Goal: Transaction & Acquisition: Purchase product/service

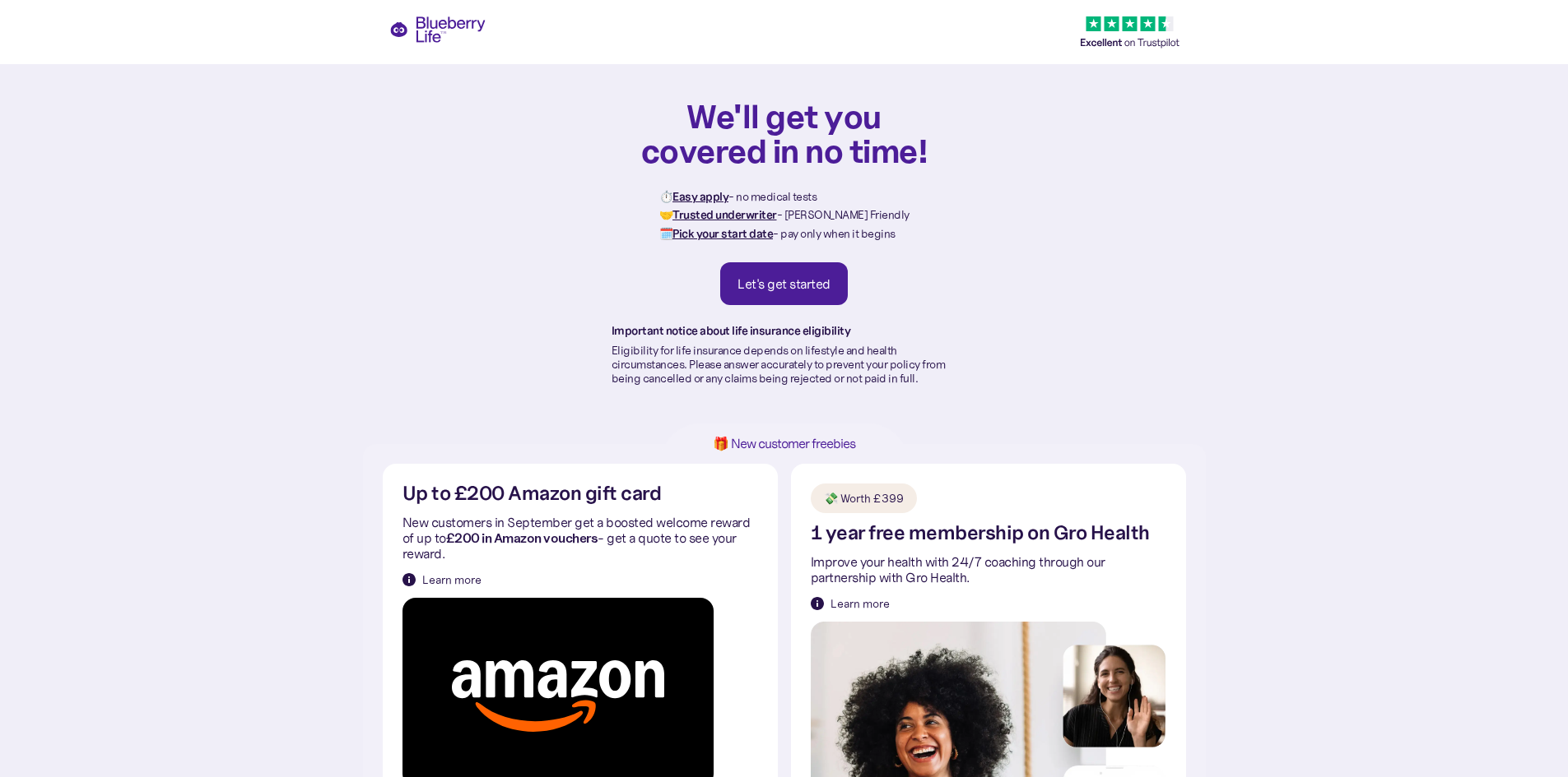
click at [799, 289] on div "Let's get started" at bounding box center [784, 284] width 93 height 16
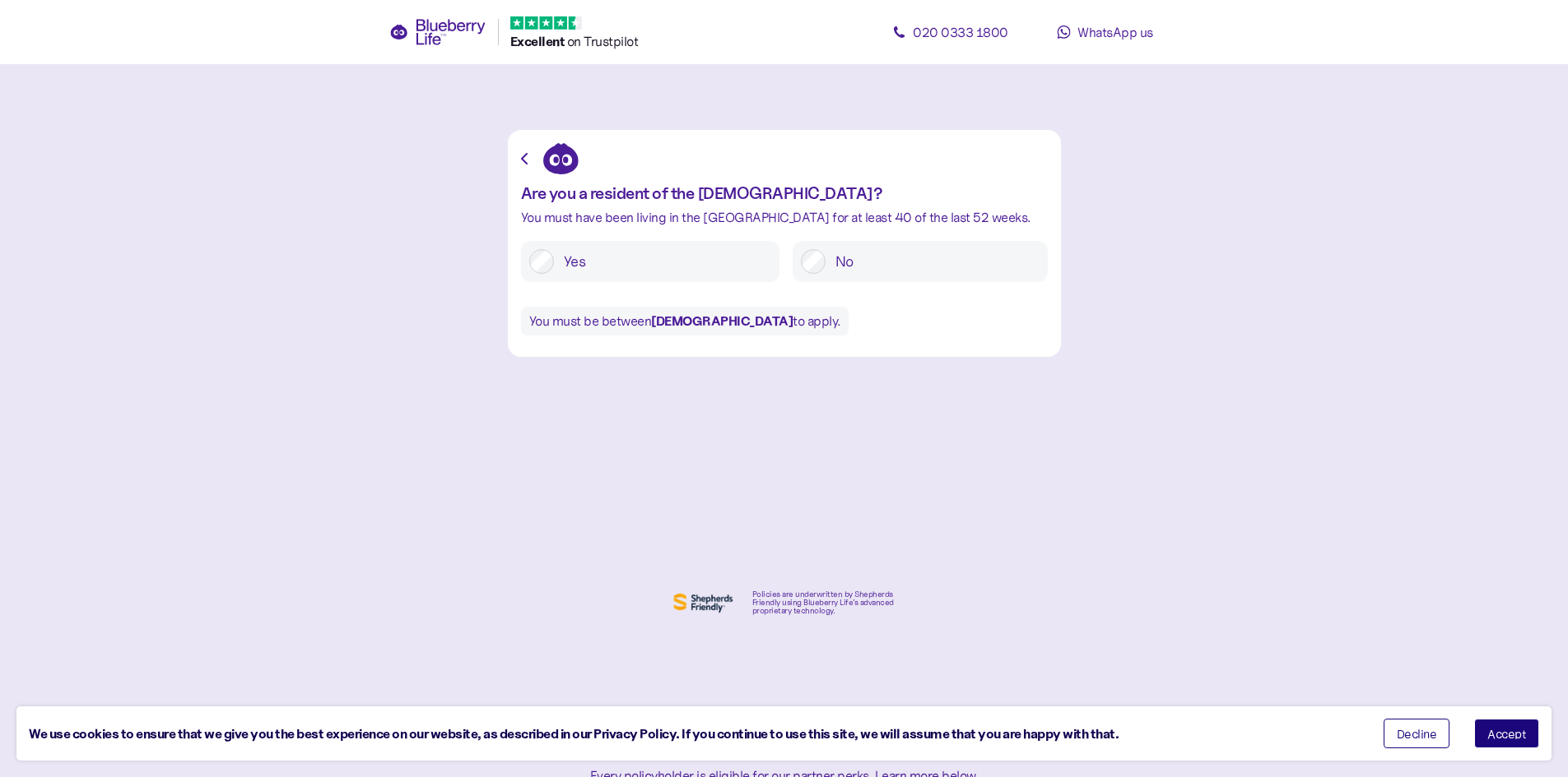
click at [1530, 732] on button "Accept" at bounding box center [1506, 733] width 65 height 30
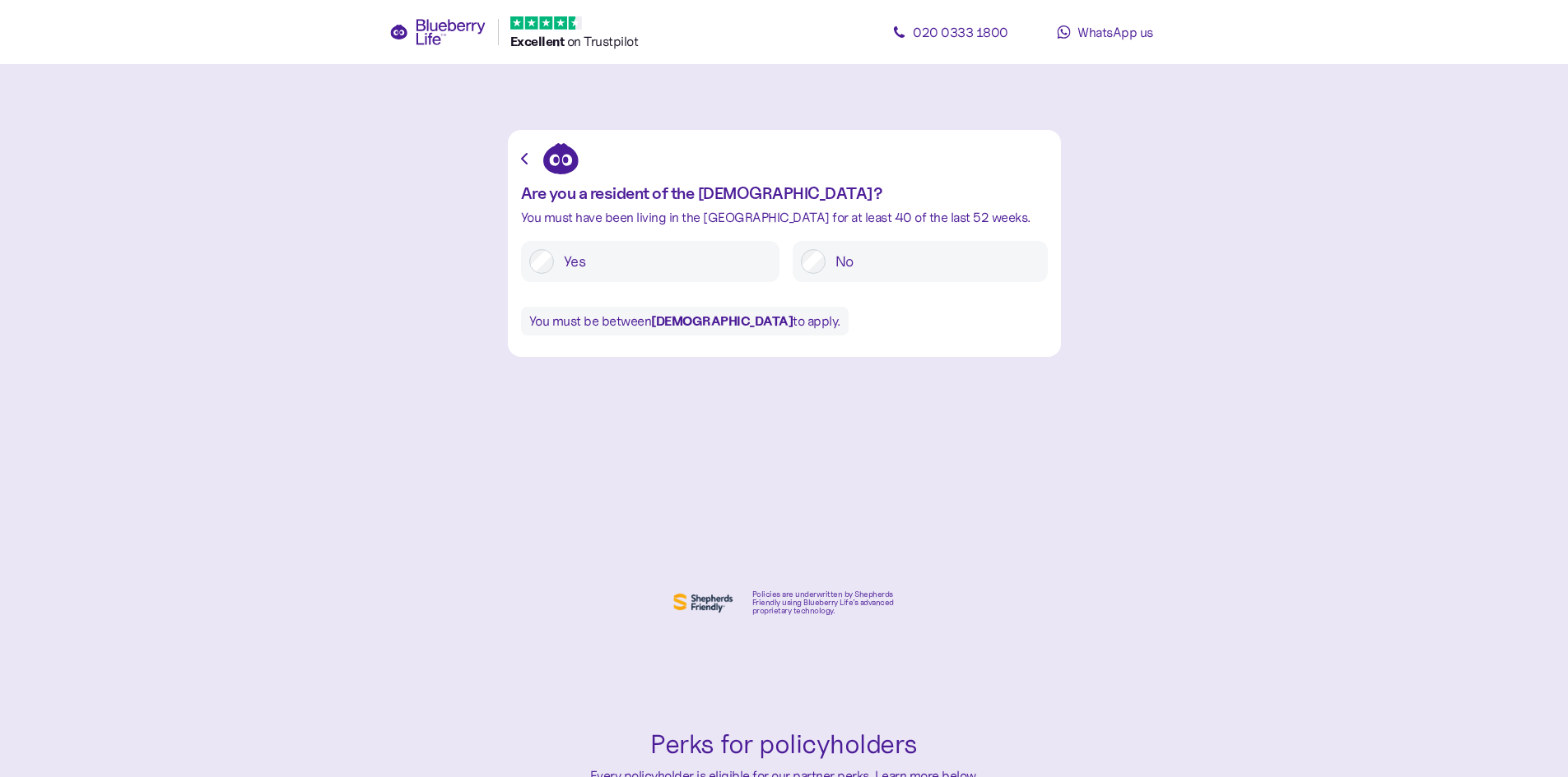
click at [619, 271] on label "Yes" at bounding box center [662, 262] width 217 height 25
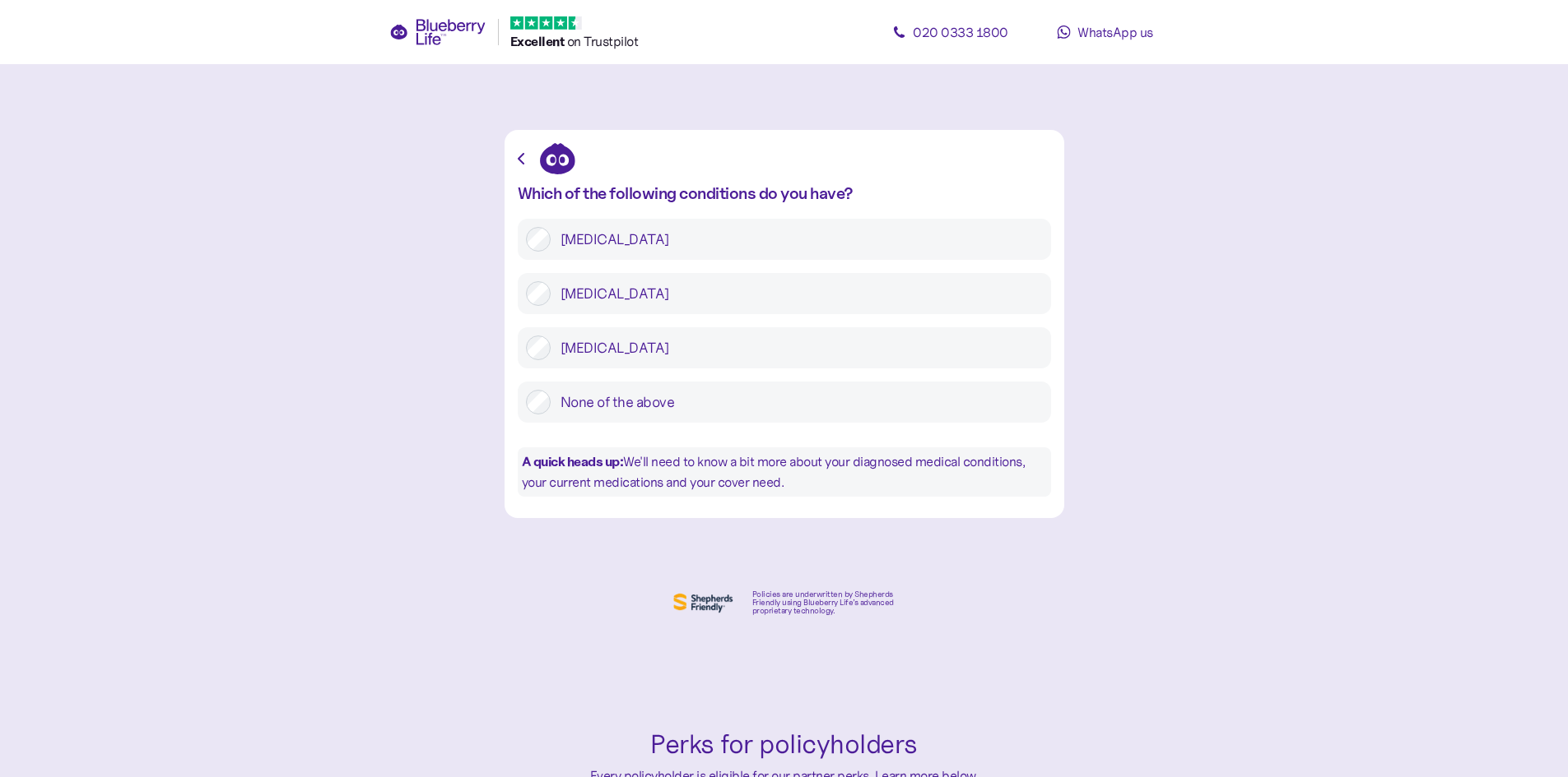
click at [580, 290] on label "Type 2 diabetes" at bounding box center [797, 294] width 492 height 25
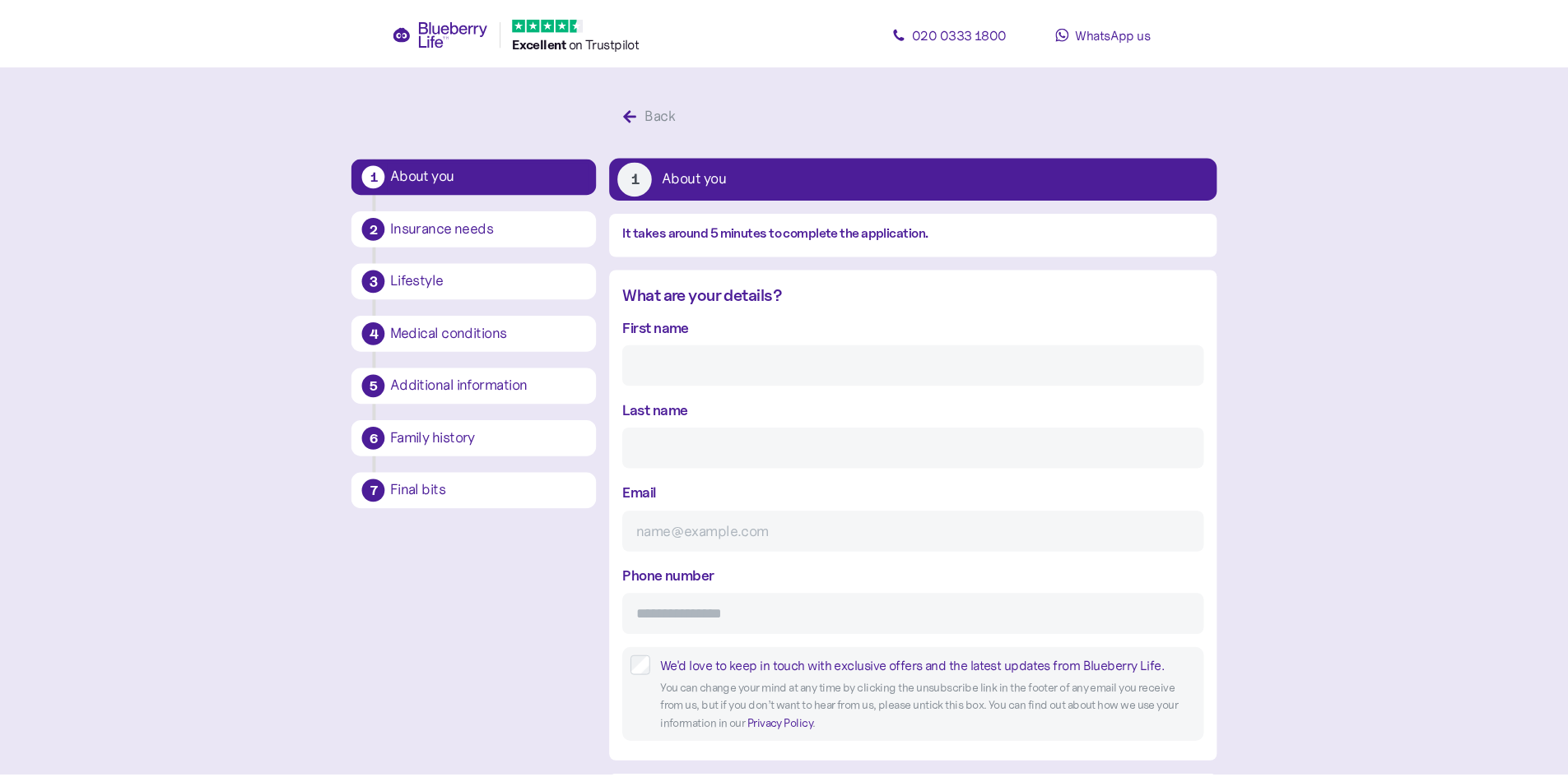
scroll to position [31, 0]
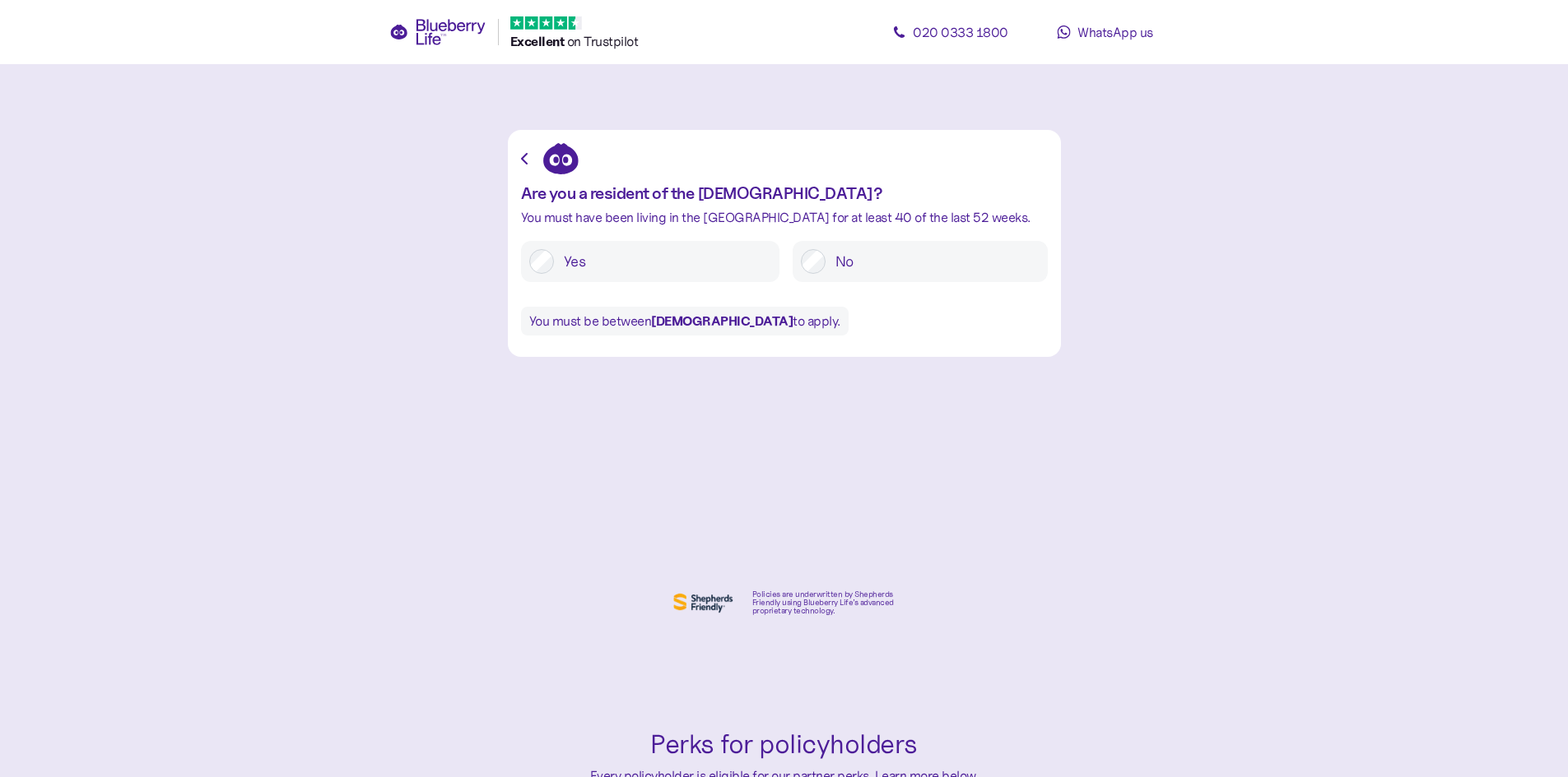
click at [608, 266] on label "Yes" at bounding box center [662, 262] width 217 height 25
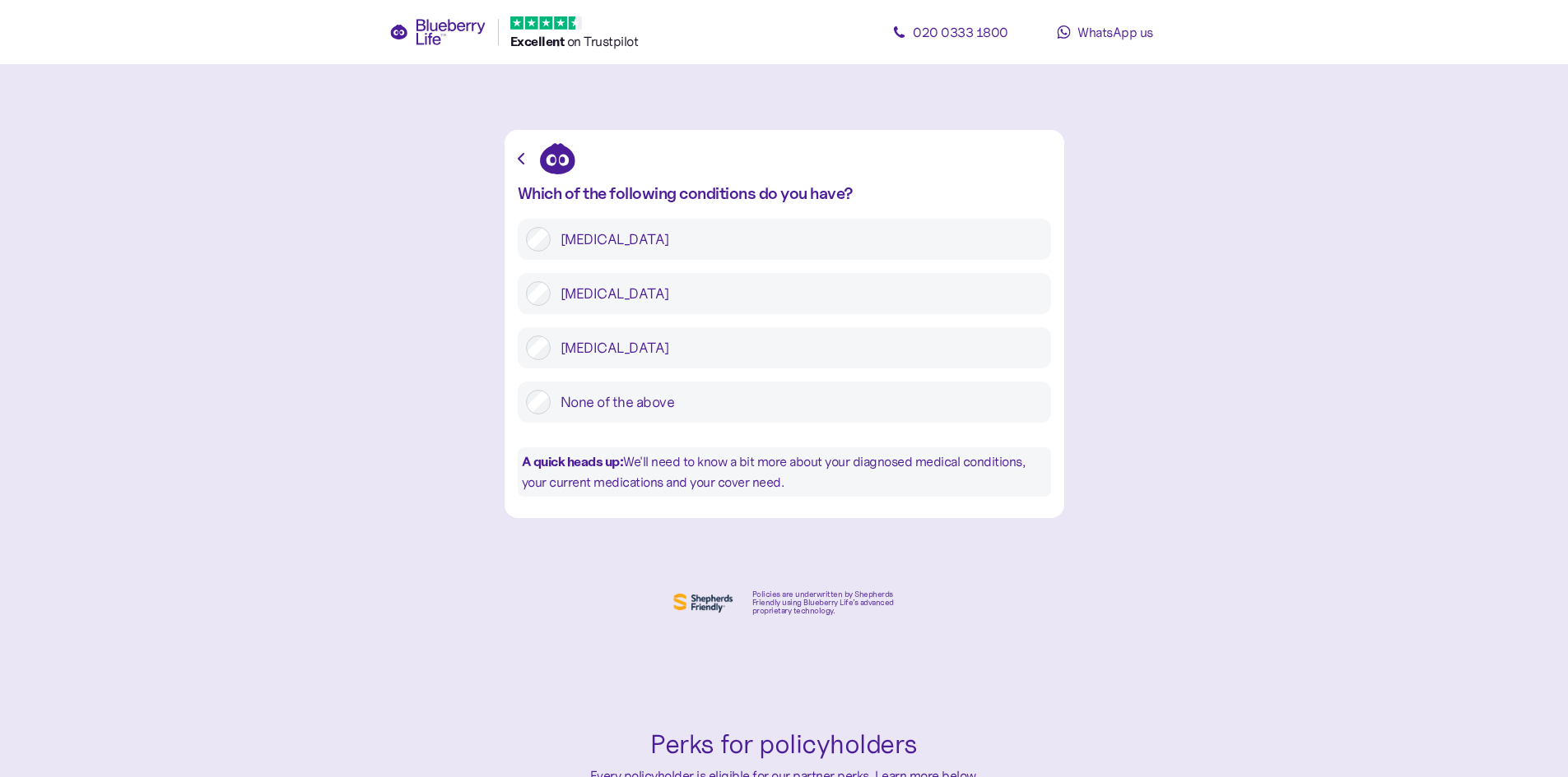
click at [599, 294] on label "Type 2 diabetes" at bounding box center [797, 294] width 492 height 25
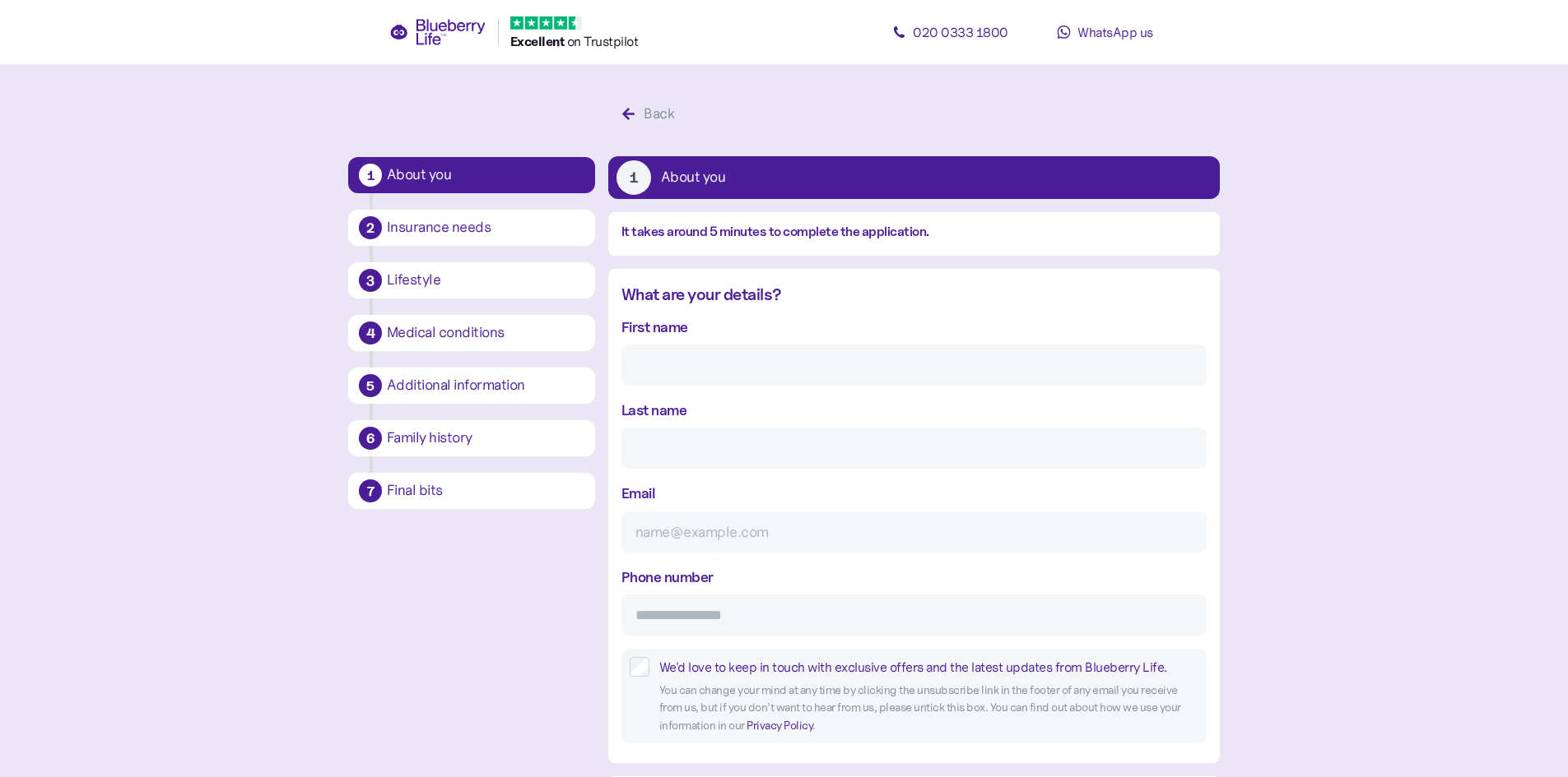
scroll to position [31, 0]
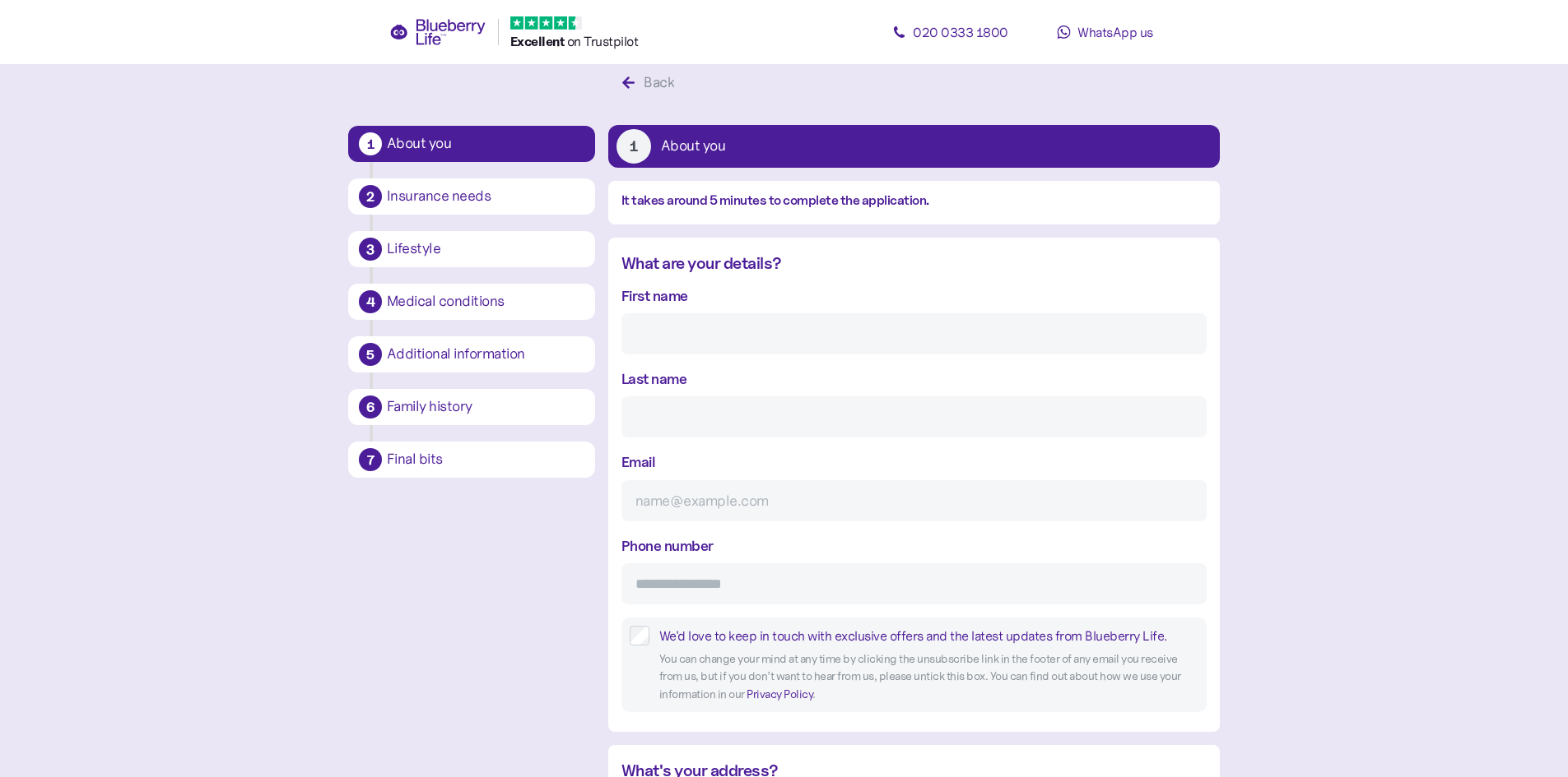
click at [662, 327] on input "First name" at bounding box center [914, 334] width 586 height 42
type input "Karl"
type input "Brown"
type input "kbrown9086@outlook.com"
type input "**********"
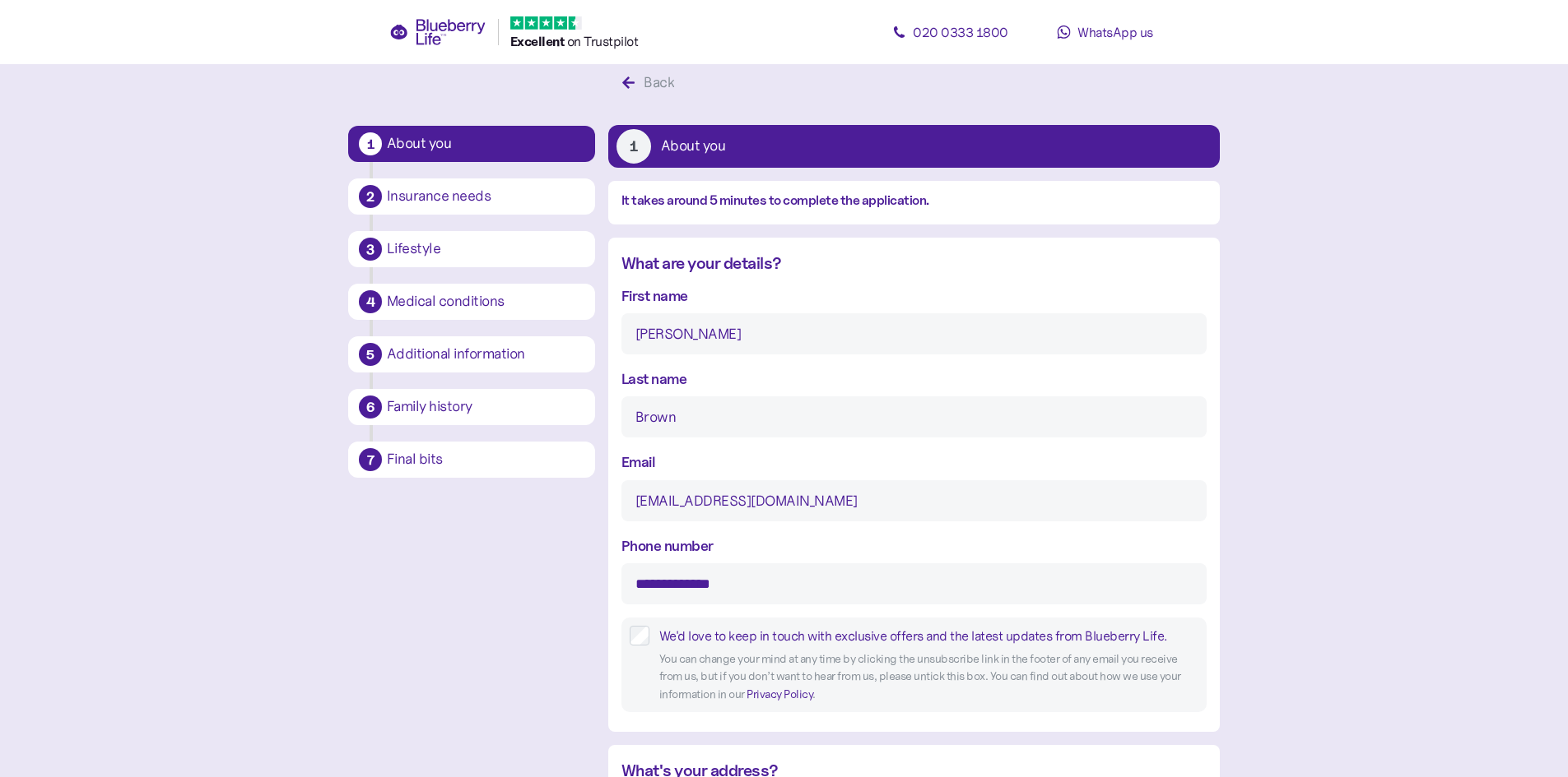
type input "**********"
type input "*******"
type input "**********"
type input "******"
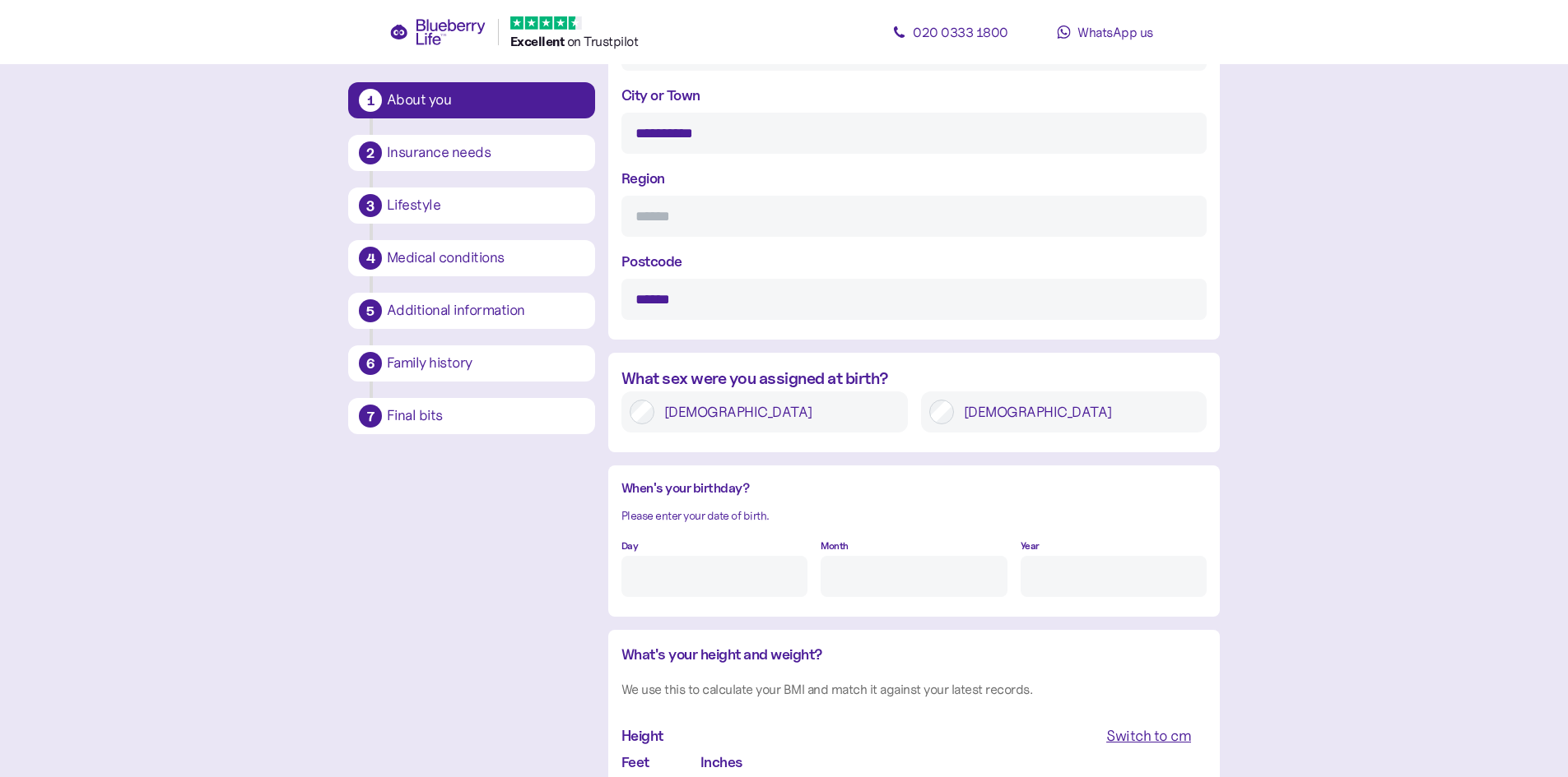
scroll to position [1019, 0]
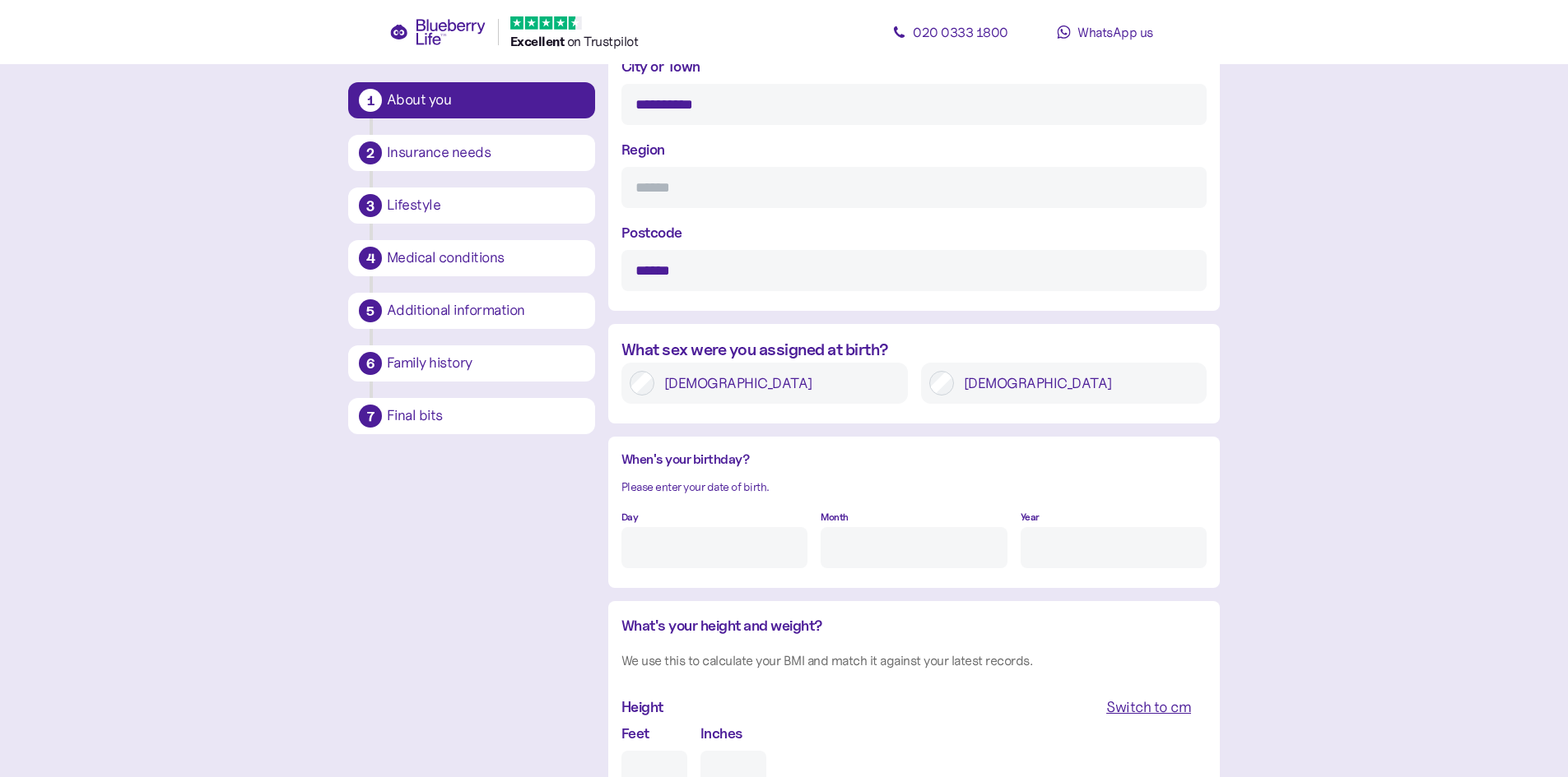
click at [712, 194] on input "Region" at bounding box center [914, 188] width 586 height 42
type input "**********"
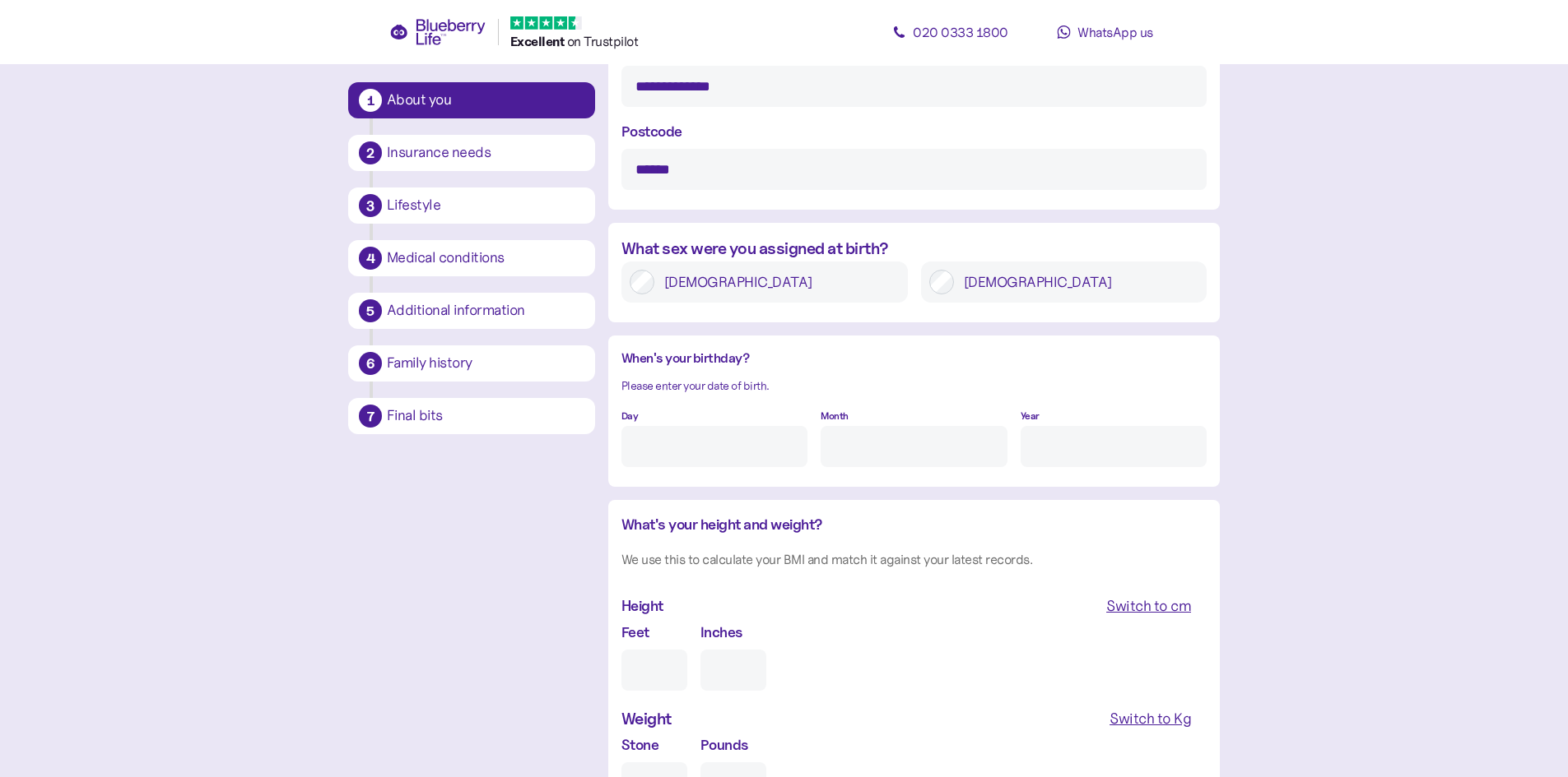
scroll to position [1266, 0]
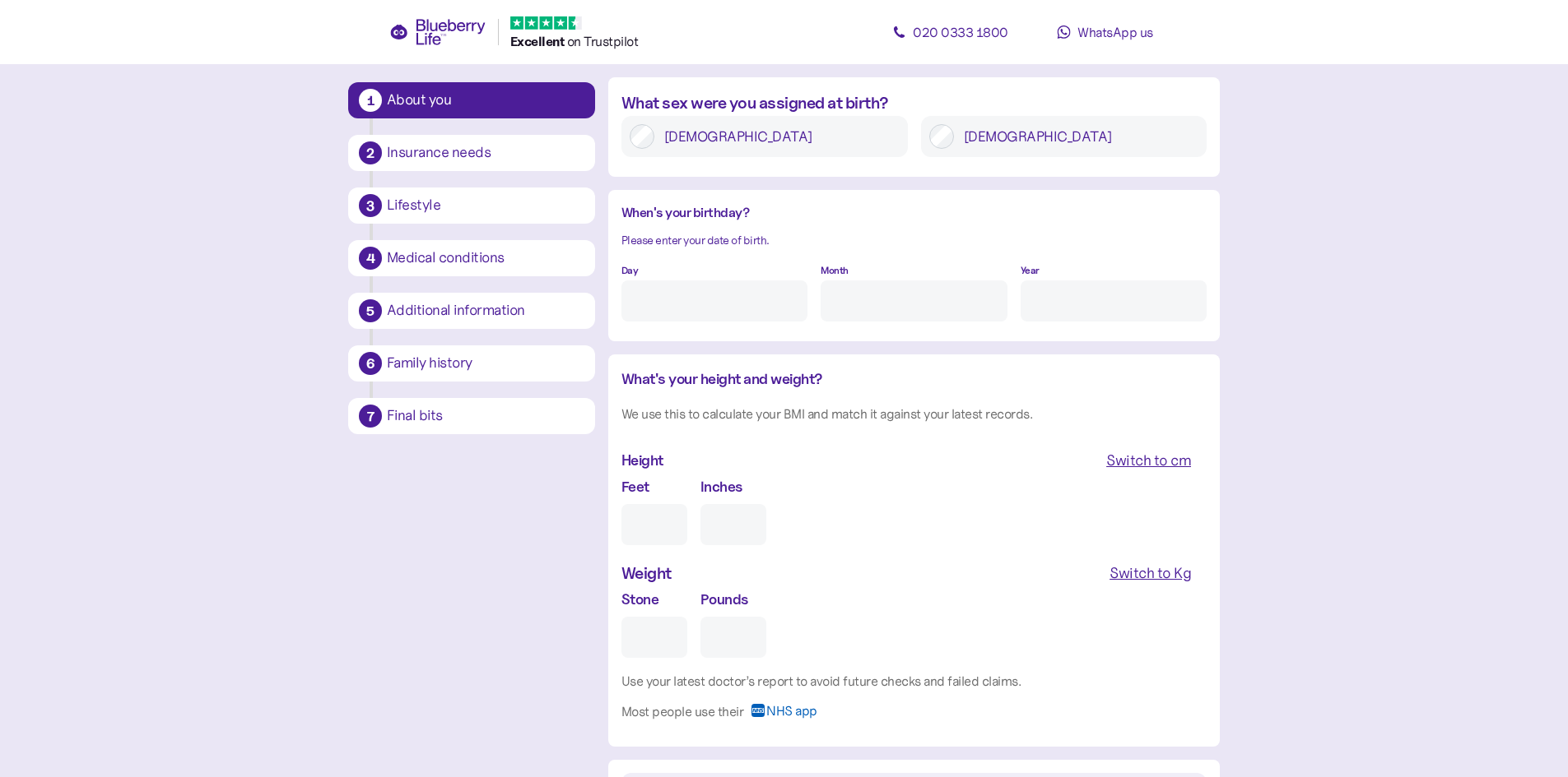
click at [728, 315] on input "Day" at bounding box center [714, 301] width 186 height 42
type input "20"
type input "12"
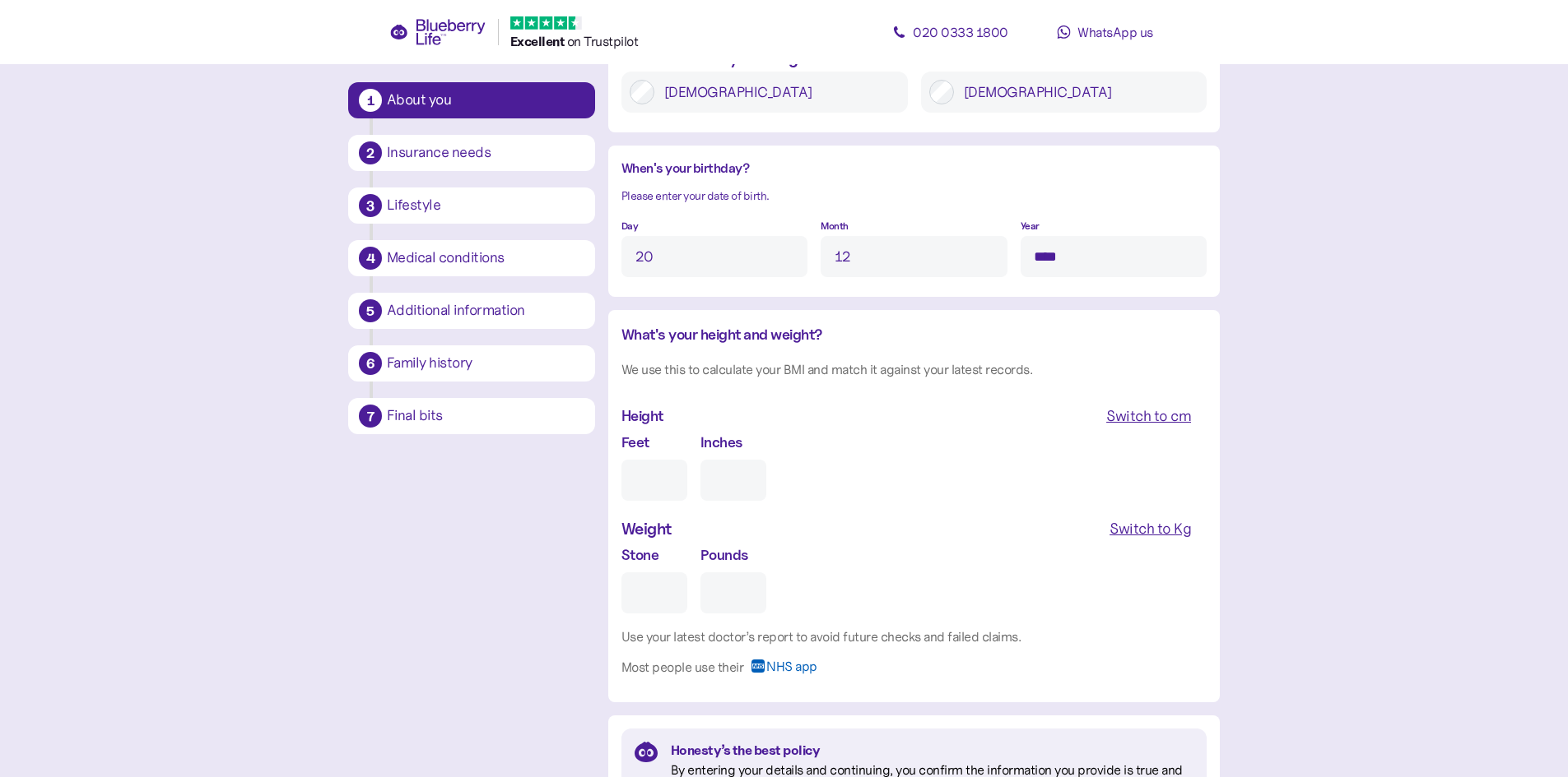
scroll to position [1348, 0]
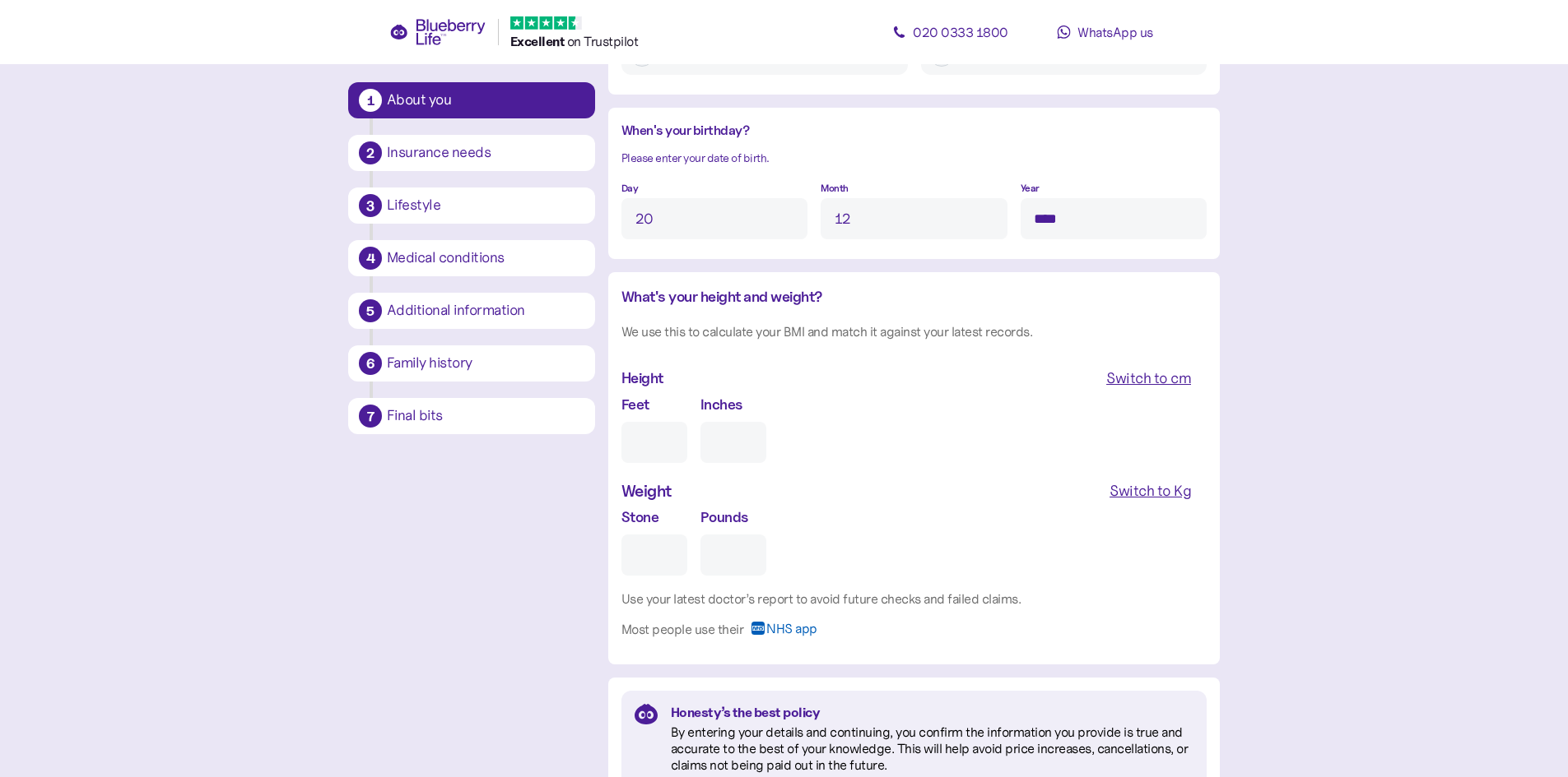
type input "****"
click at [650, 437] on input "Feet" at bounding box center [654, 442] width 66 height 42
type input "5"
type input "0"
type input "5"
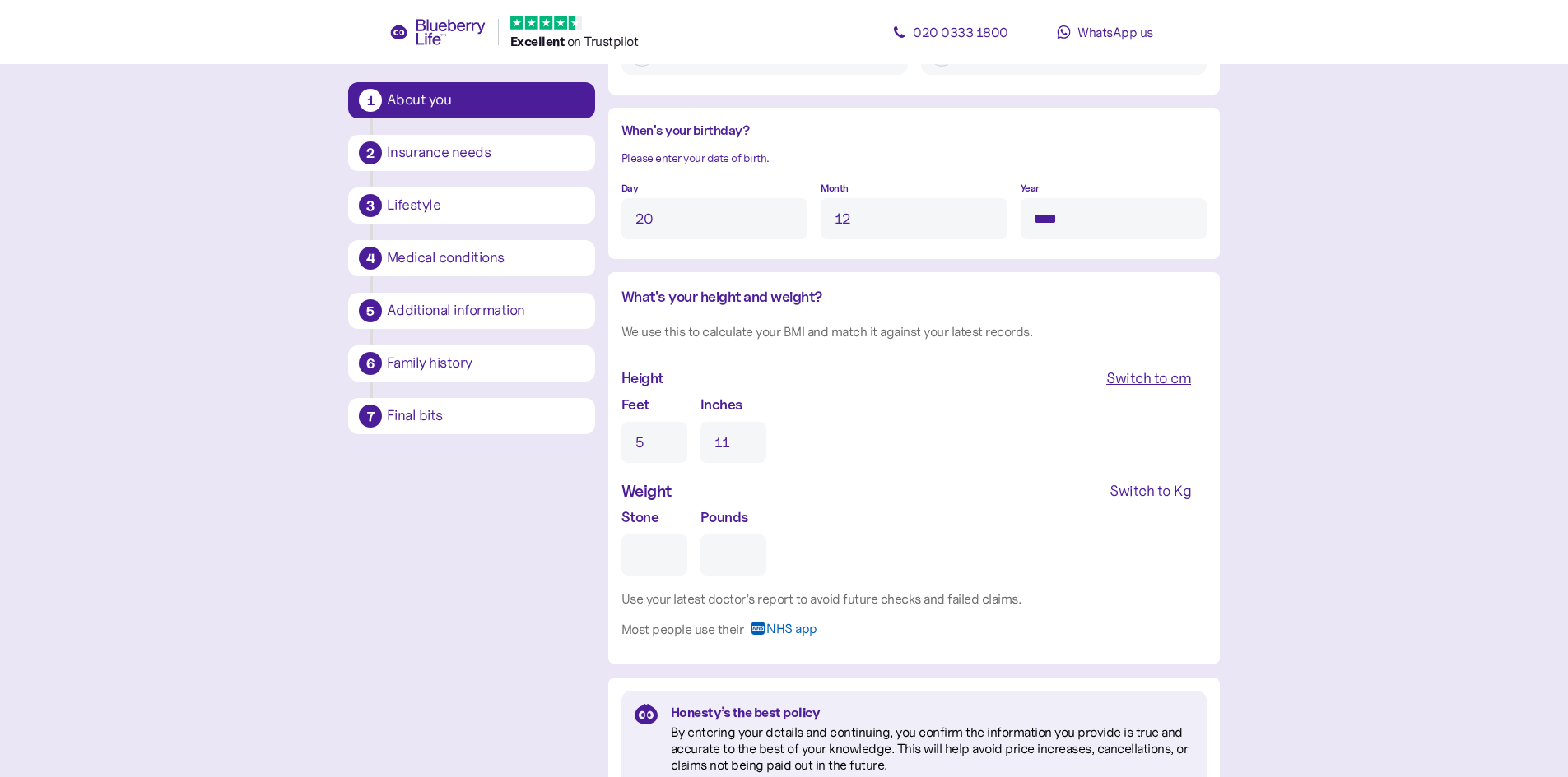
type input "11"
type input "1"
type input "0"
type input "17"
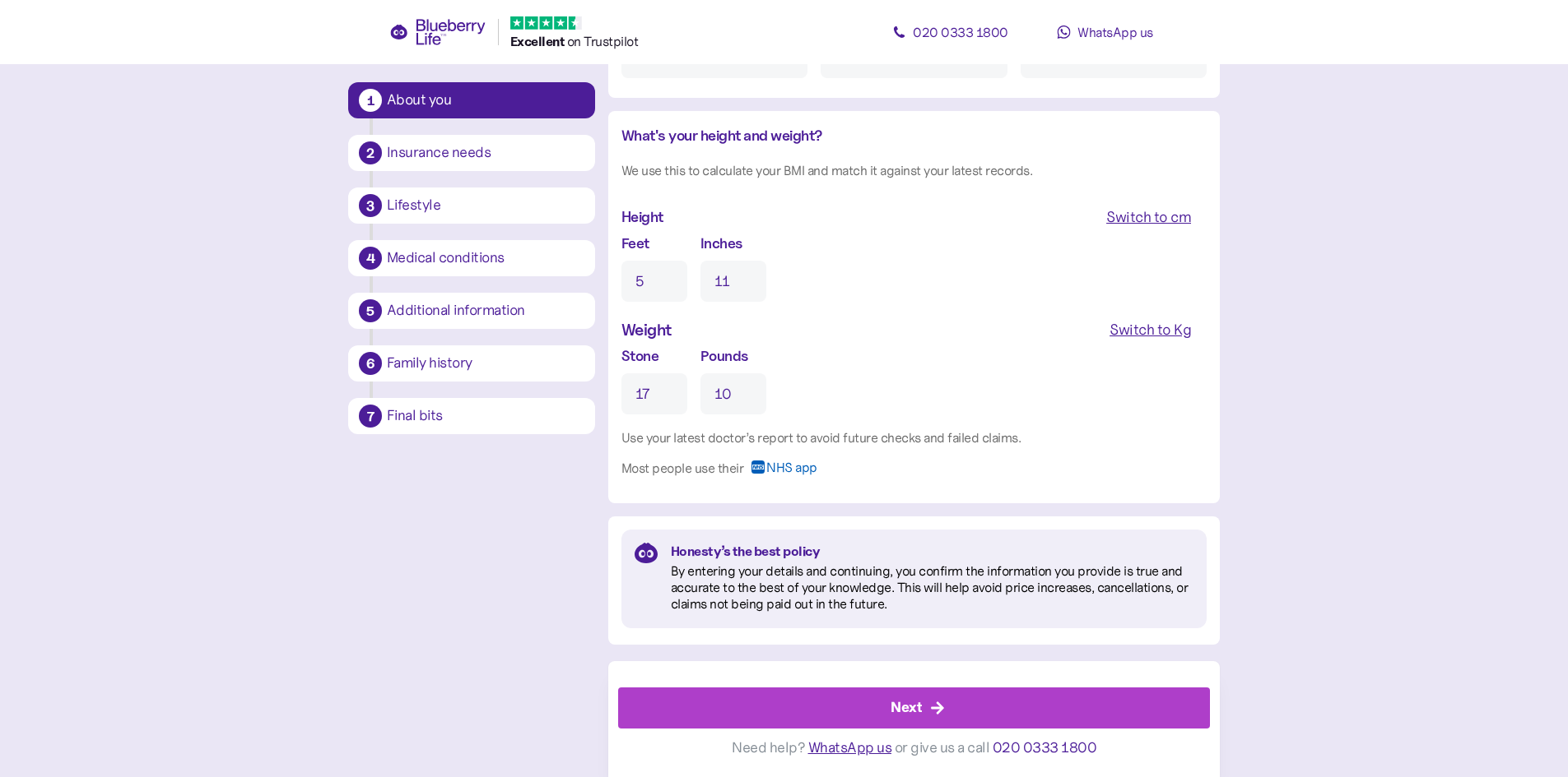
type input "10"
click at [850, 723] on div "Next" at bounding box center [917, 708] width 555 height 40
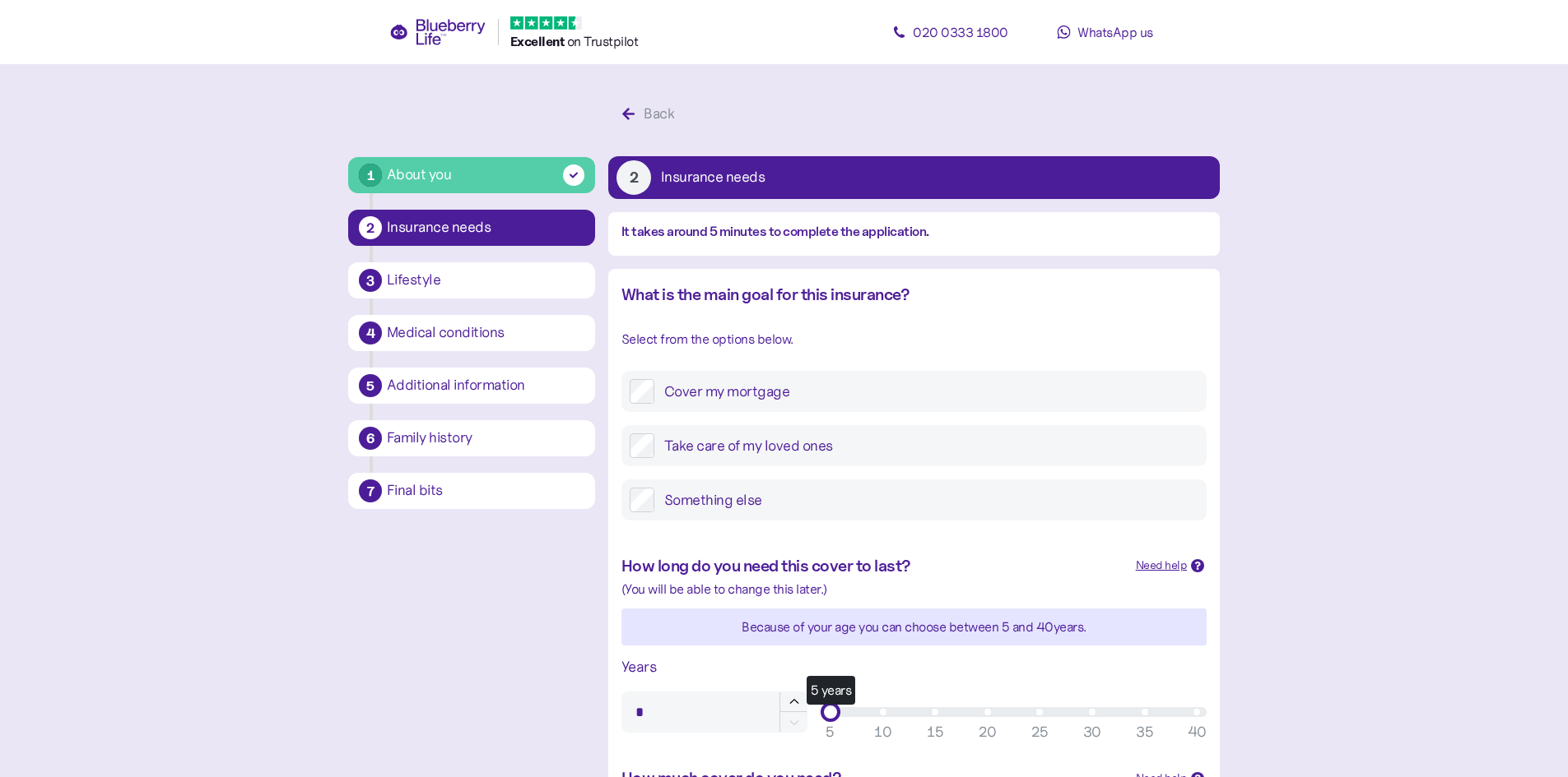
click at [743, 398] on label "Cover my mortgage" at bounding box center [926, 392] width 544 height 25
click at [705, 448] on label "Take care of my loved ones" at bounding box center [926, 446] width 544 height 25
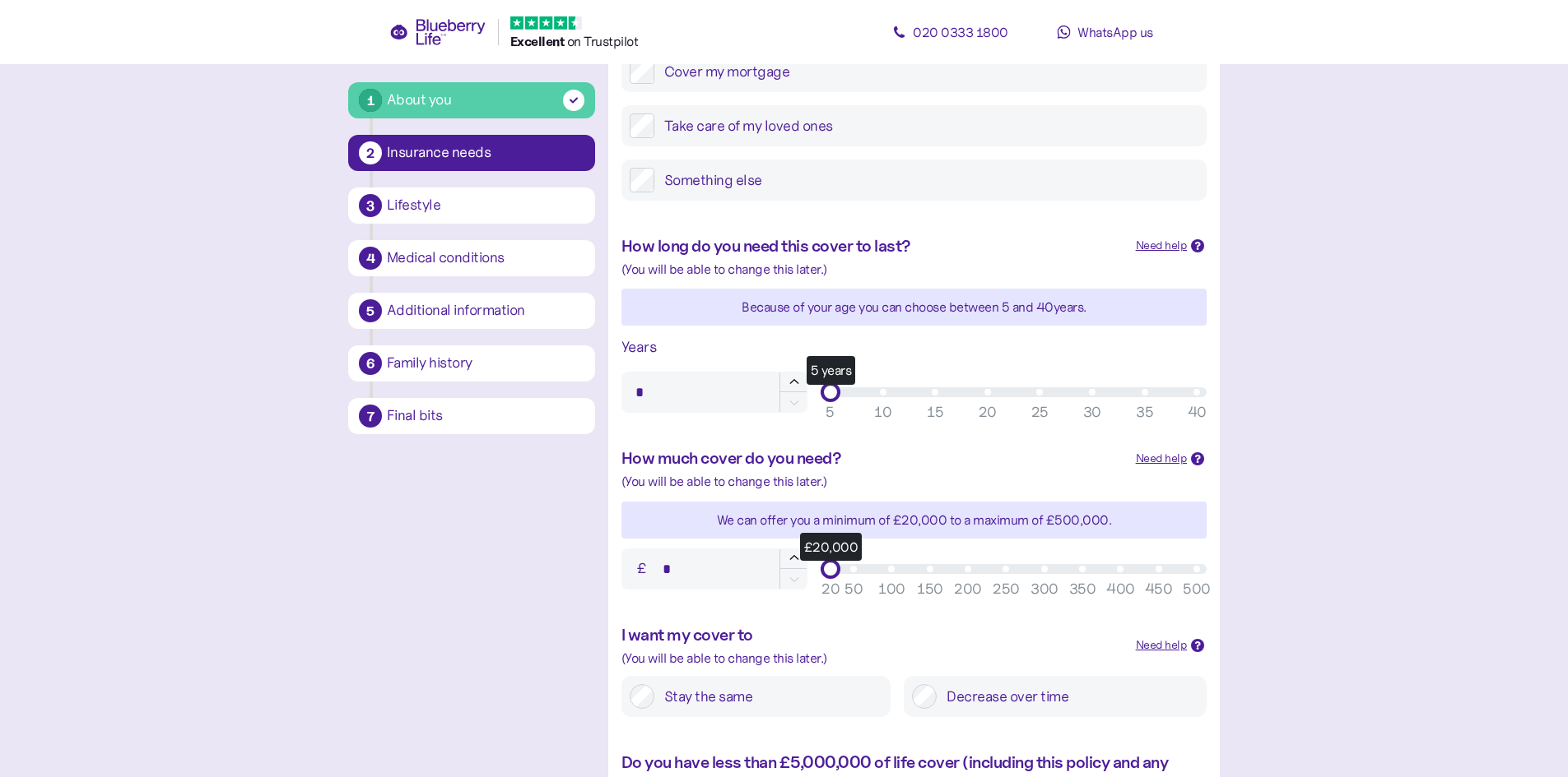
scroll to position [329, 0]
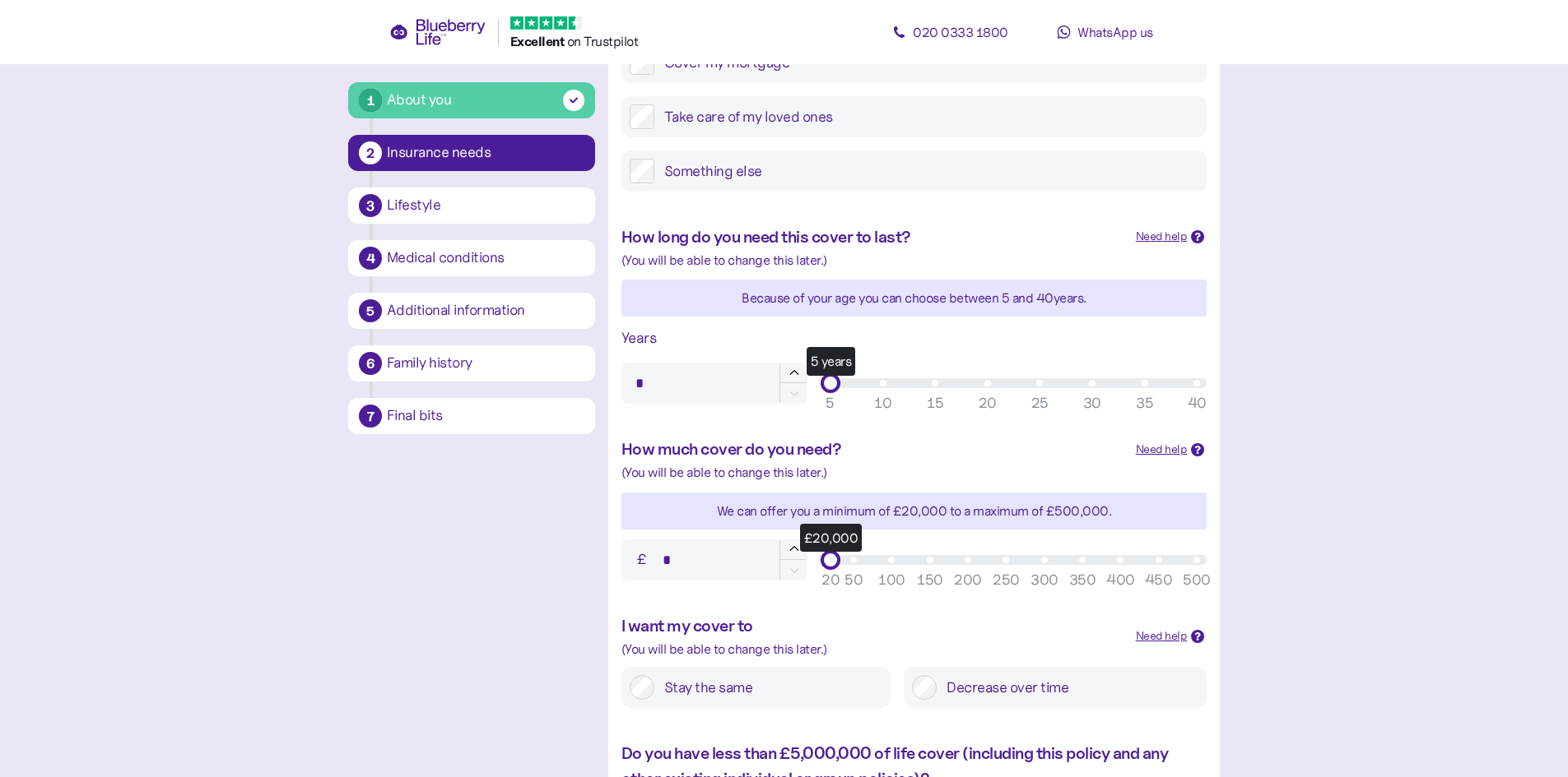
click at [680, 383] on input "*" at bounding box center [714, 383] width 186 height 42
type input "**"
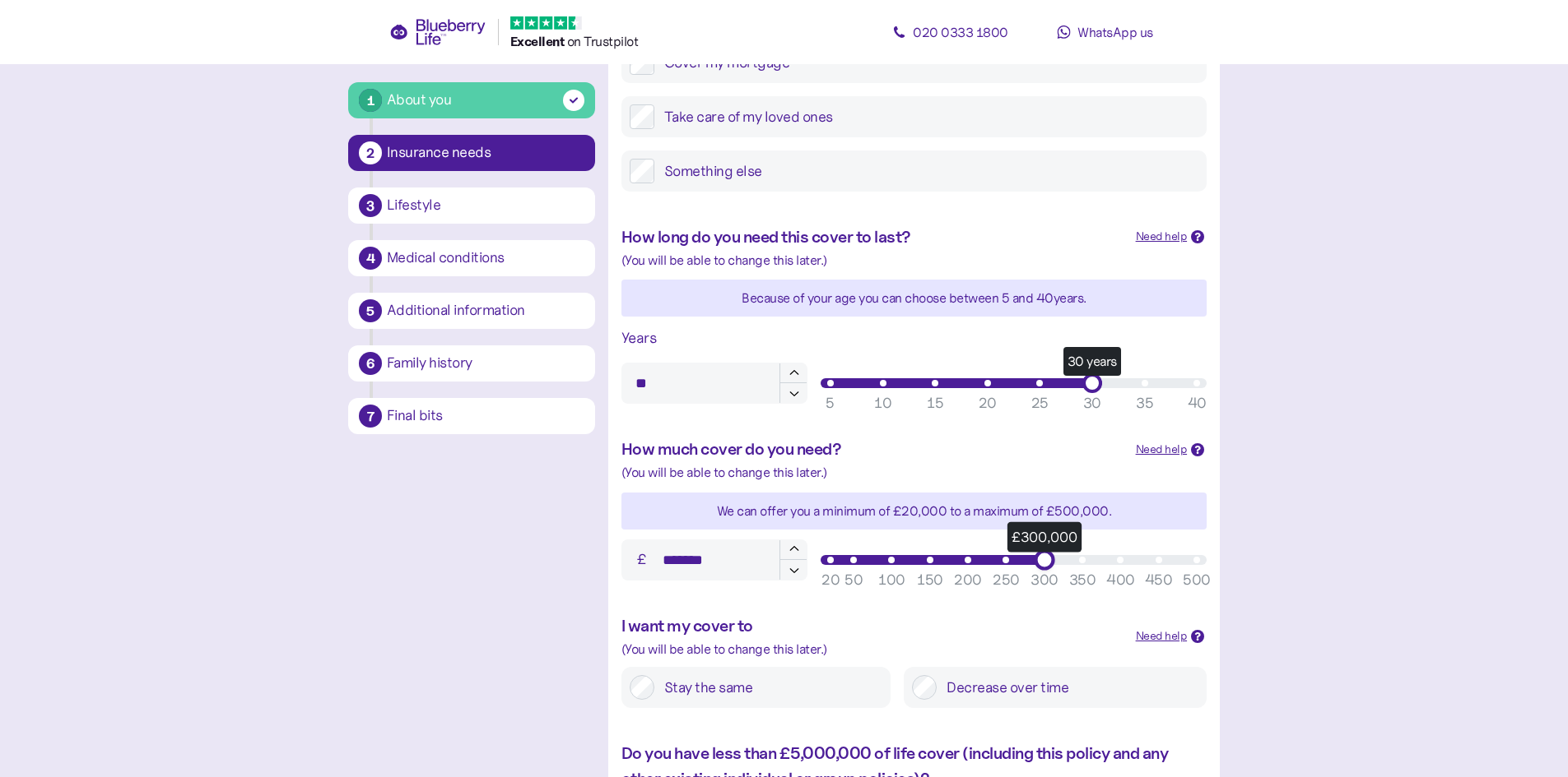
drag, startPoint x: 829, startPoint y: 563, endPoint x: 1046, endPoint y: 572, distance: 217.2
click at [1046, 570] on div "£300,000 50 100 150 200 250 300 350 400 450 500 20" at bounding box center [1013, 560] width 386 height 19
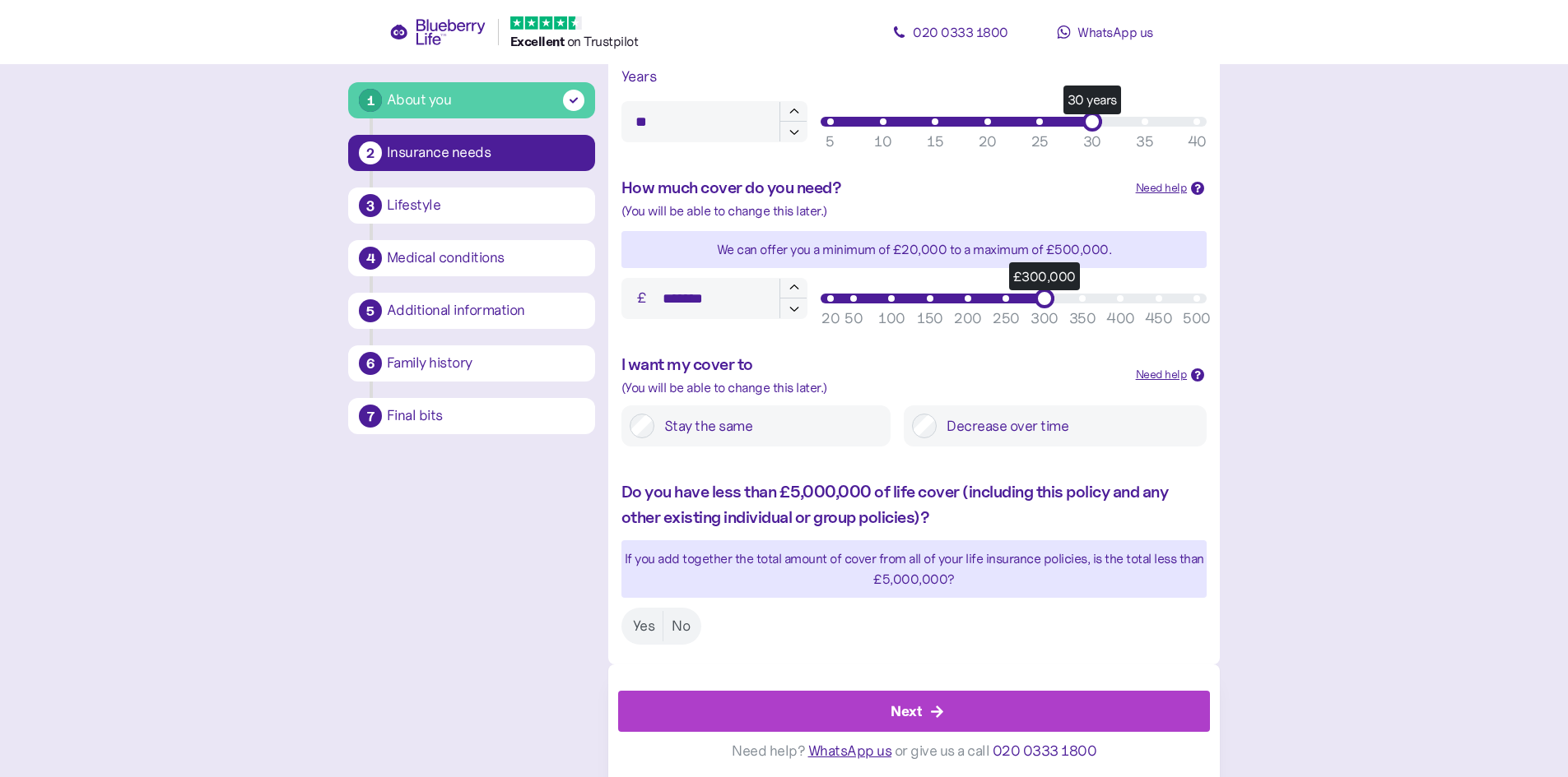
scroll to position [595, 0]
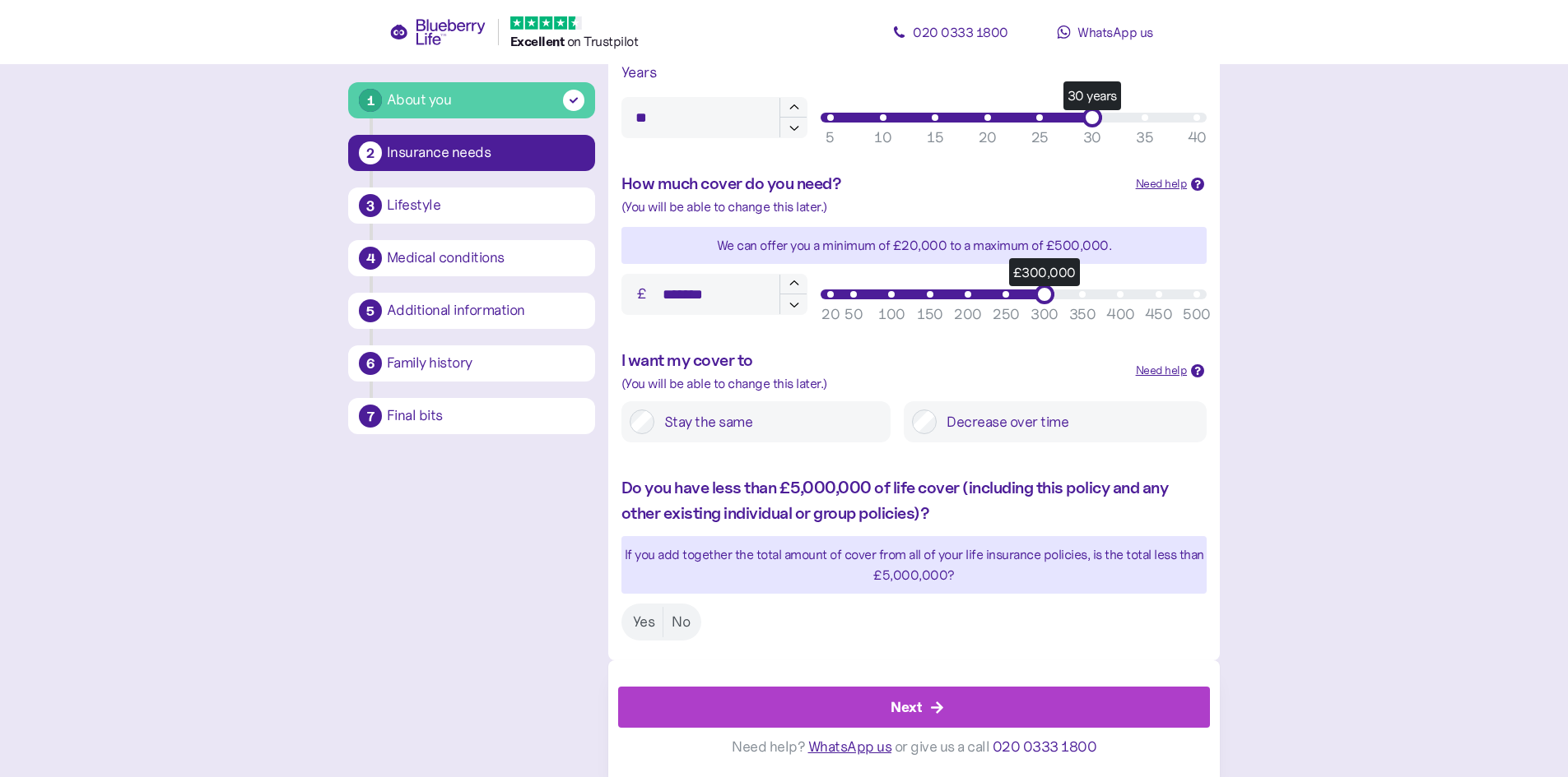
click at [669, 298] on input "*******" at bounding box center [714, 294] width 186 height 42
type input "*******"
click at [715, 420] on label "Stay the same" at bounding box center [769, 422] width 228 height 25
click at [641, 618] on label "Yes" at bounding box center [644, 621] width 39 height 30
click at [936, 704] on icon "button" at bounding box center [937, 707] width 15 height 15
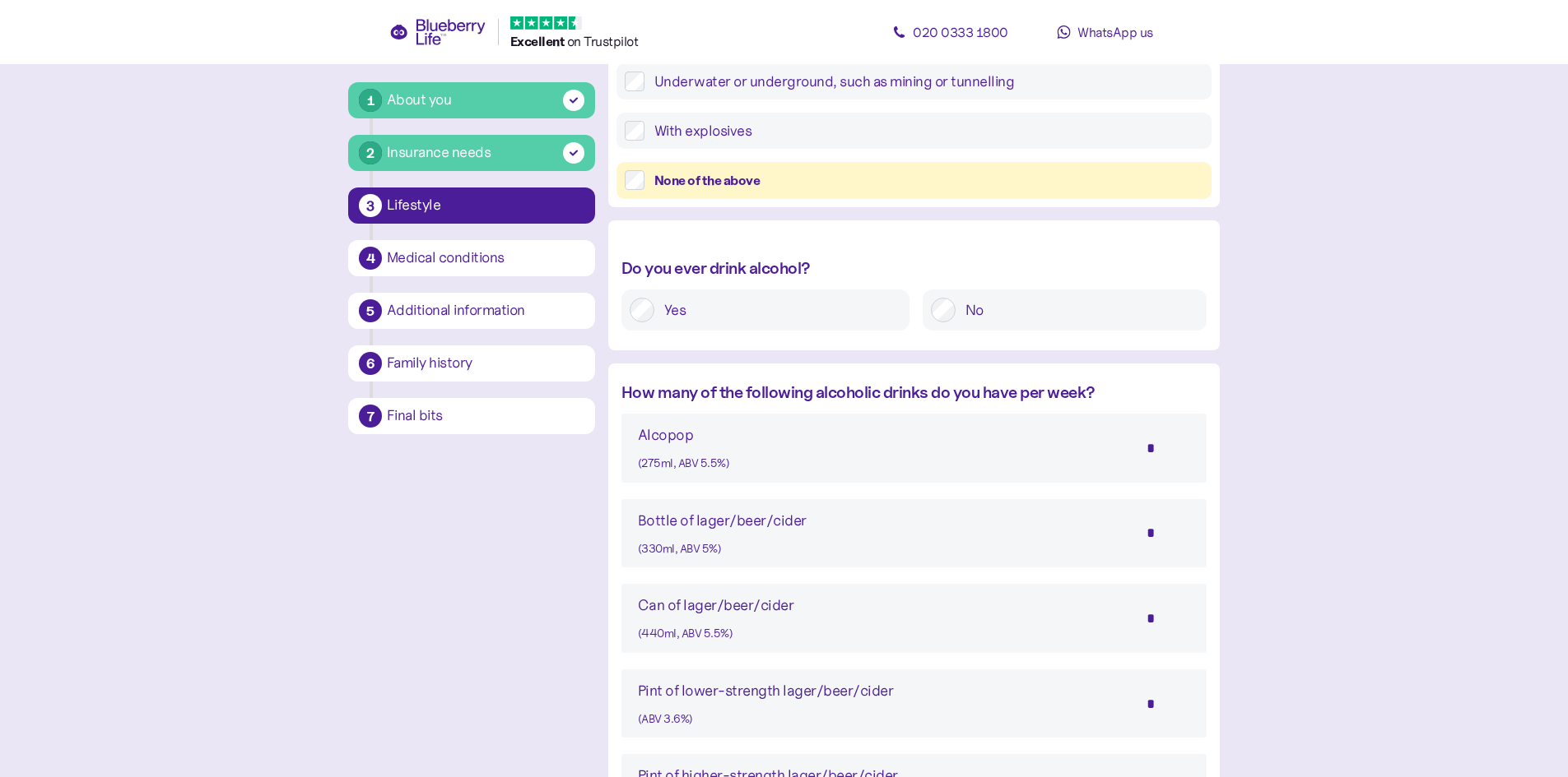
scroll to position [1211, 0]
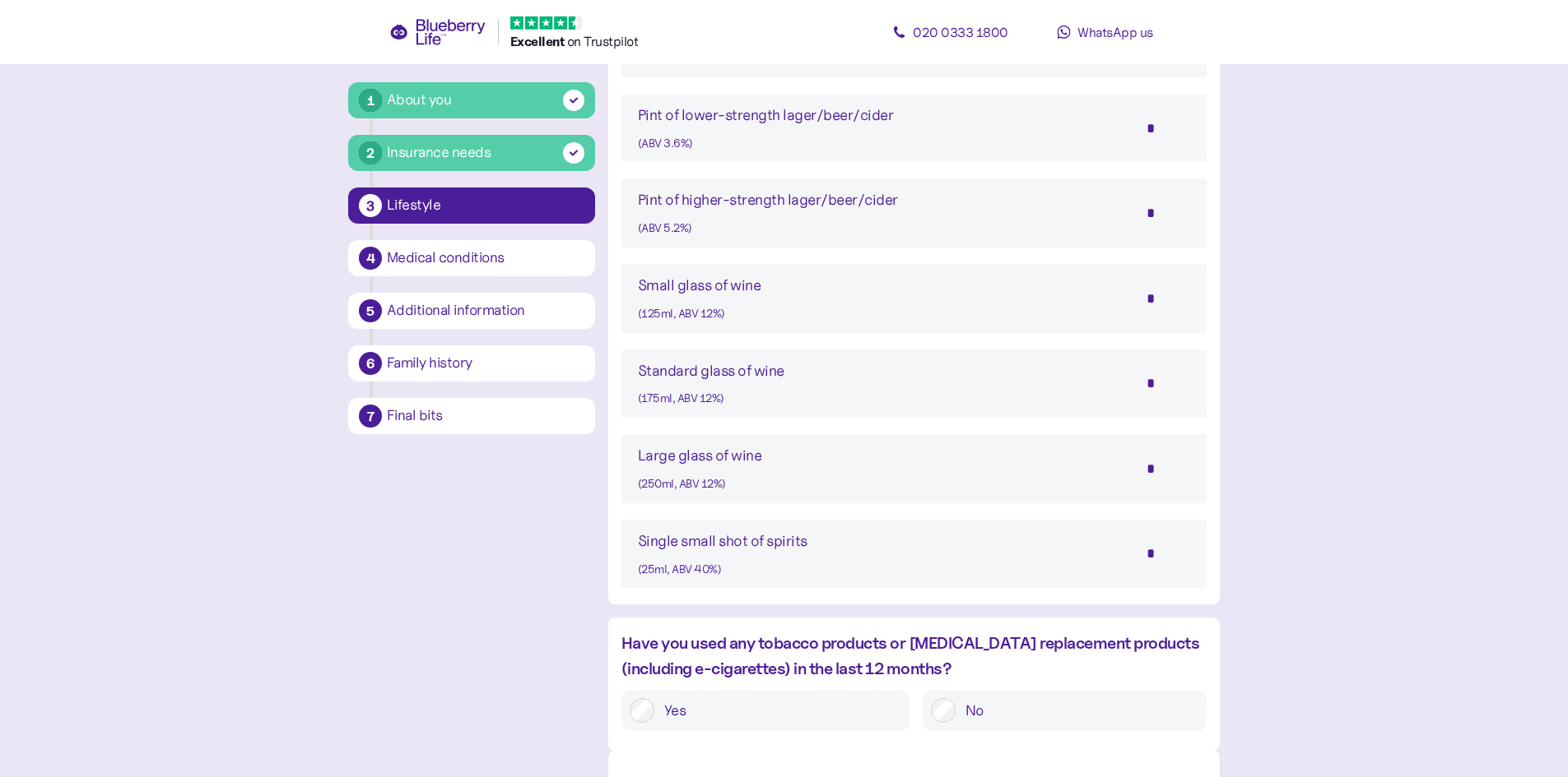
click at [672, 714] on label "Yes" at bounding box center [777, 711] width 247 height 25
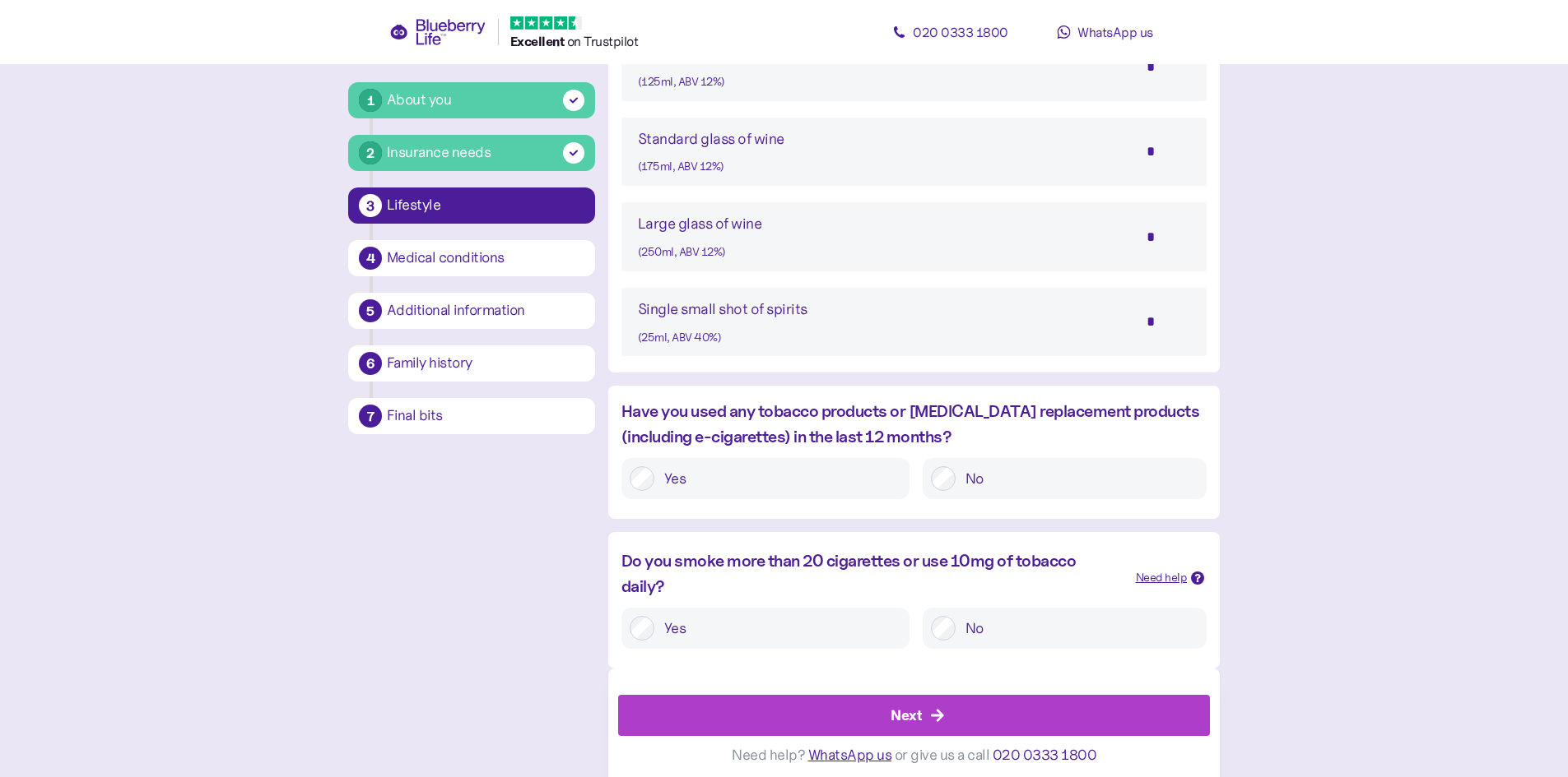
scroll to position [1452, 0]
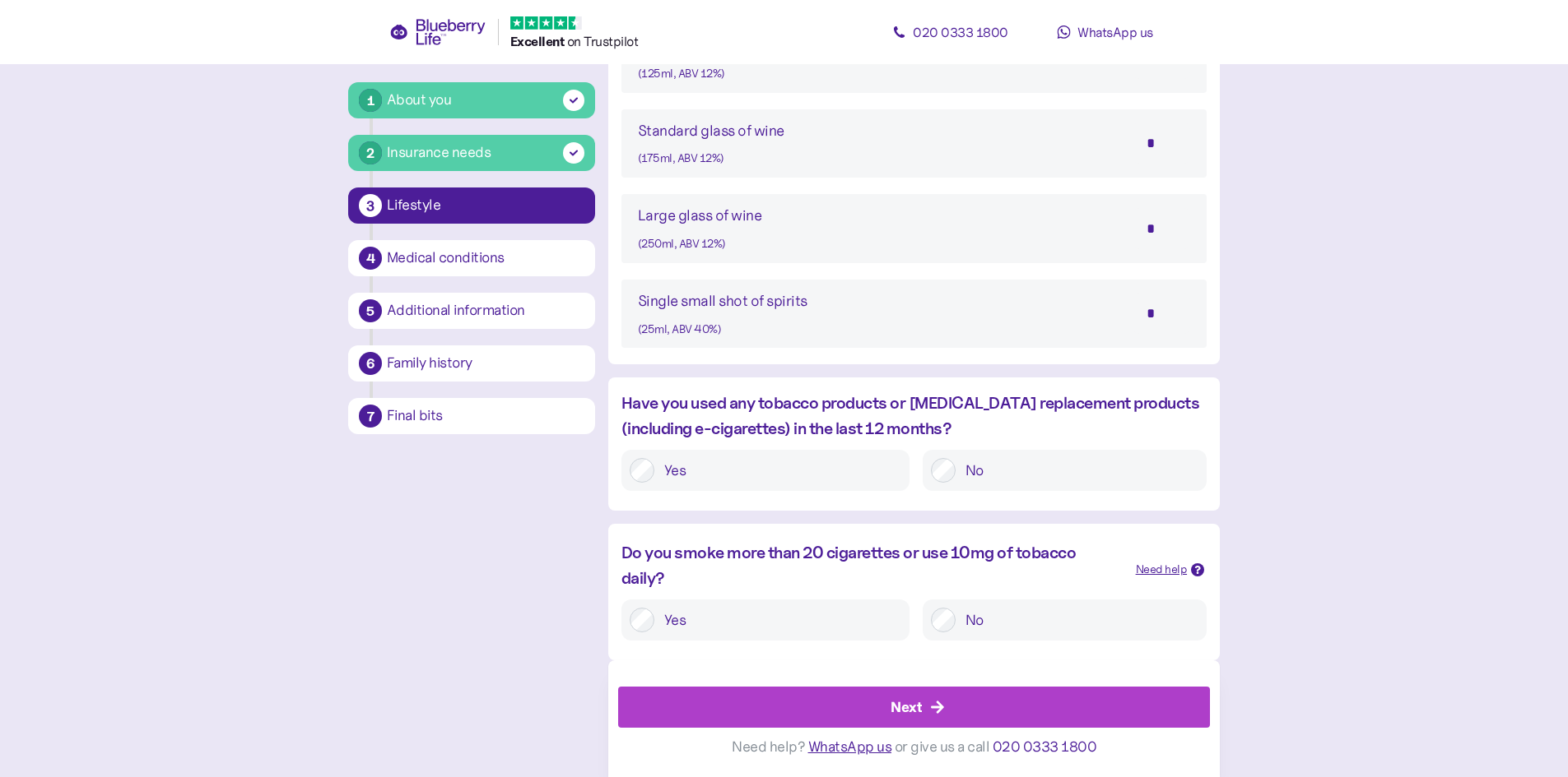
click at [957, 618] on label "No" at bounding box center [1076, 620] width 243 height 25
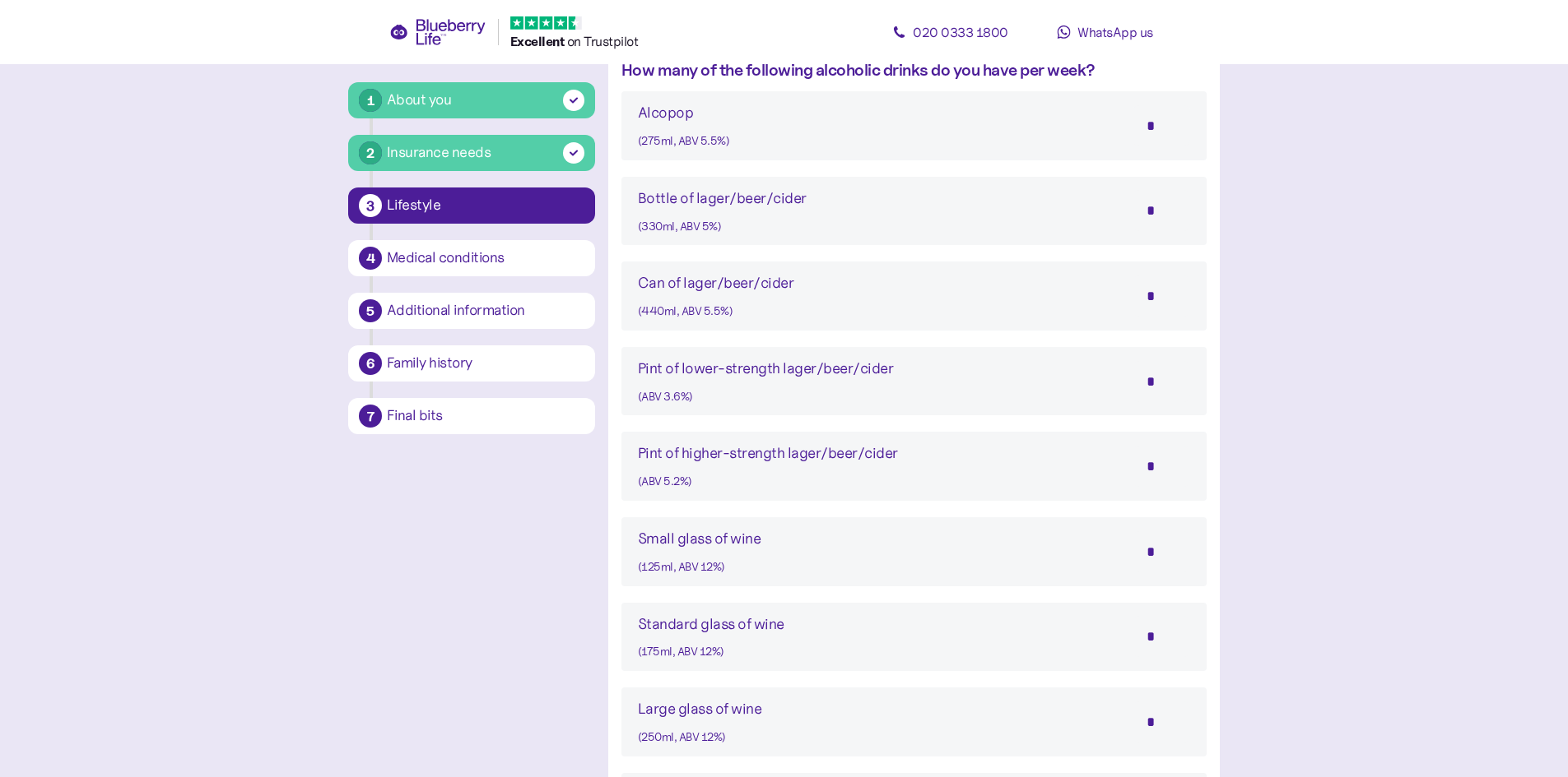
click at [1155, 302] on input "*" at bounding box center [1161, 296] width 58 height 42
type input "*"
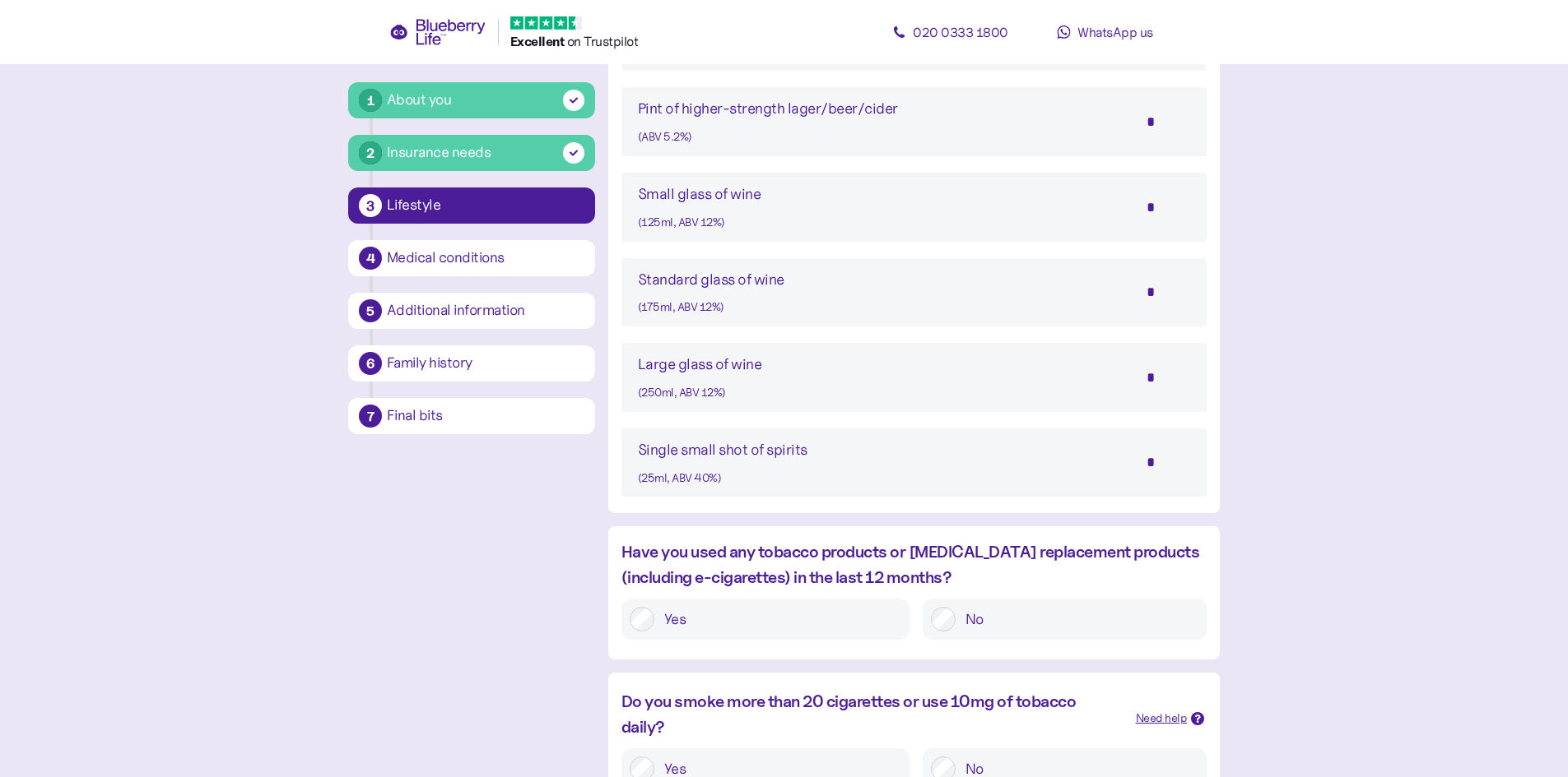
scroll to position [1452, 0]
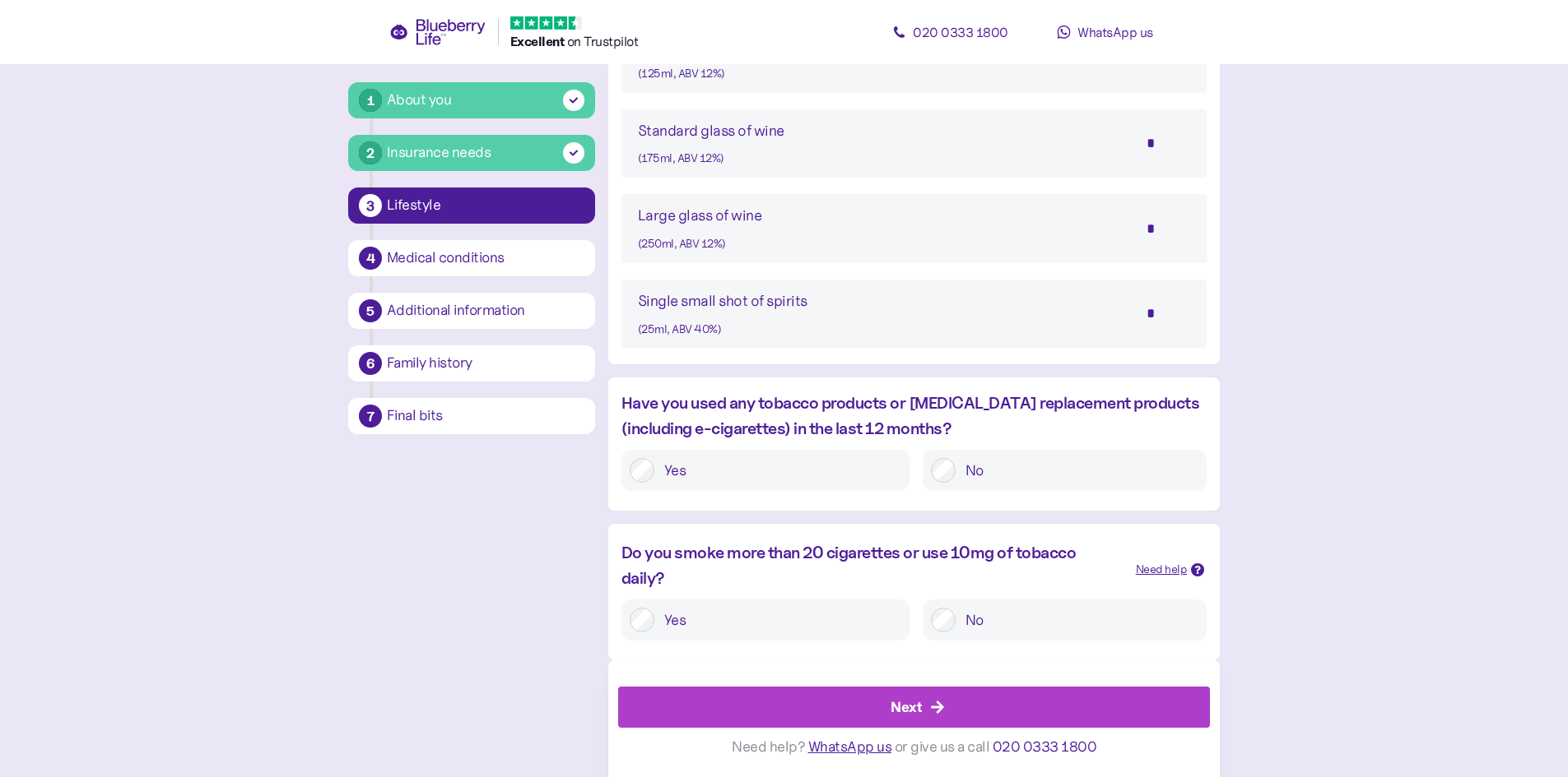
type input "*"
click at [879, 694] on div "Next" at bounding box center [917, 707] width 555 height 40
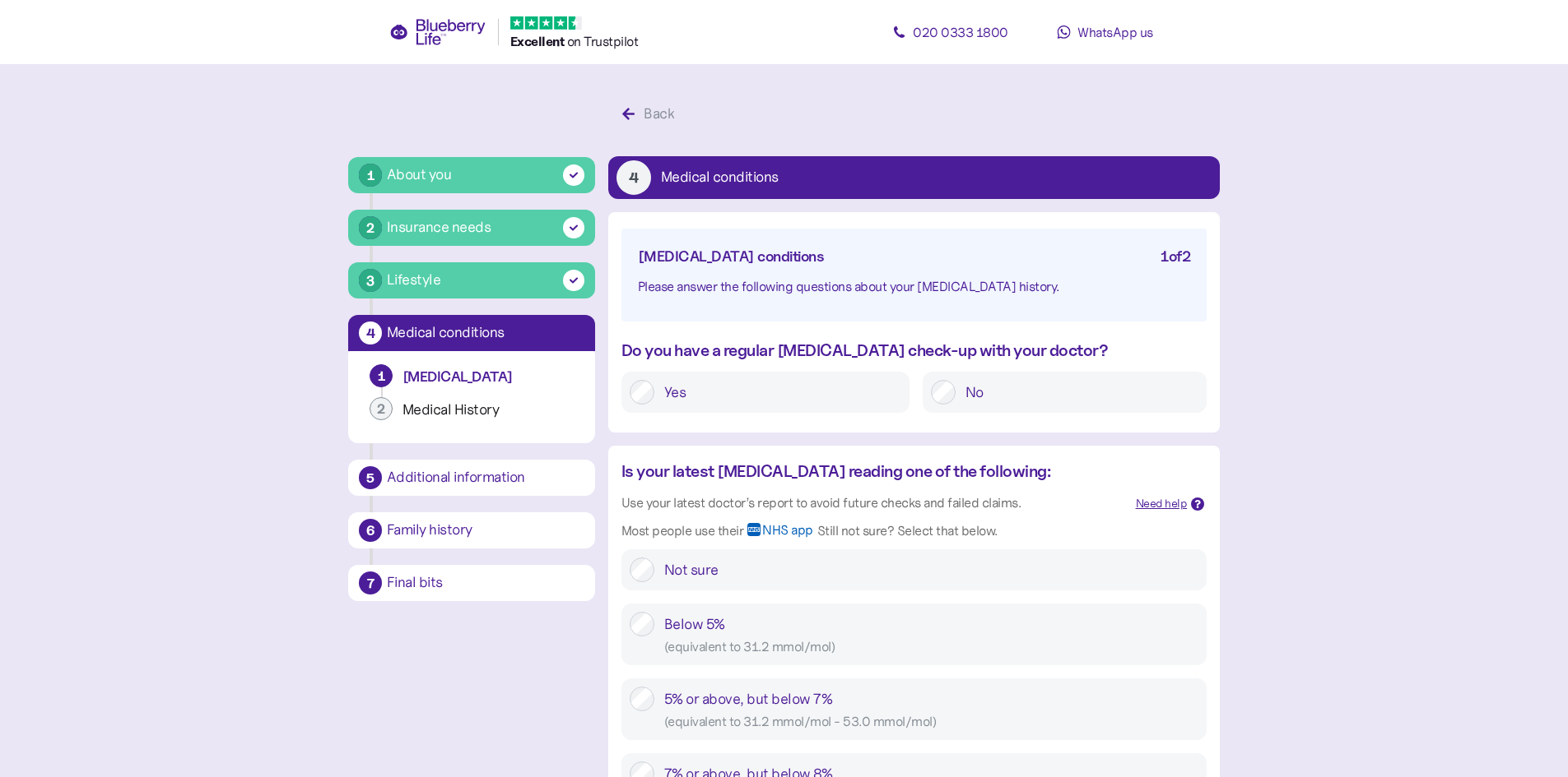
click at [750, 404] on div "Yes" at bounding box center [766, 392] width 288 height 42
click at [655, 398] on label "Yes" at bounding box center [777, 393] width 247 height 25
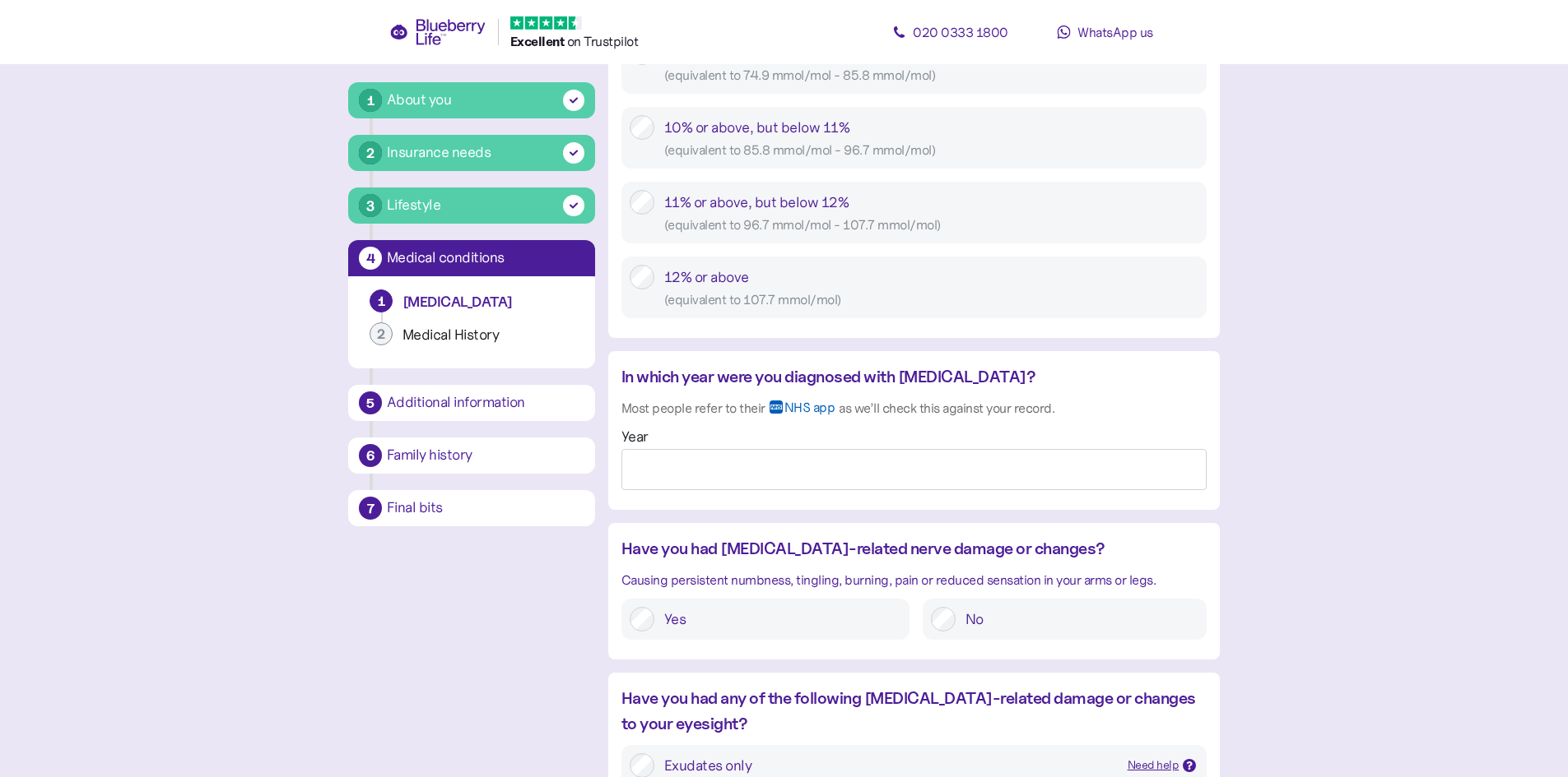
scroll to position [1151, 0]
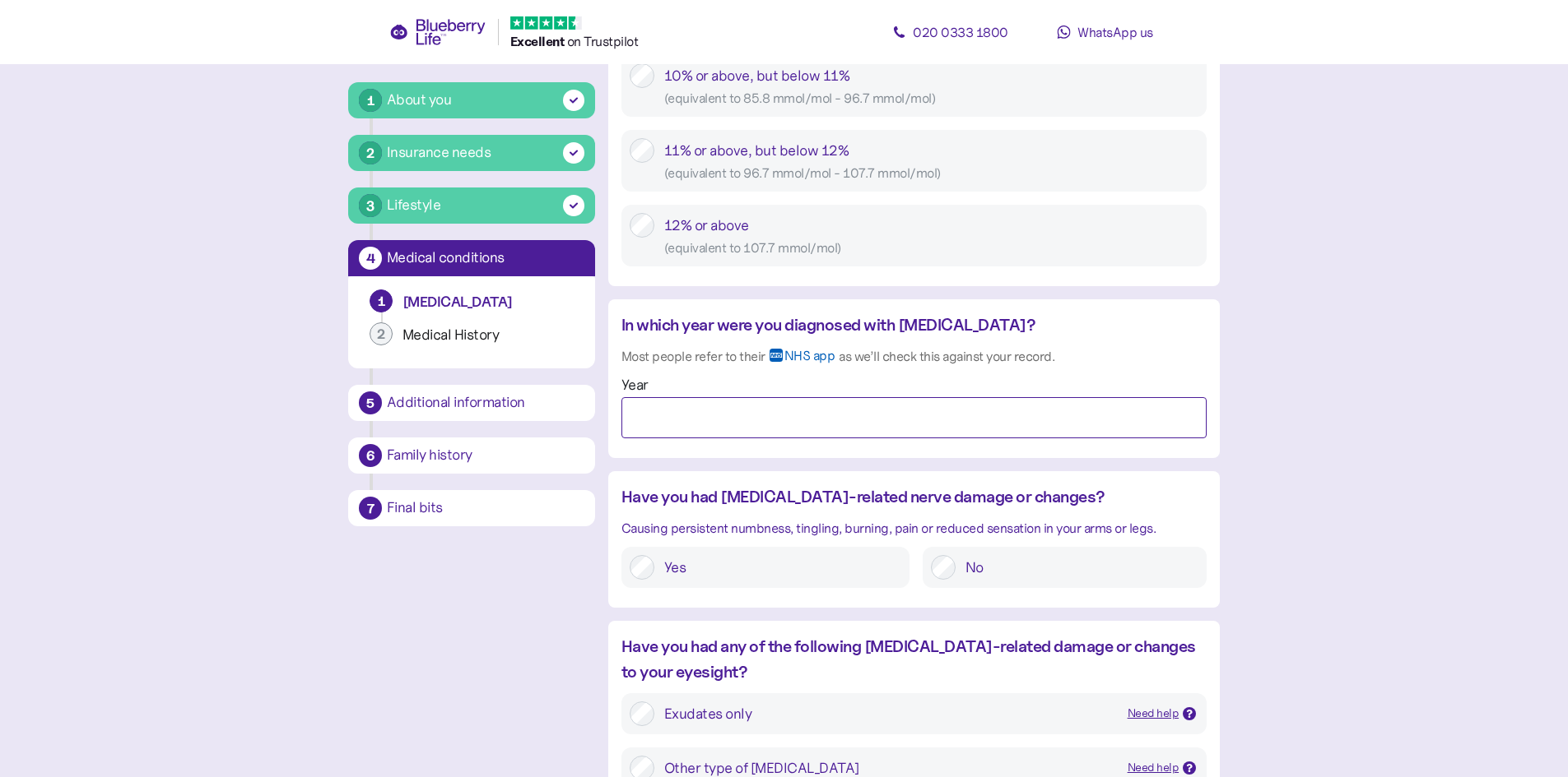
click at [793, 426] on input "Year" at bounding box center [914, 418] width 586 height 42
type input "****"
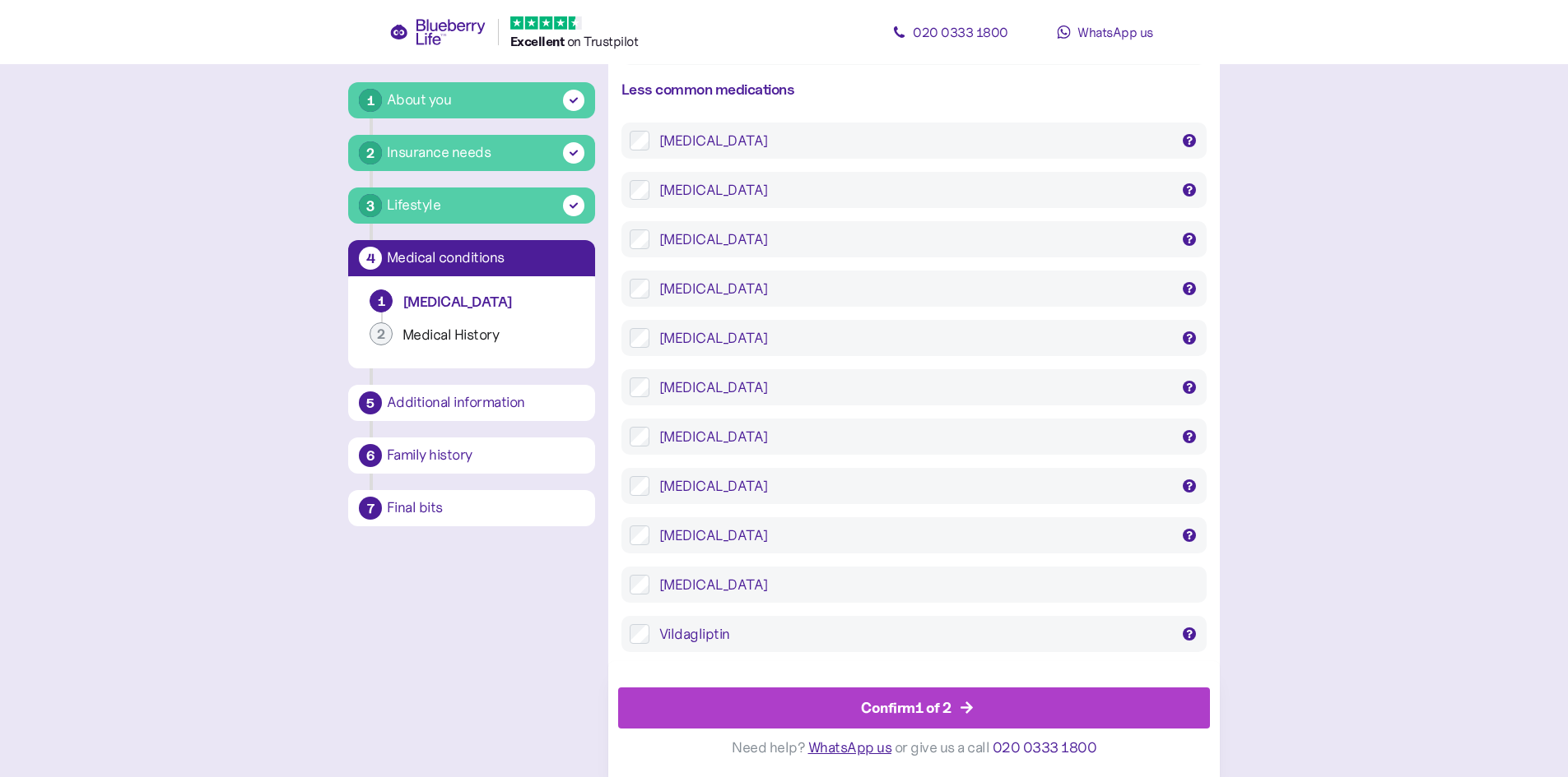
scroll to position [3167, 0]
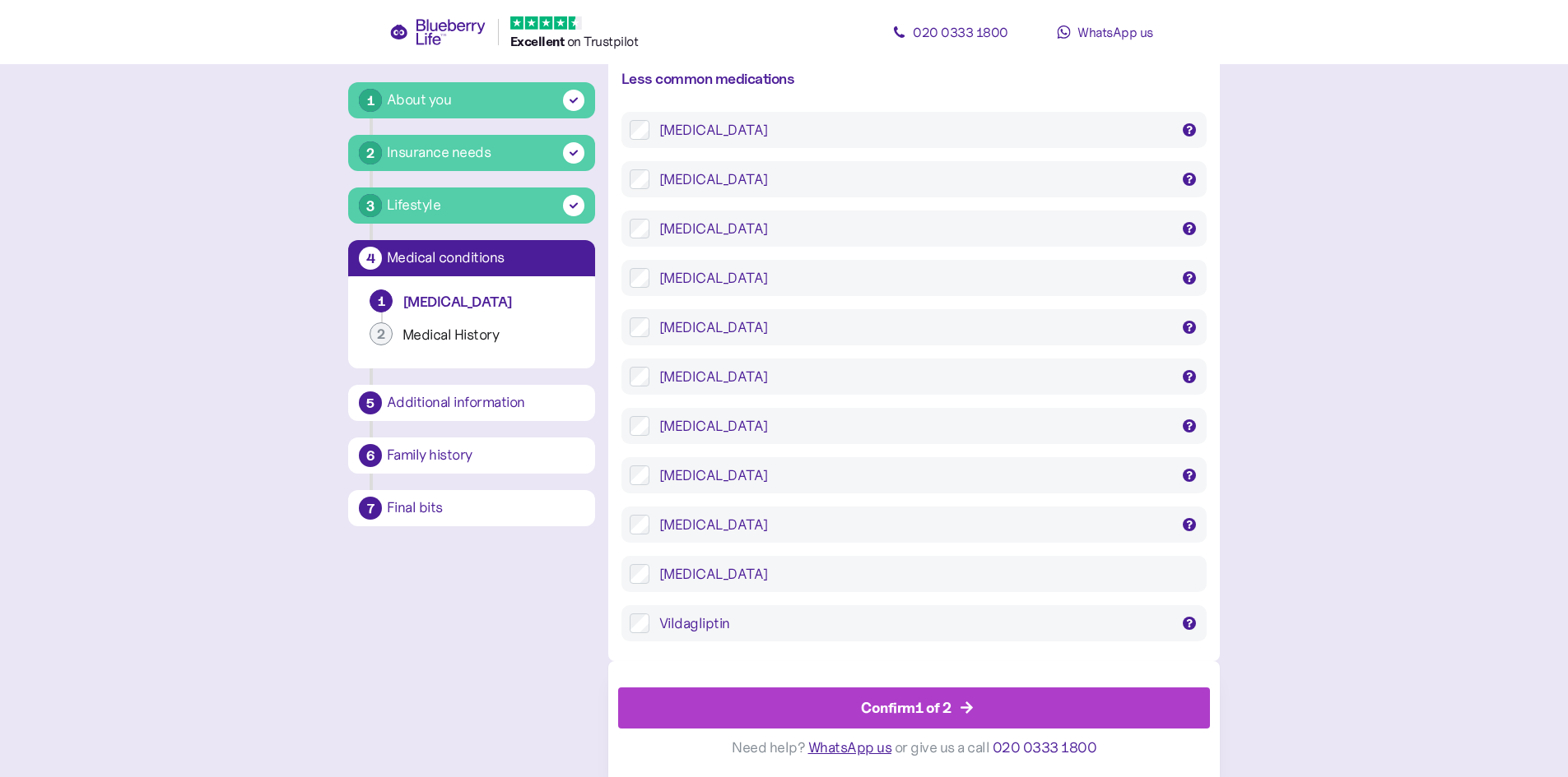
click at [890, 701] on div "Confirm 1 of 2" at bounding box center [906, 707] width 91 height 22
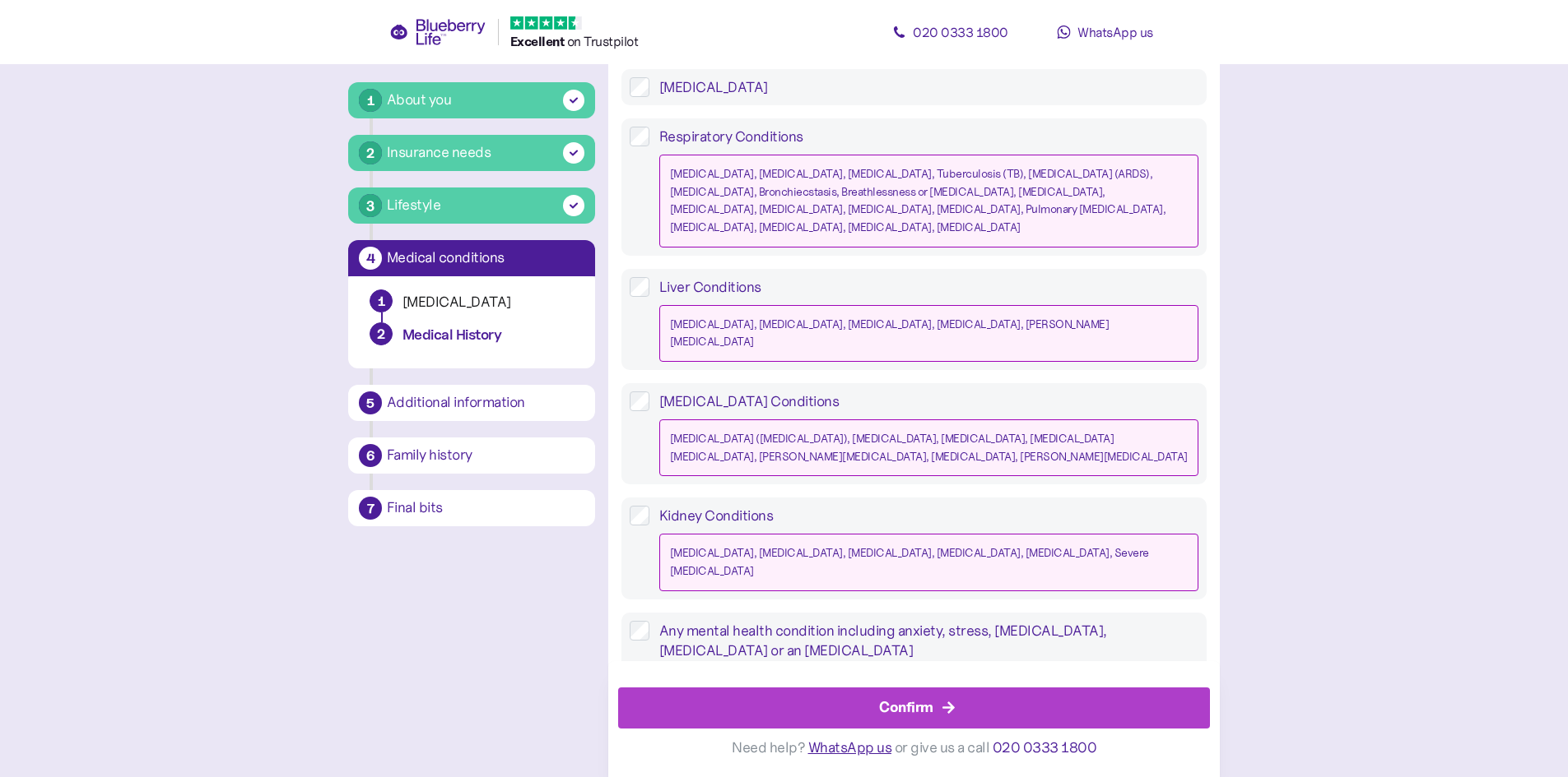
scroll to position [1454, 0]
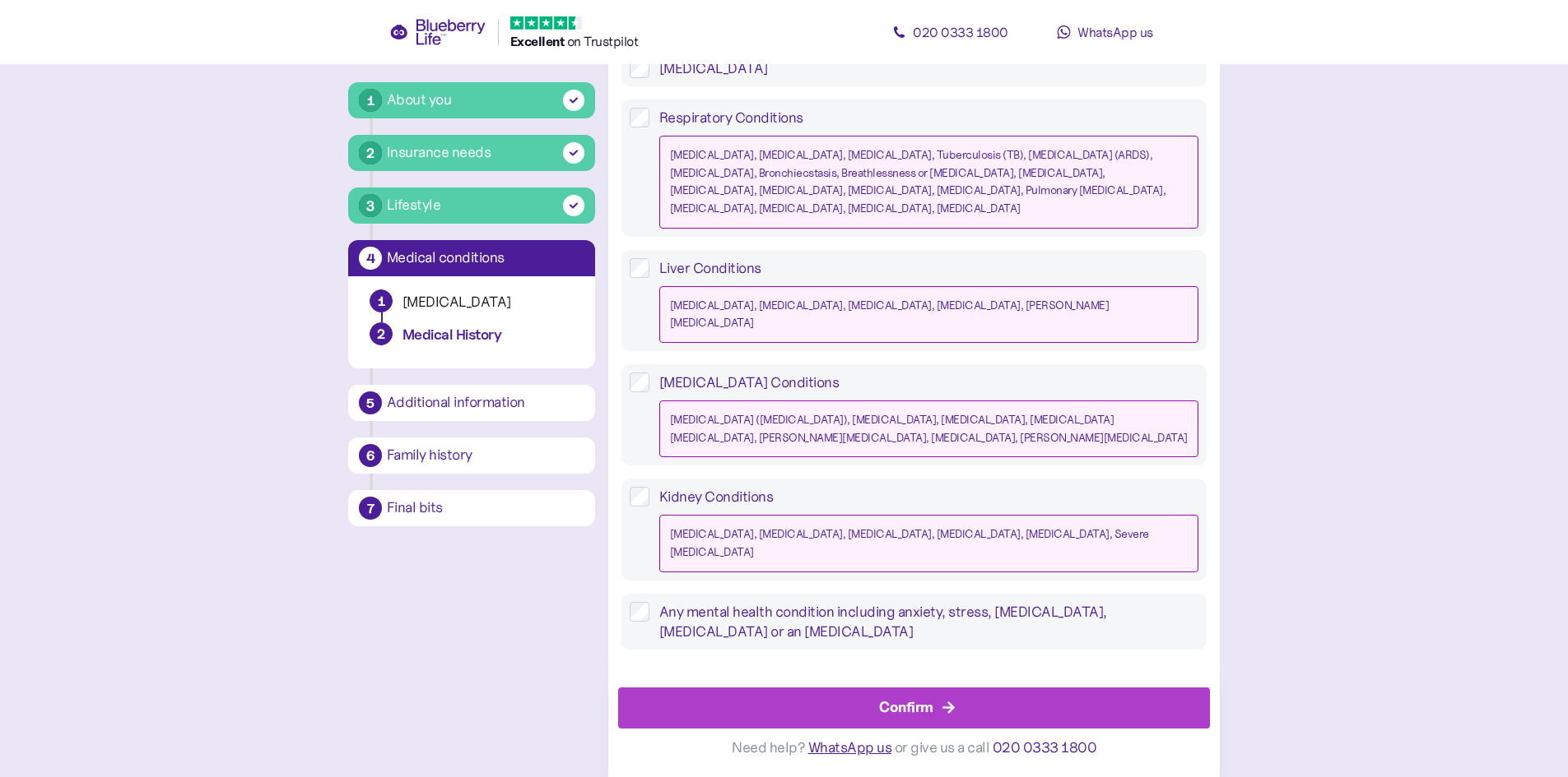
click at [907, 711] on div "Confirm" at bounding box center [906, 707] width 54 height 22
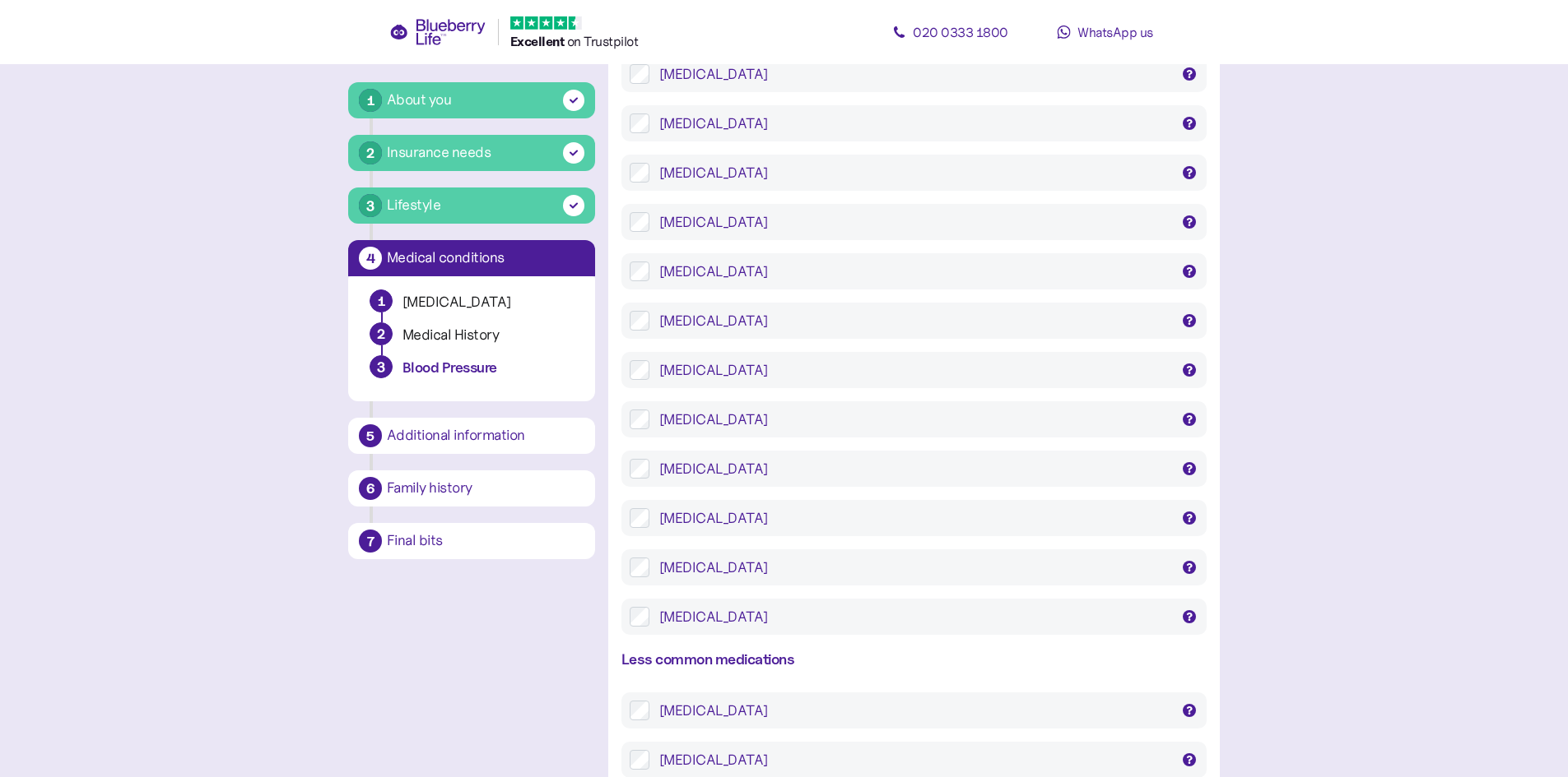
scroll to position [576, 0]
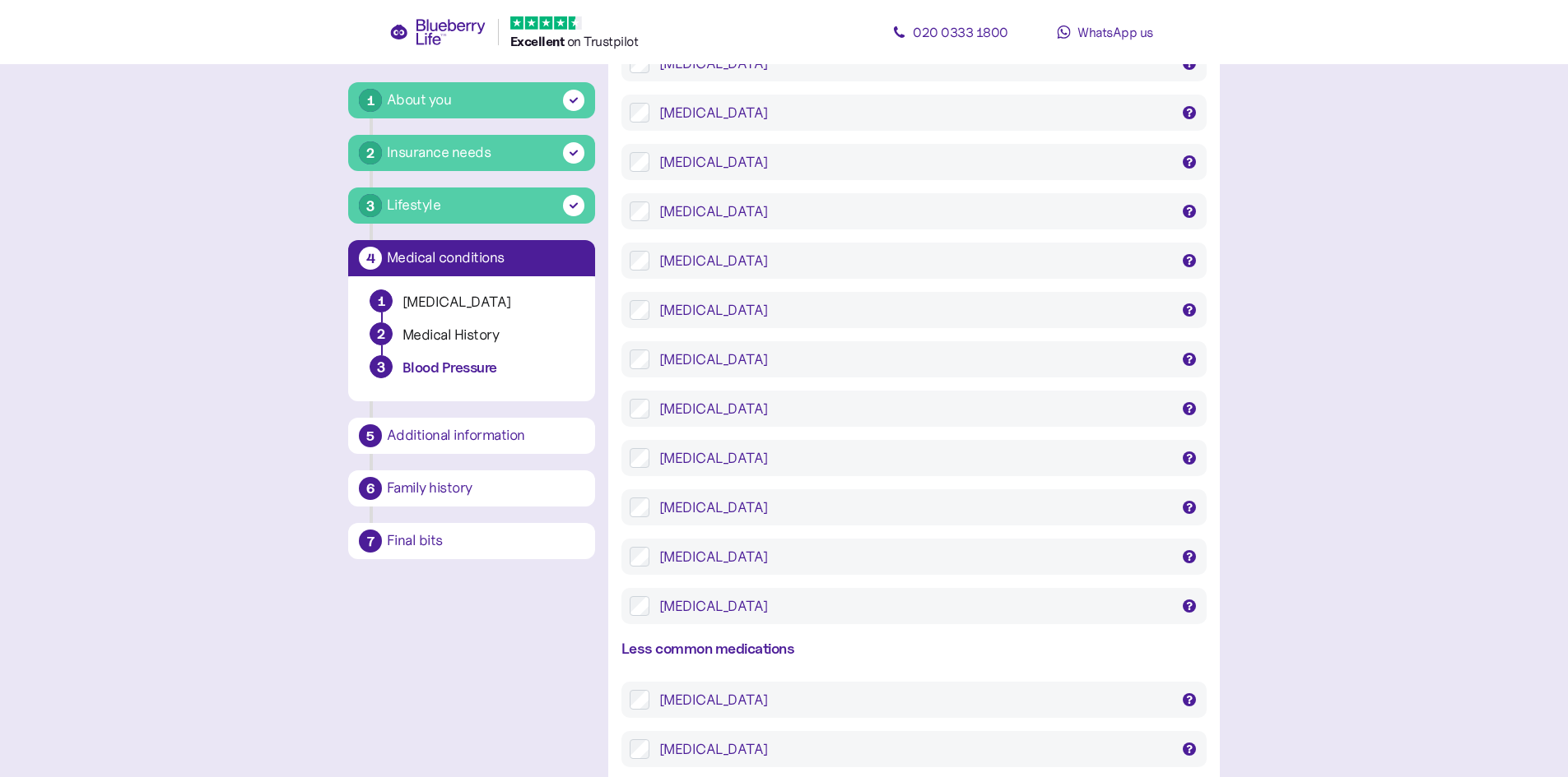
click at [672, 554] on div "Ramipril" at bounding box center [914, 556] width 510 height 19
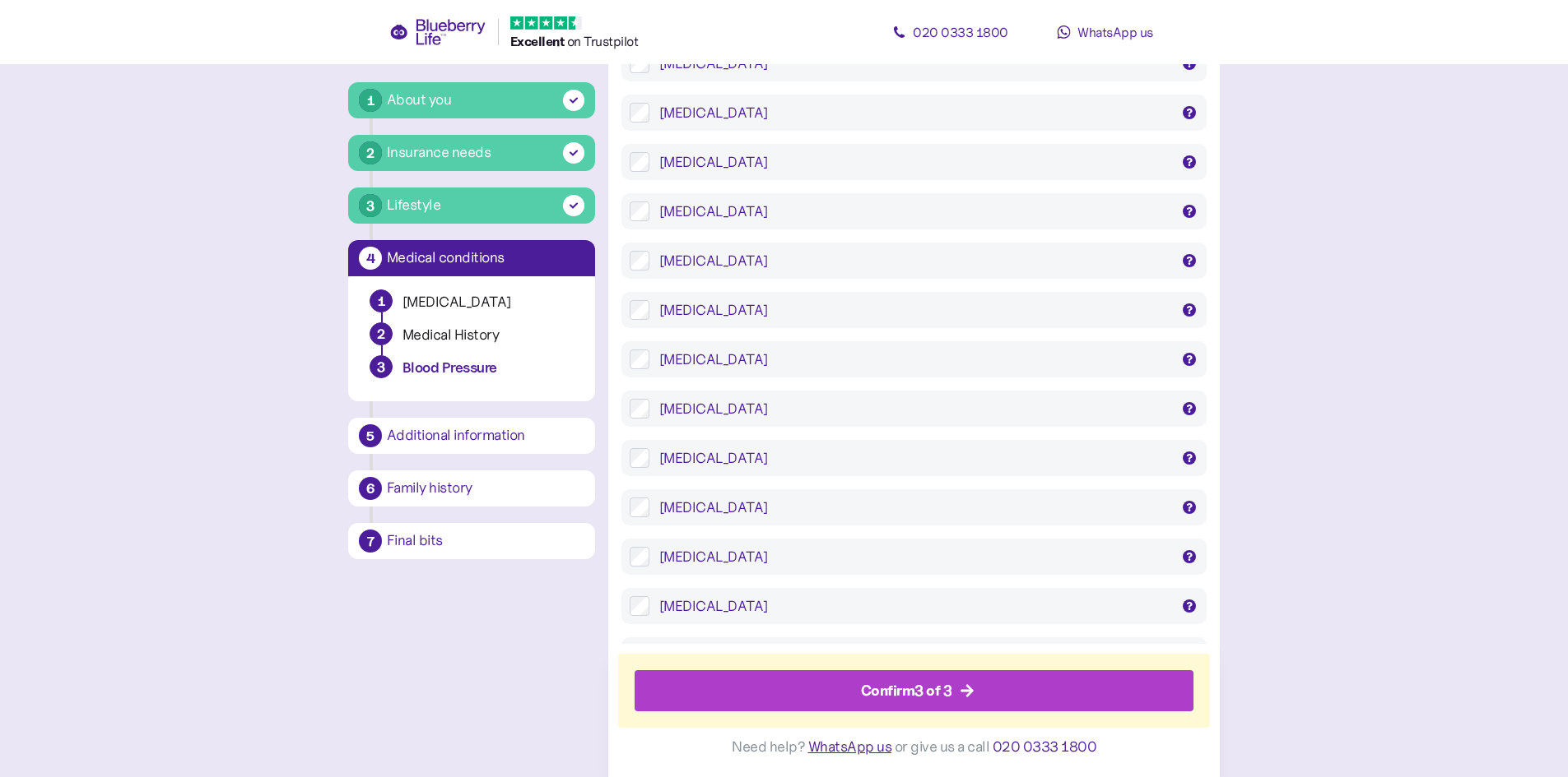
scroll to position [1563, 0]
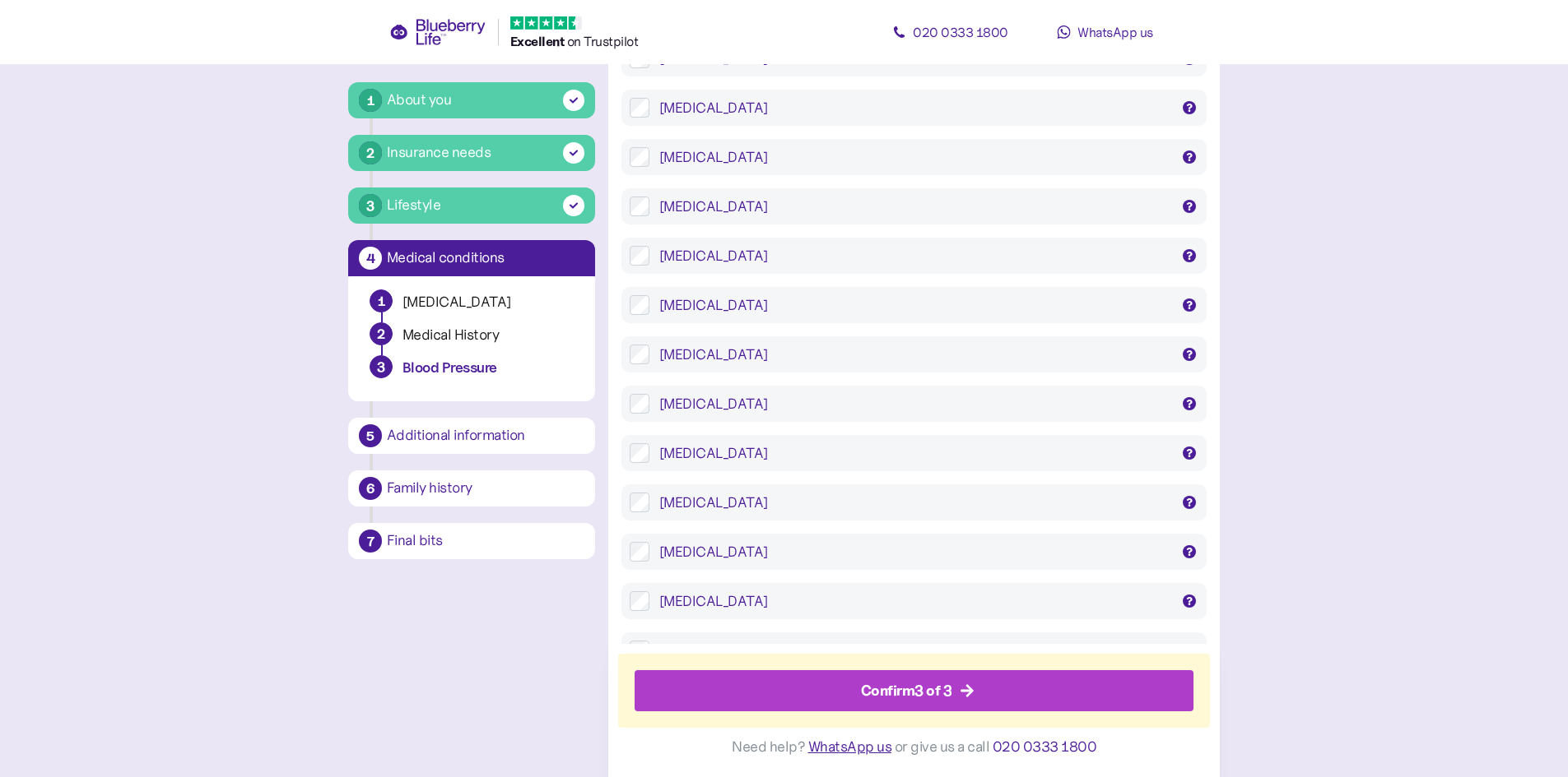
click at [938, 702] on div "Confirm 3 of 3" at bounding box center [906, 691] width 91 height 22
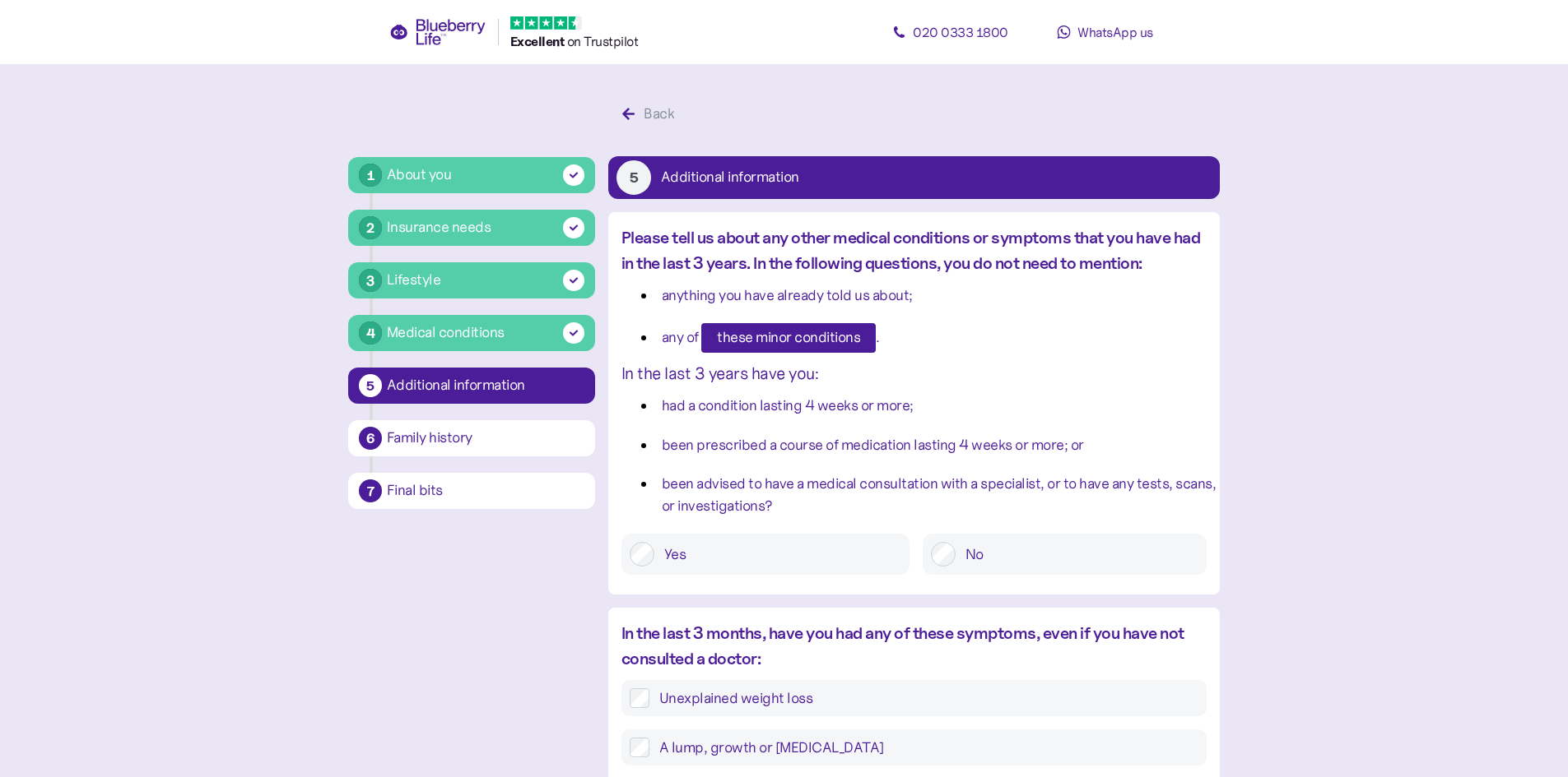
click at [932, 545] on div at bounding box center [944, 554] width 25 height 25
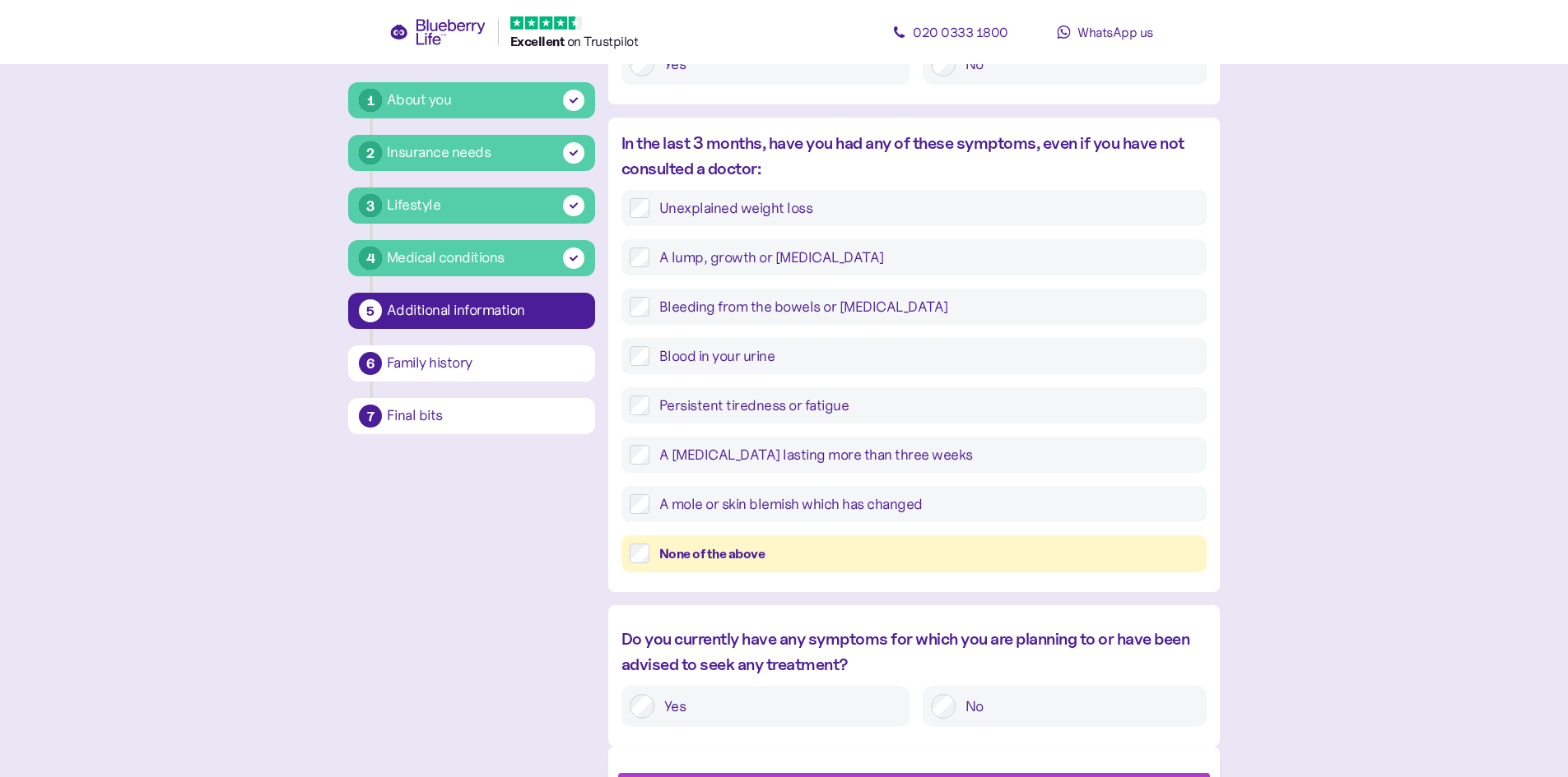
scroll to position [576, 0]
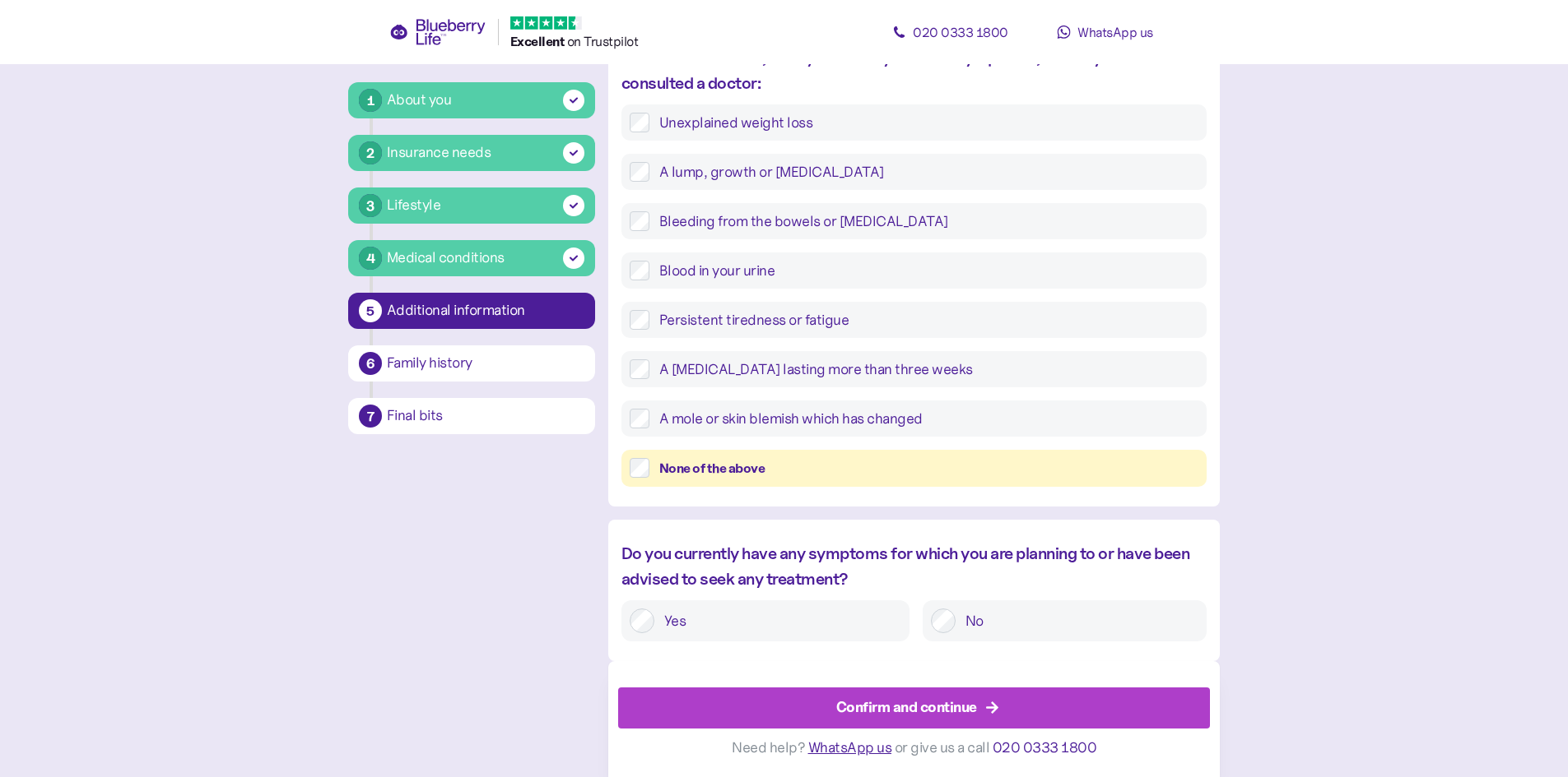
click at [878, 711] on div "Confirm and continue" at bounding box center [906, 707] width 140 height 22
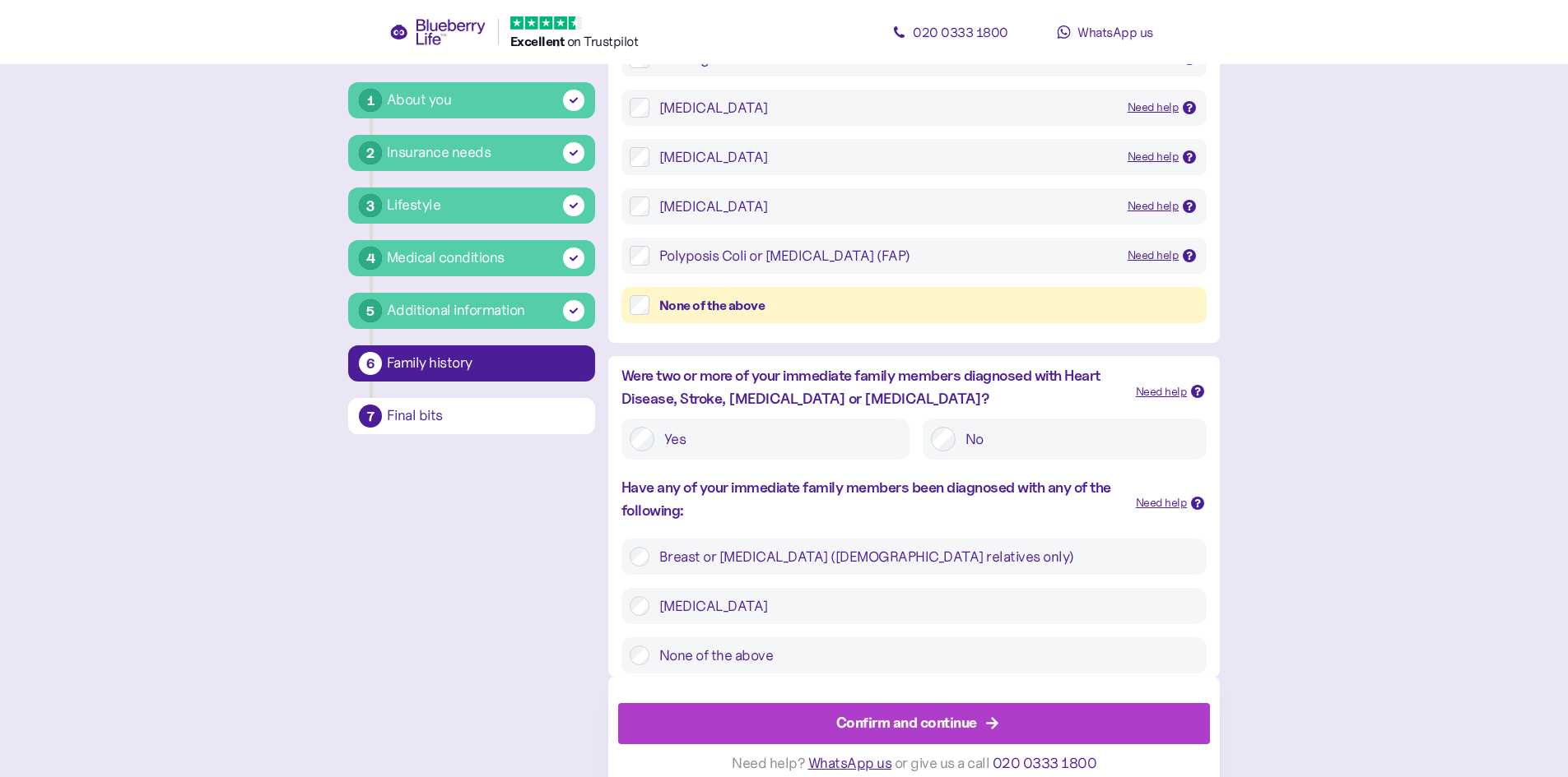
scroll to position [354, 0]
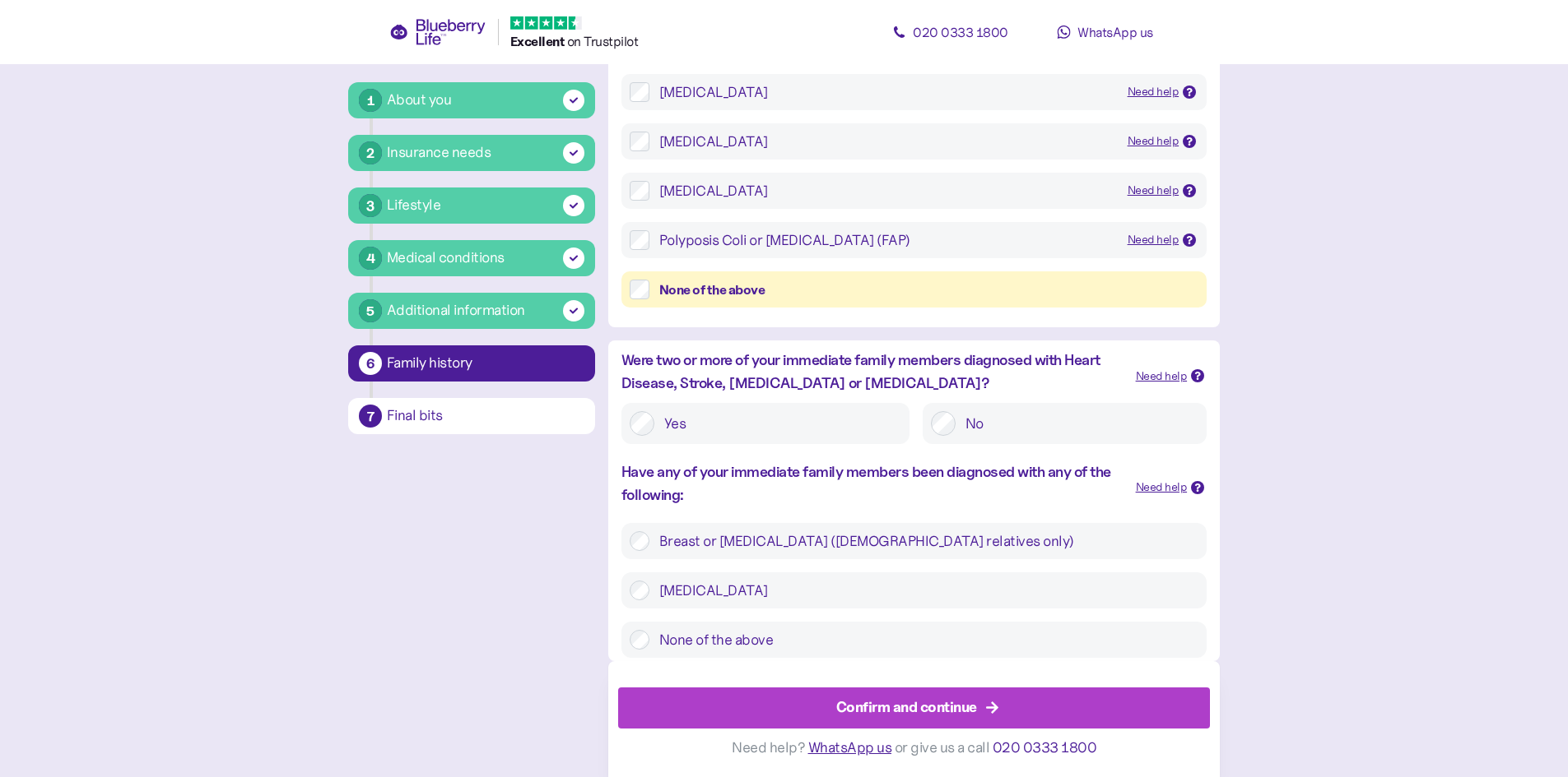
click at [709, 646] on label "None of the above" at bounding box center [923, 640] width 549 height 19
click at [890, 702] on div "Confirm and continue" at bounding box center [906, 707] width 140 height 22
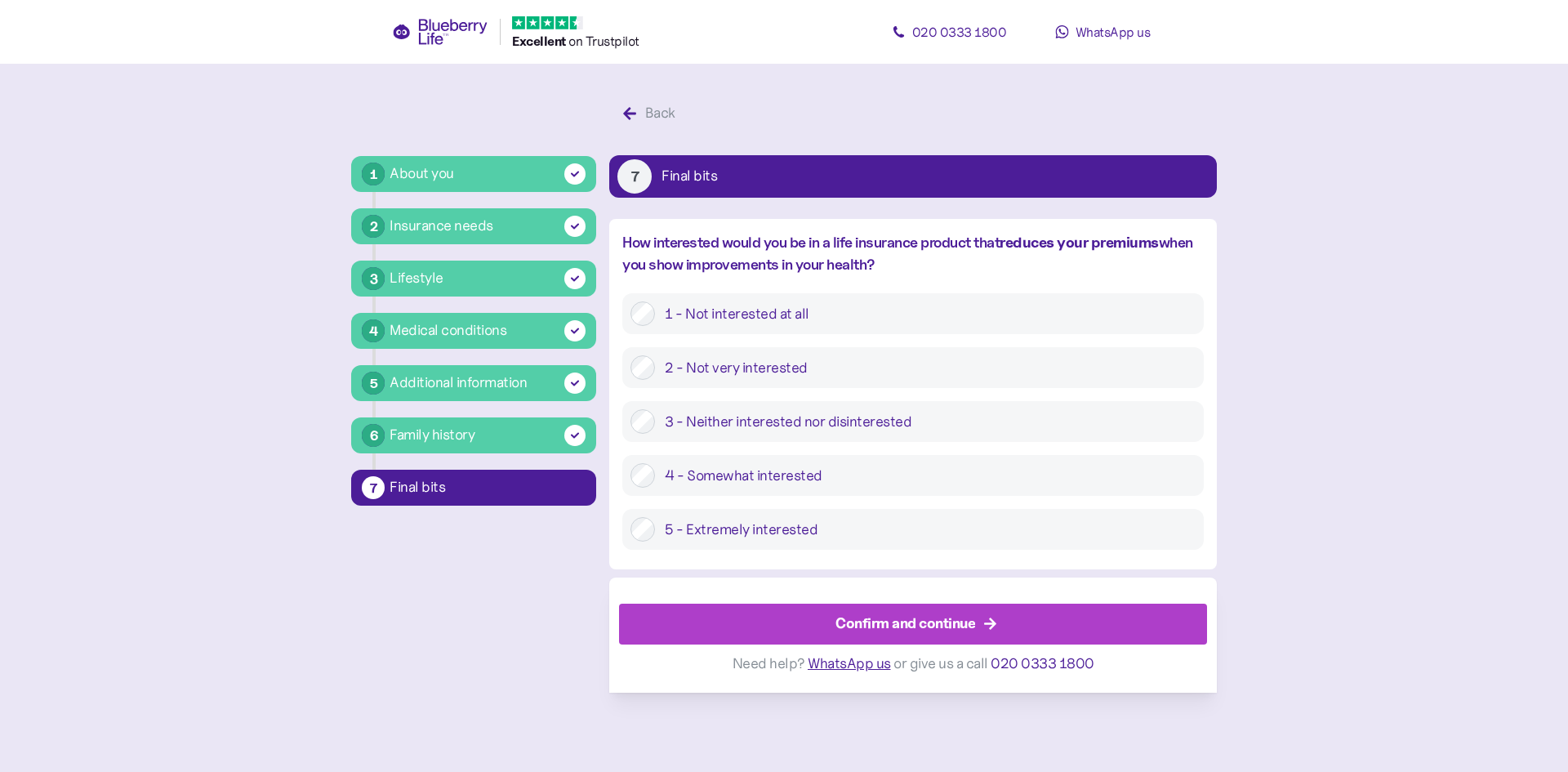
click at [716, 476] on label "4 - Somewhat interested" at bounding box center [925, 476] width 540 height 25
click at [873, 625] on div "Confirm and continue" at bounding box center [905, 624] width 139 height 22
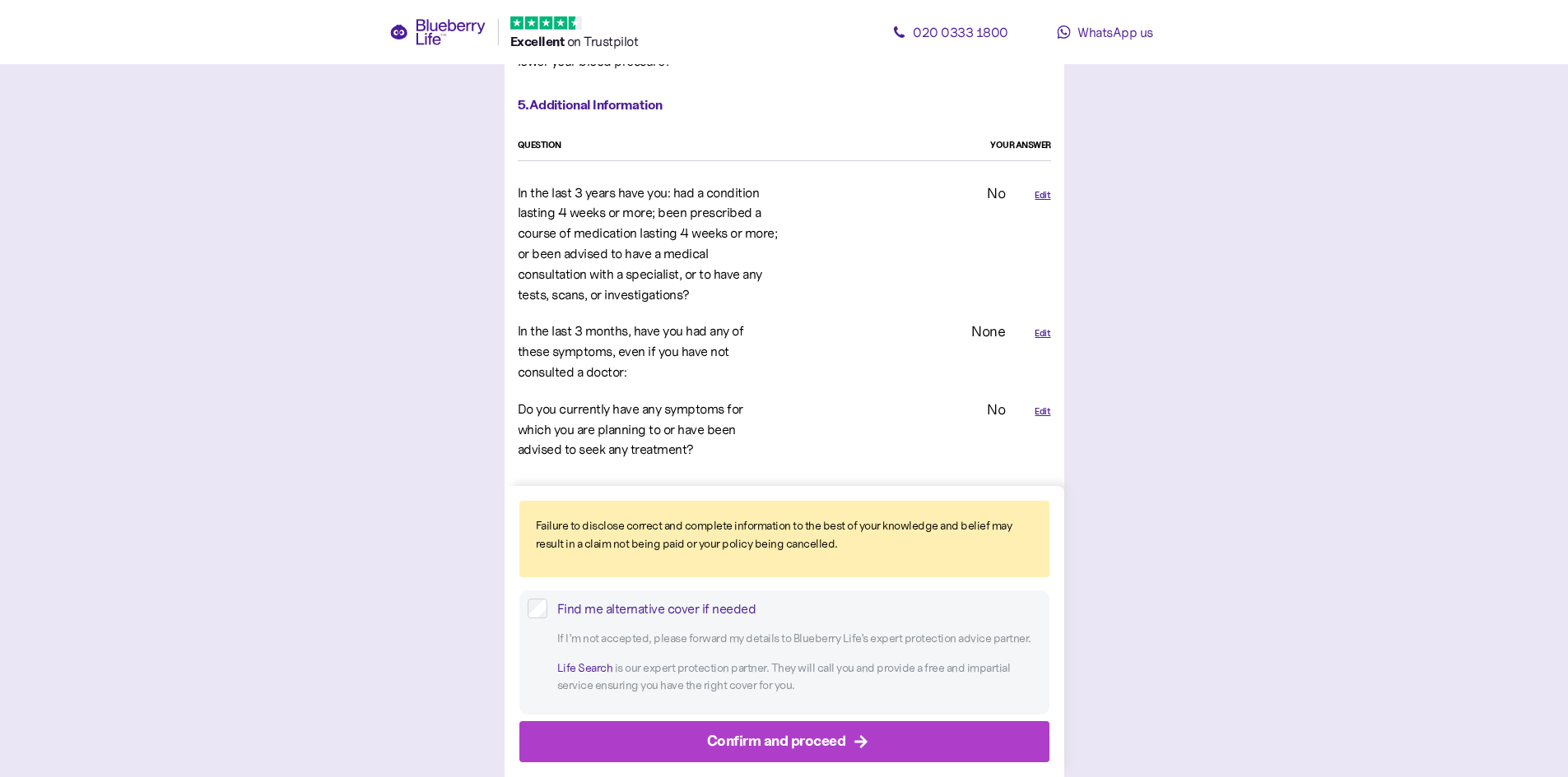
scroll to position [3902, 0]
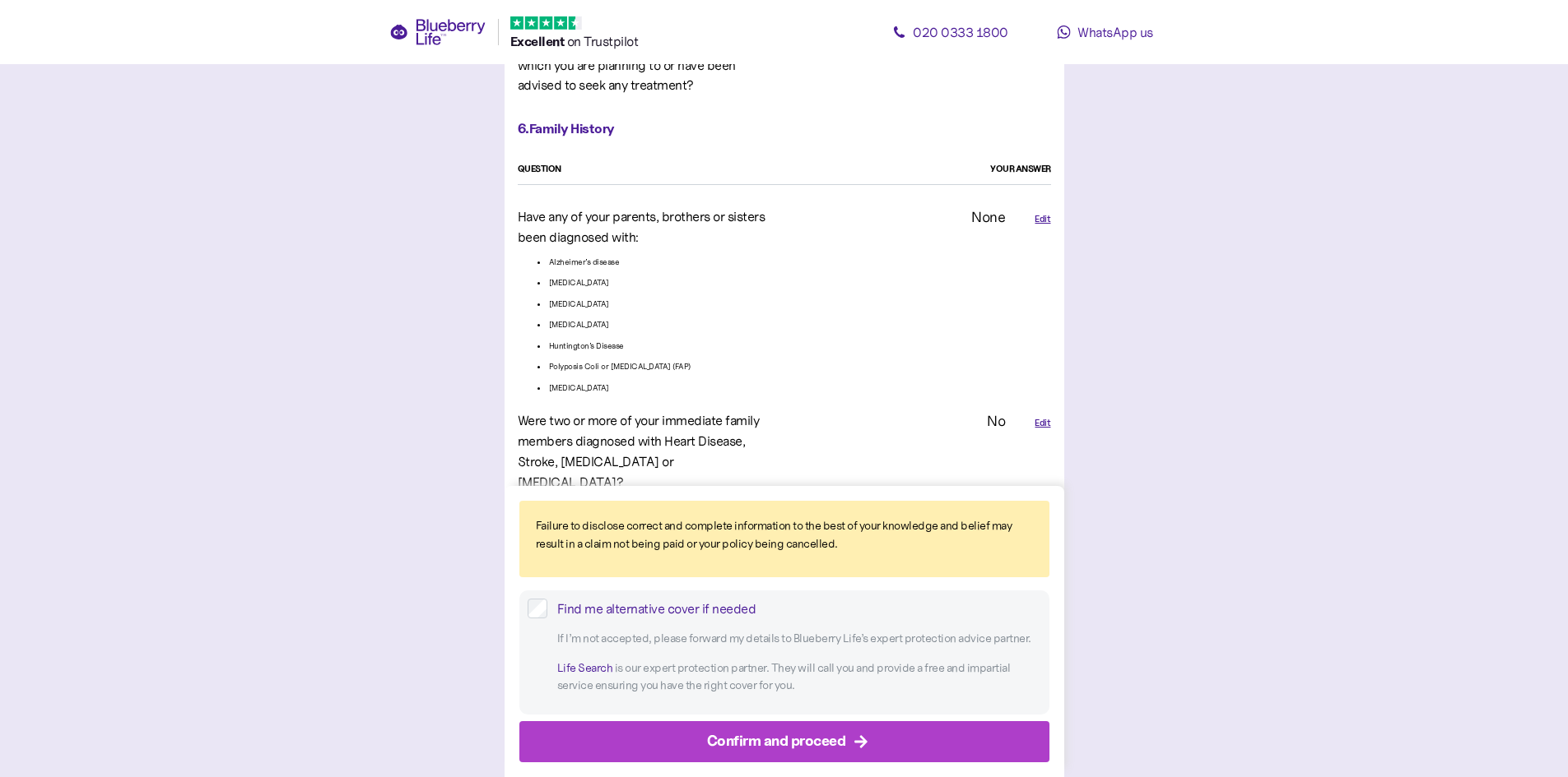
click at [749, 733] on div "Confirm and proceed" at bounding box center [776, 741] width 139 height 22
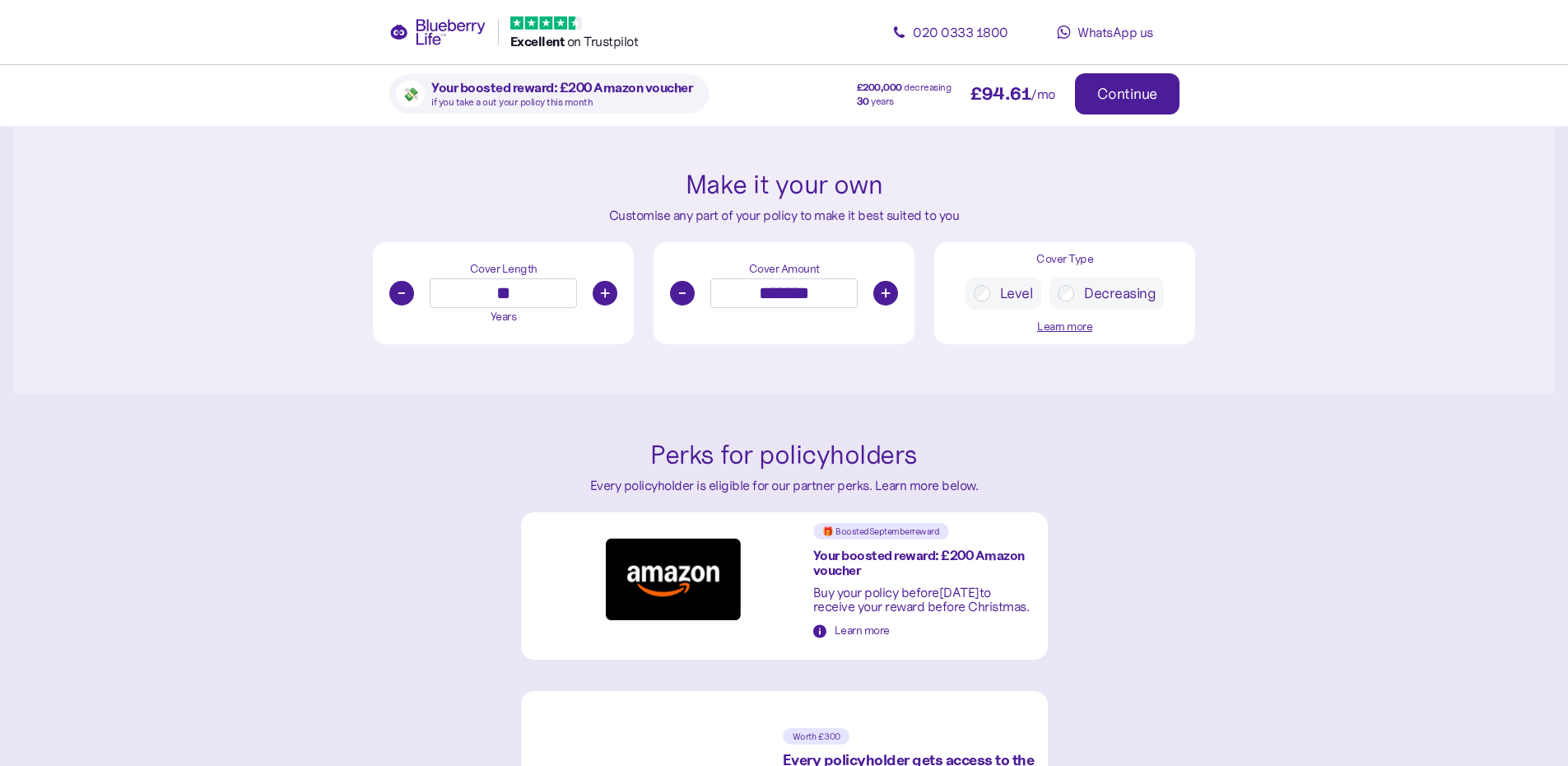
scroll to position [905, 0]
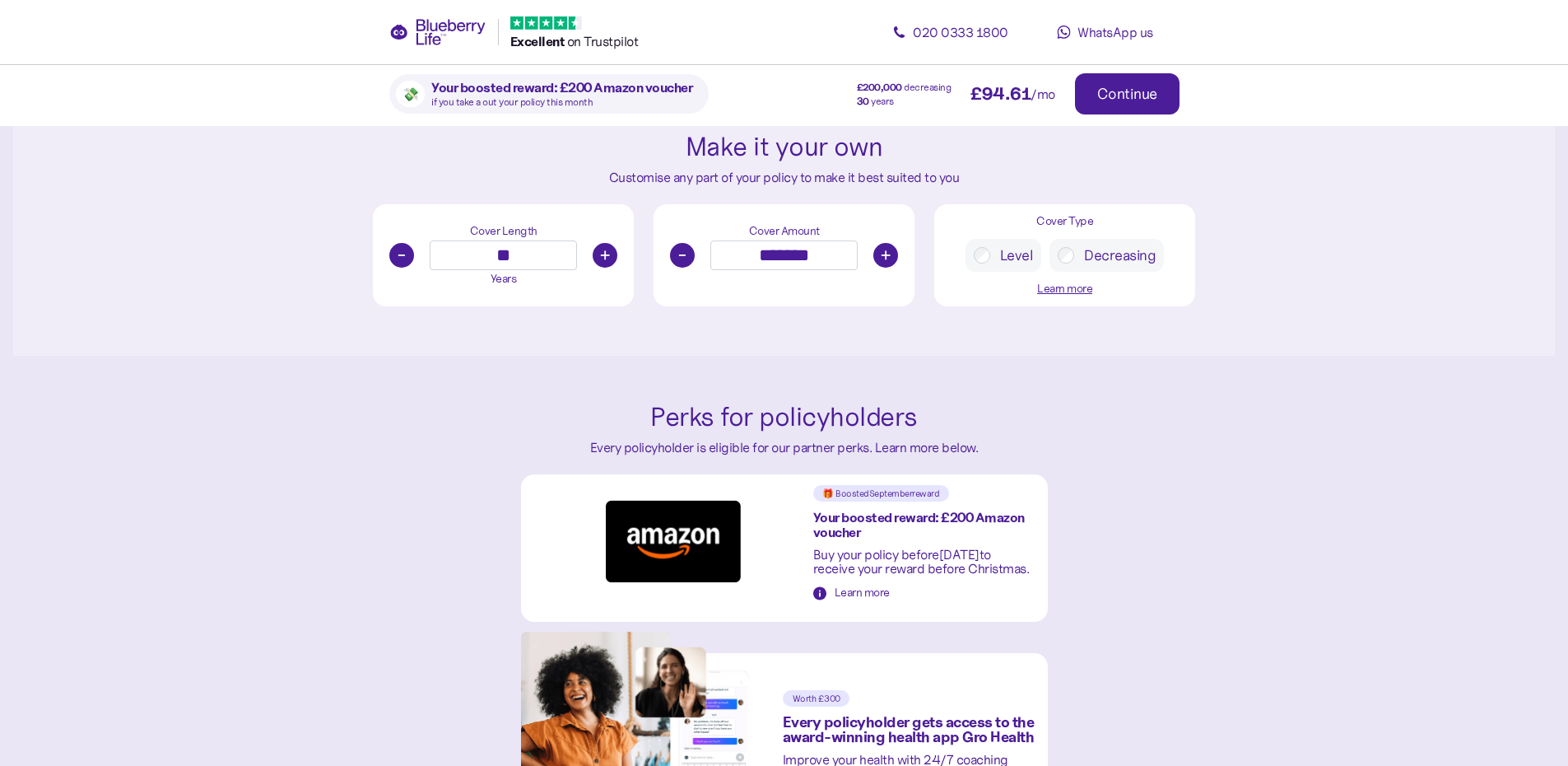
click at [601, 261] on button "+" at bounding box center [605, 256] width 25 height 25
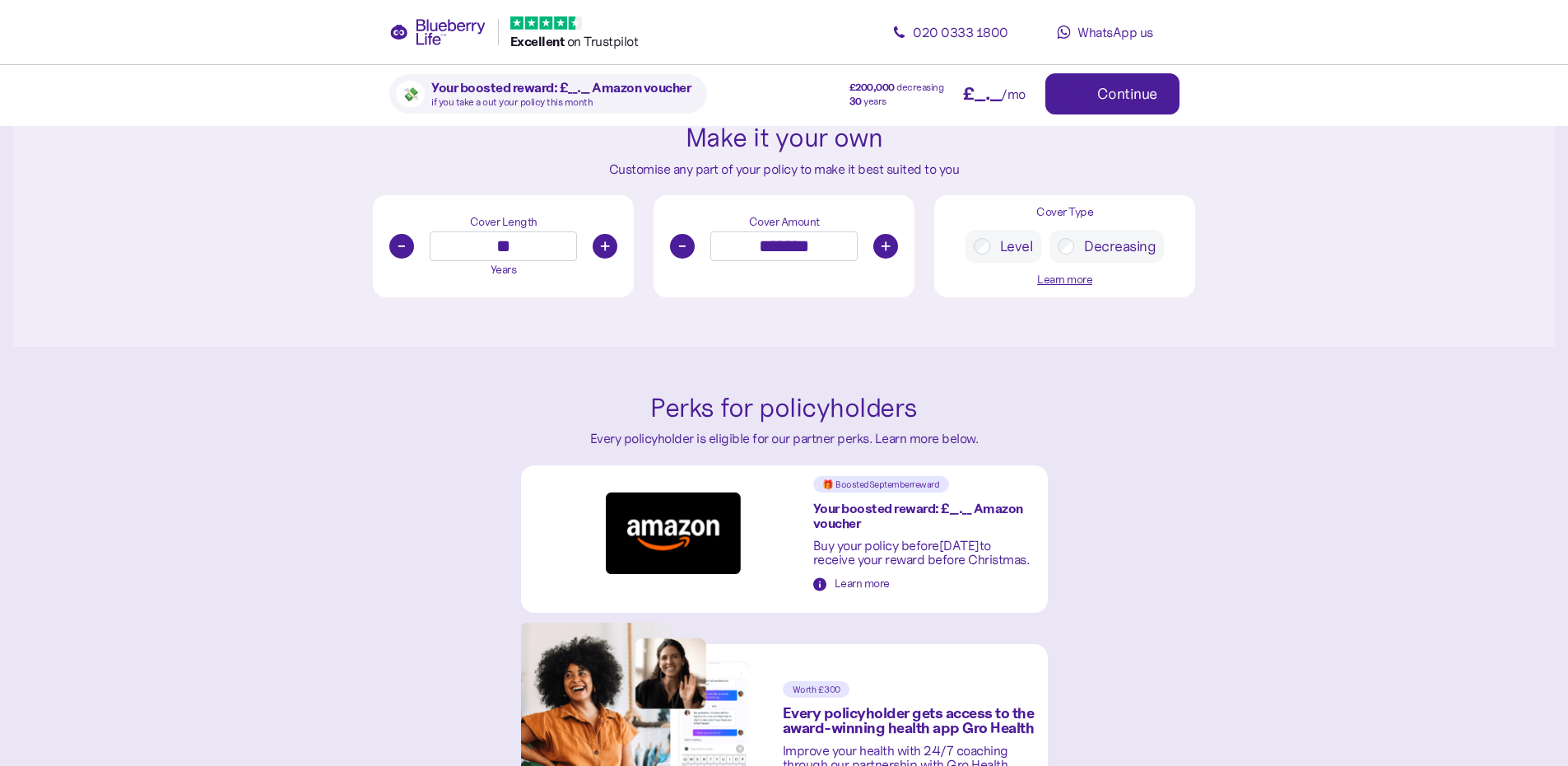
scroll to position [897, 0]
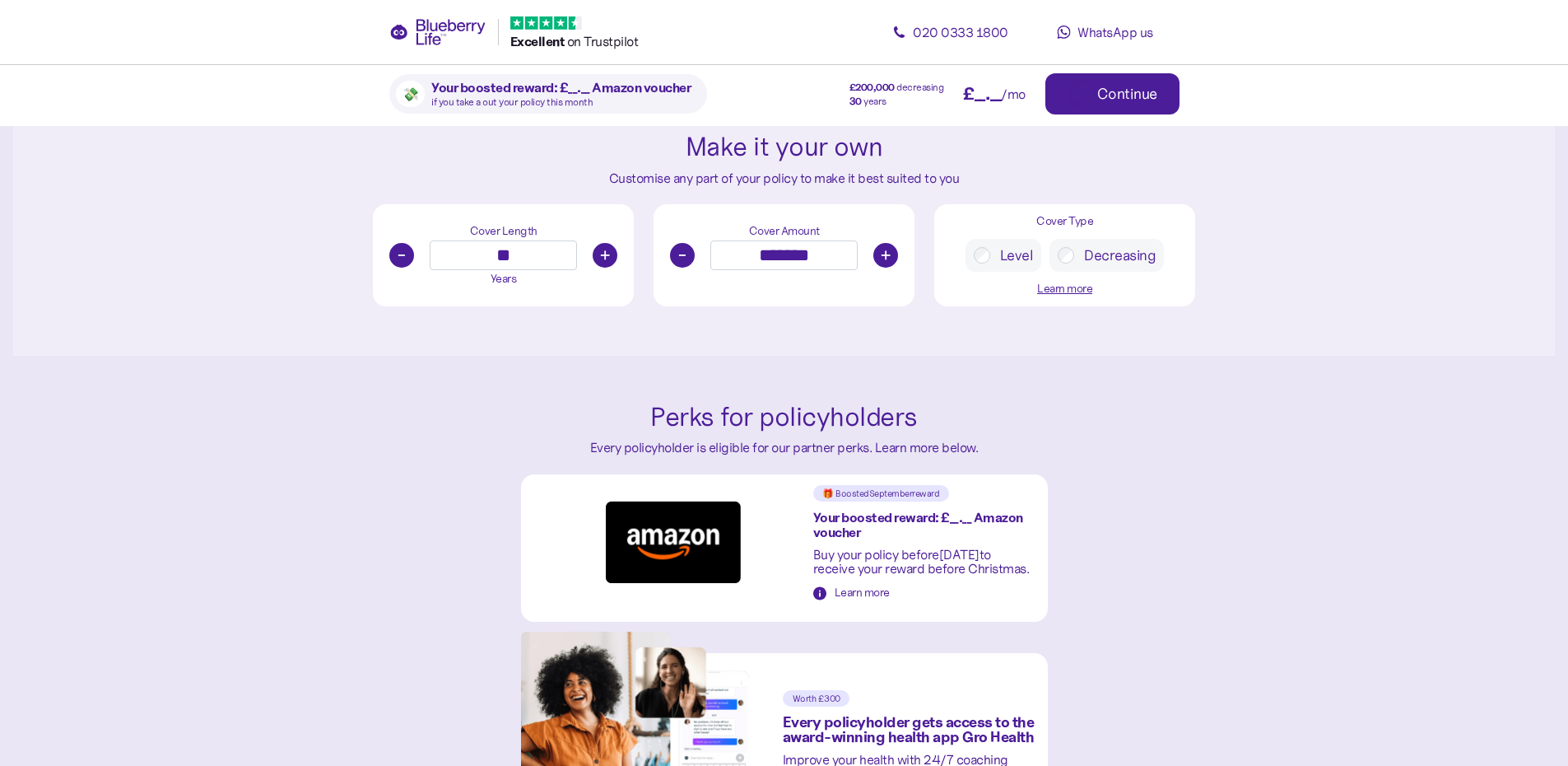
click at [601, 261] on button "+" at bounding box center [605, 256] width 25 height 25
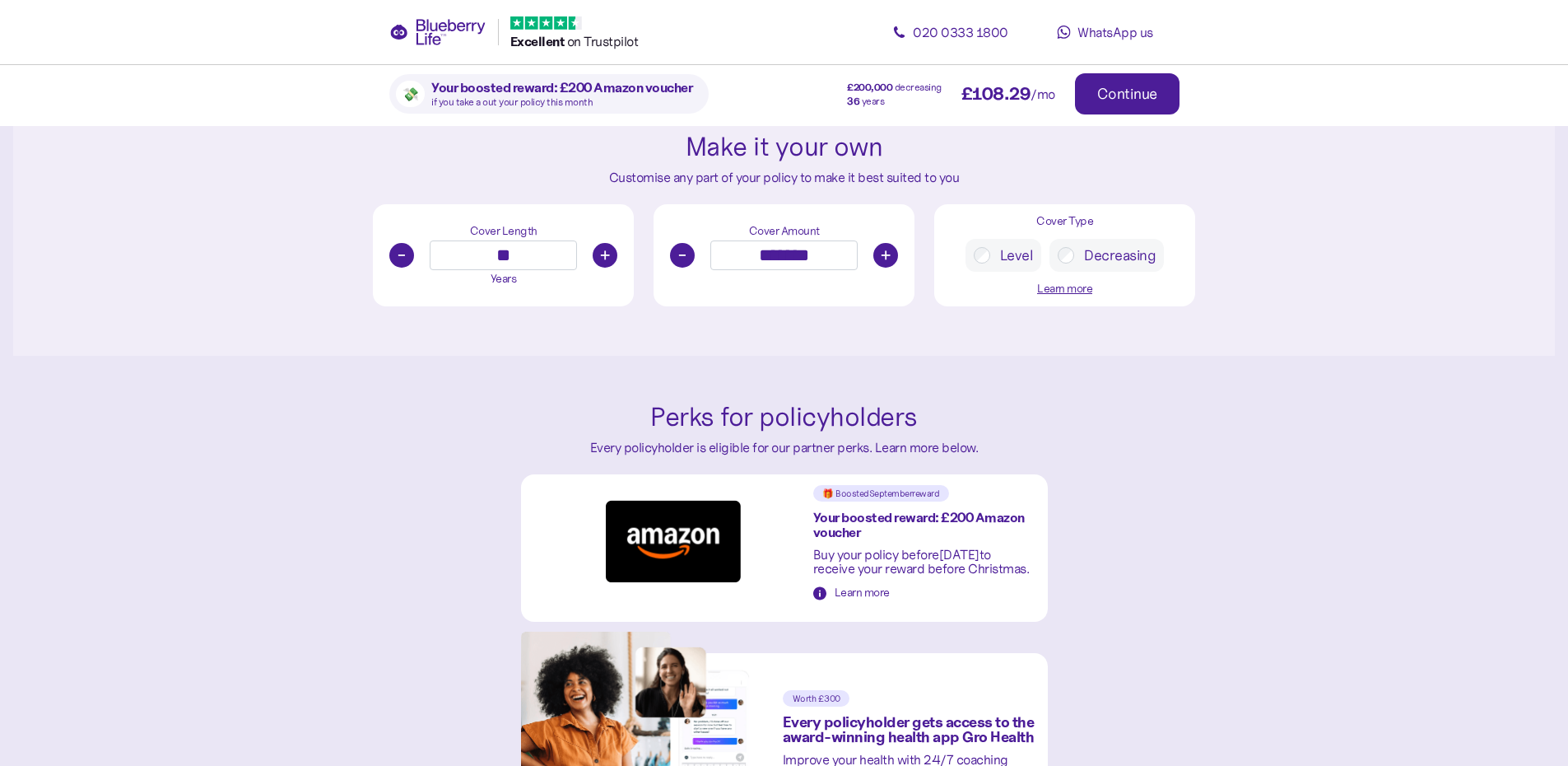
click at [601, 261] on button "+" at bounding box center [605, 256] width 25 height 25
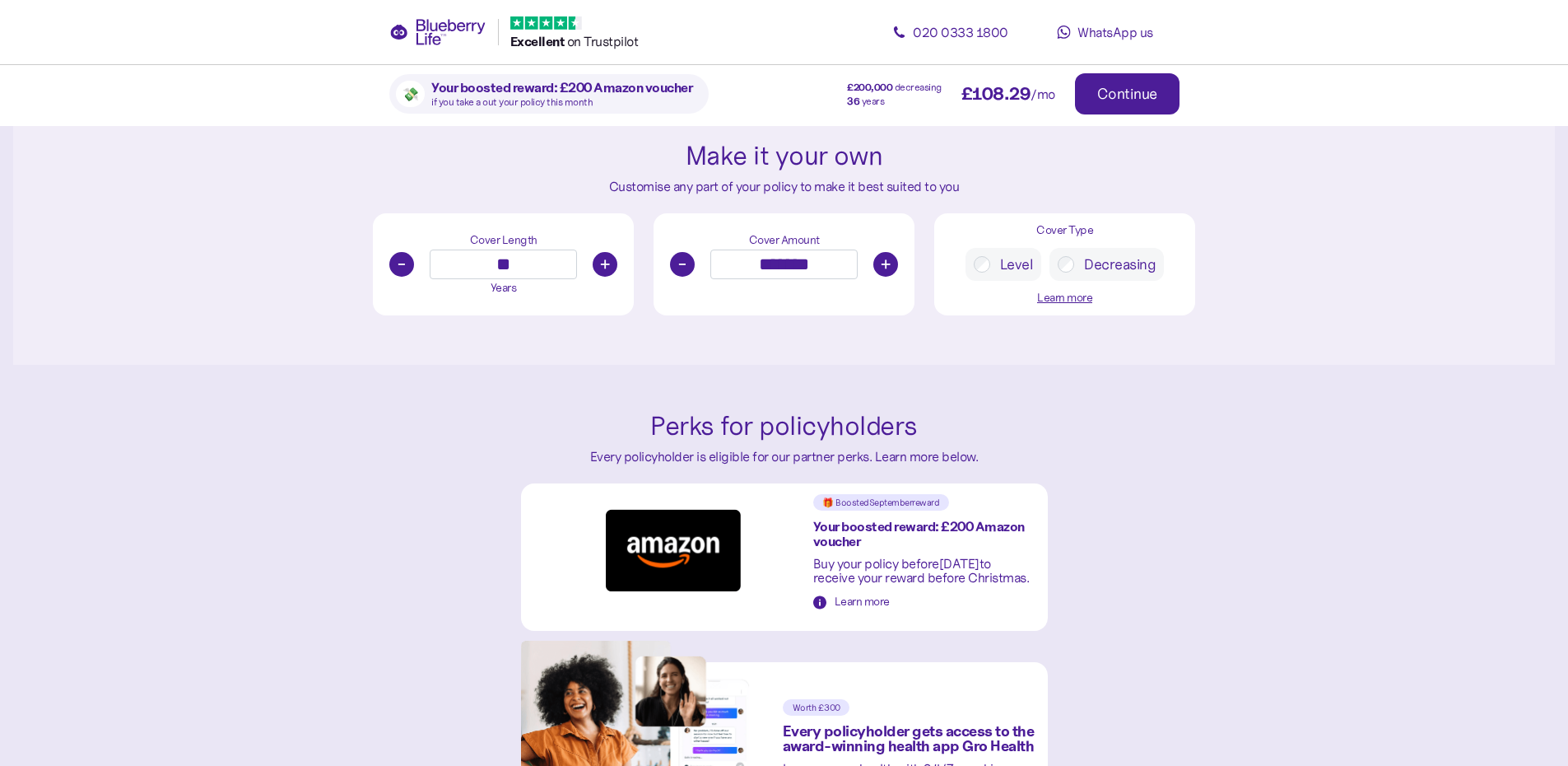
click at [601, 261] on button "+" at bounding box center [605, 264] width 25 height 25
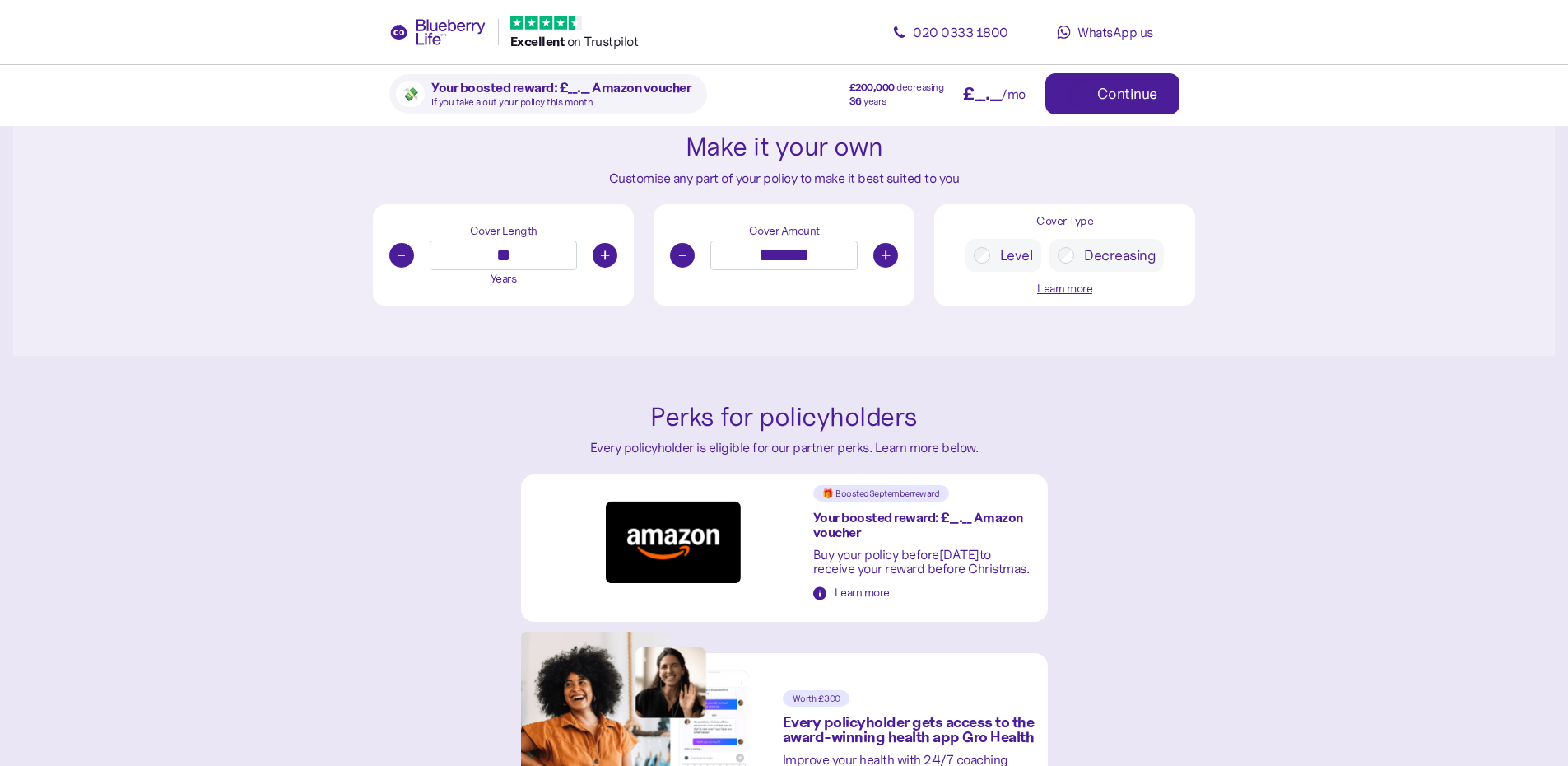
click at [601, 261] on button "+" at bounding box center [605, 256] width 25 height 25
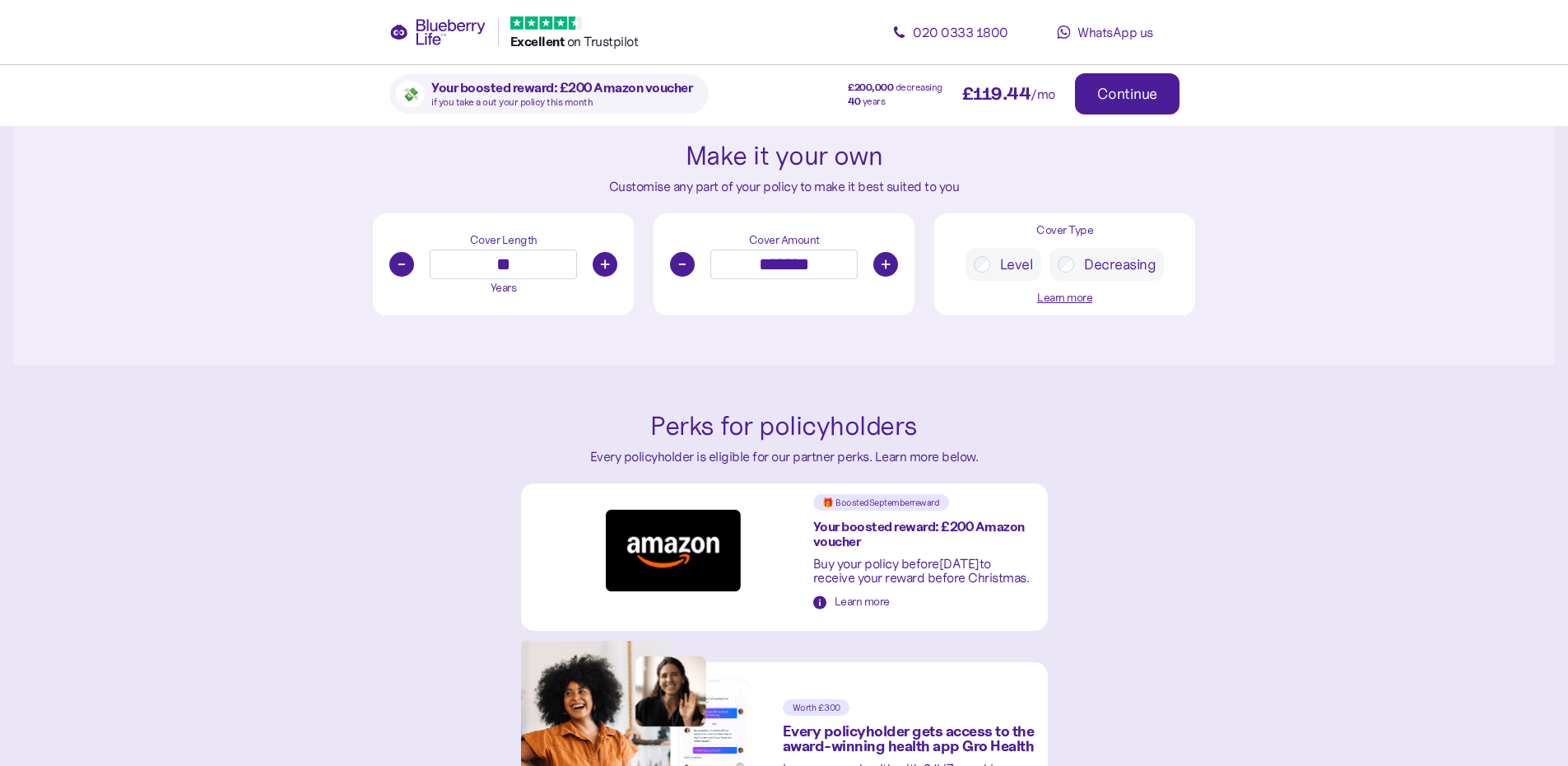
scroll to position [905, 0]
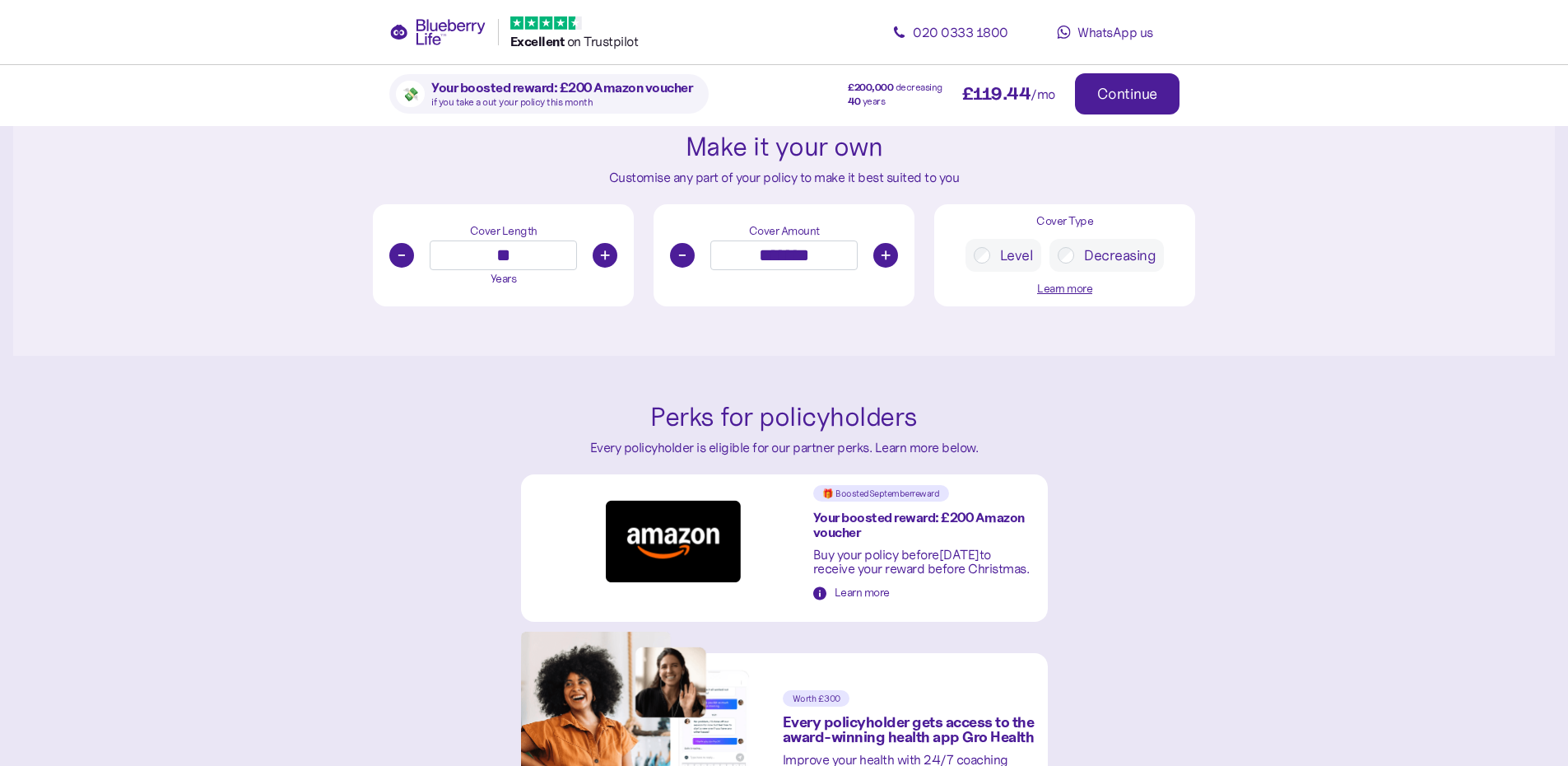
click at [403, 258] on button "-" at bounding box center [402, 256] width 25 height 25
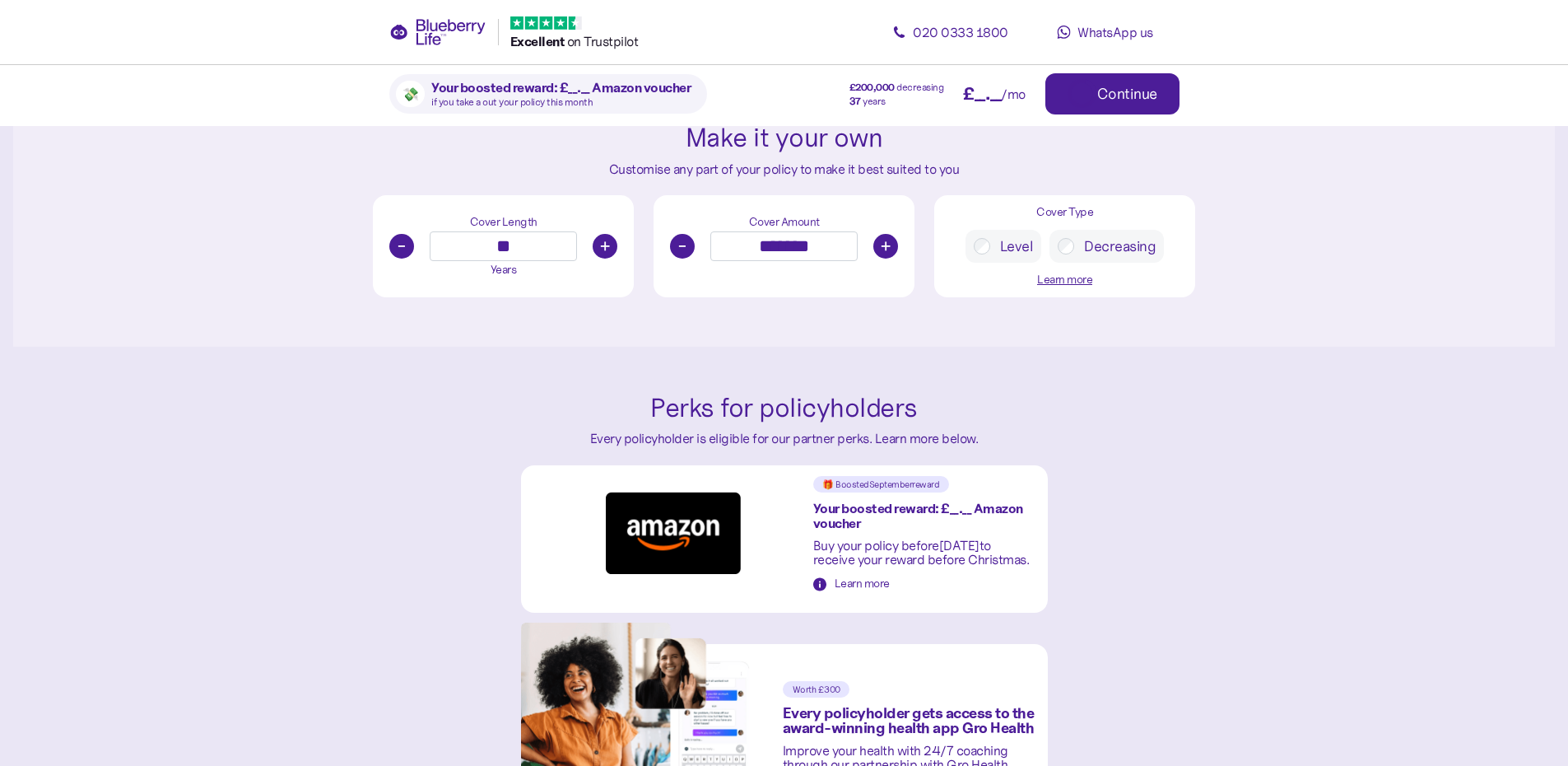
click at [403, 258] on button "-" at bounding box center [402, 246] width 25 height 25
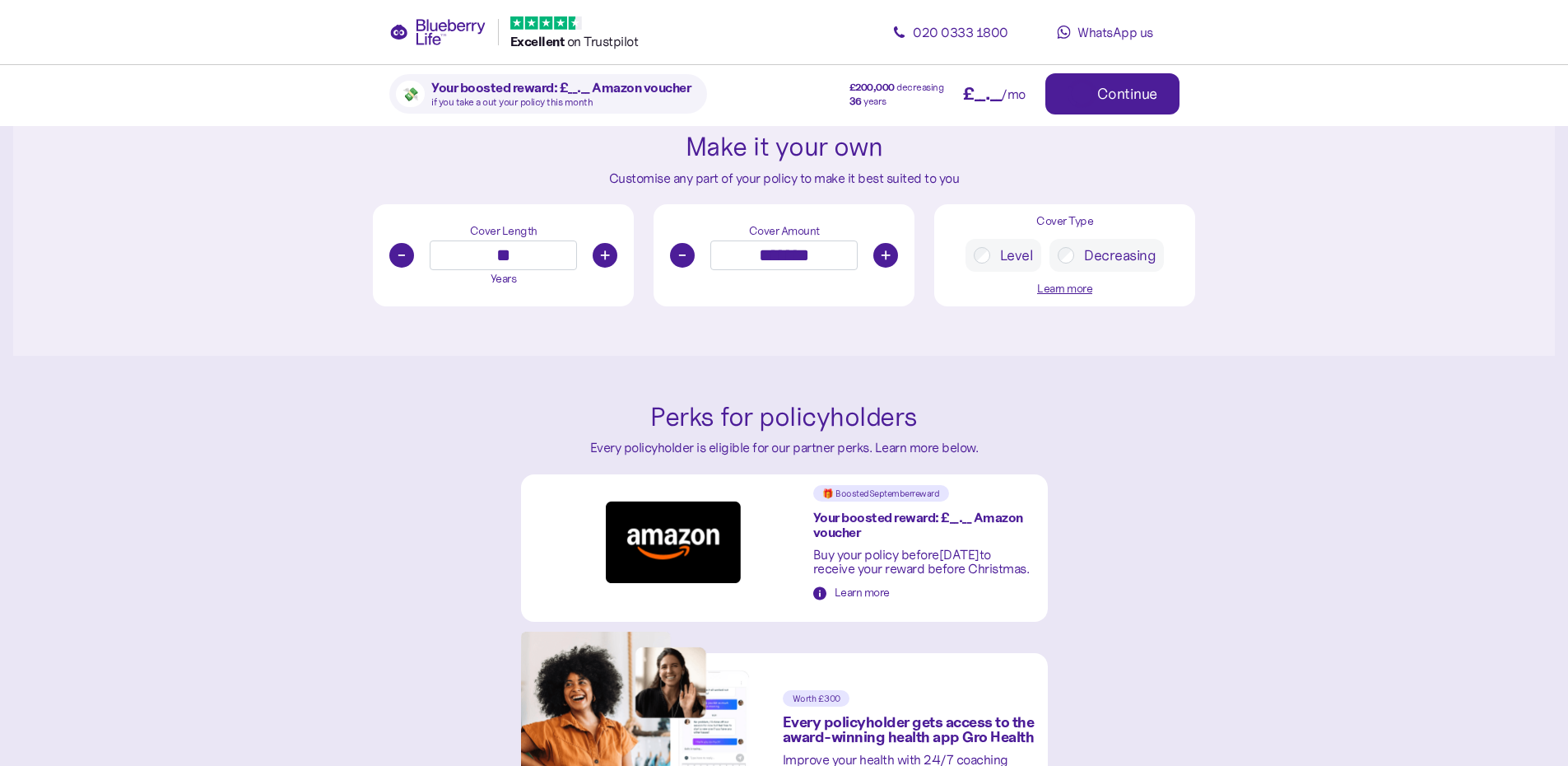
click at [403, 258] on button "-" at bounding box center [402, 256] width 25 height 25
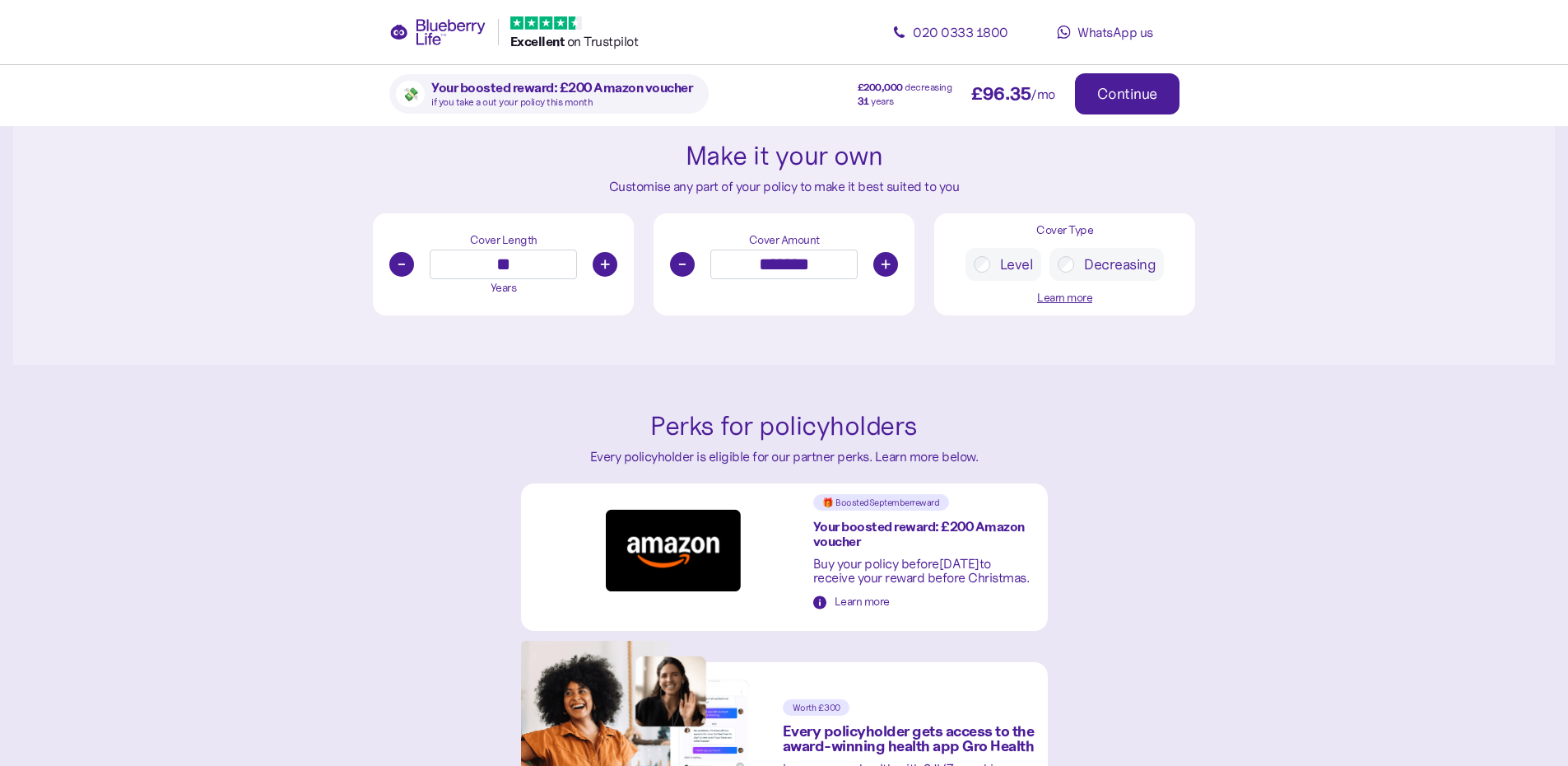
click at [403, 258] on button "-" at bounding box center [402, 264] width 25 height 25
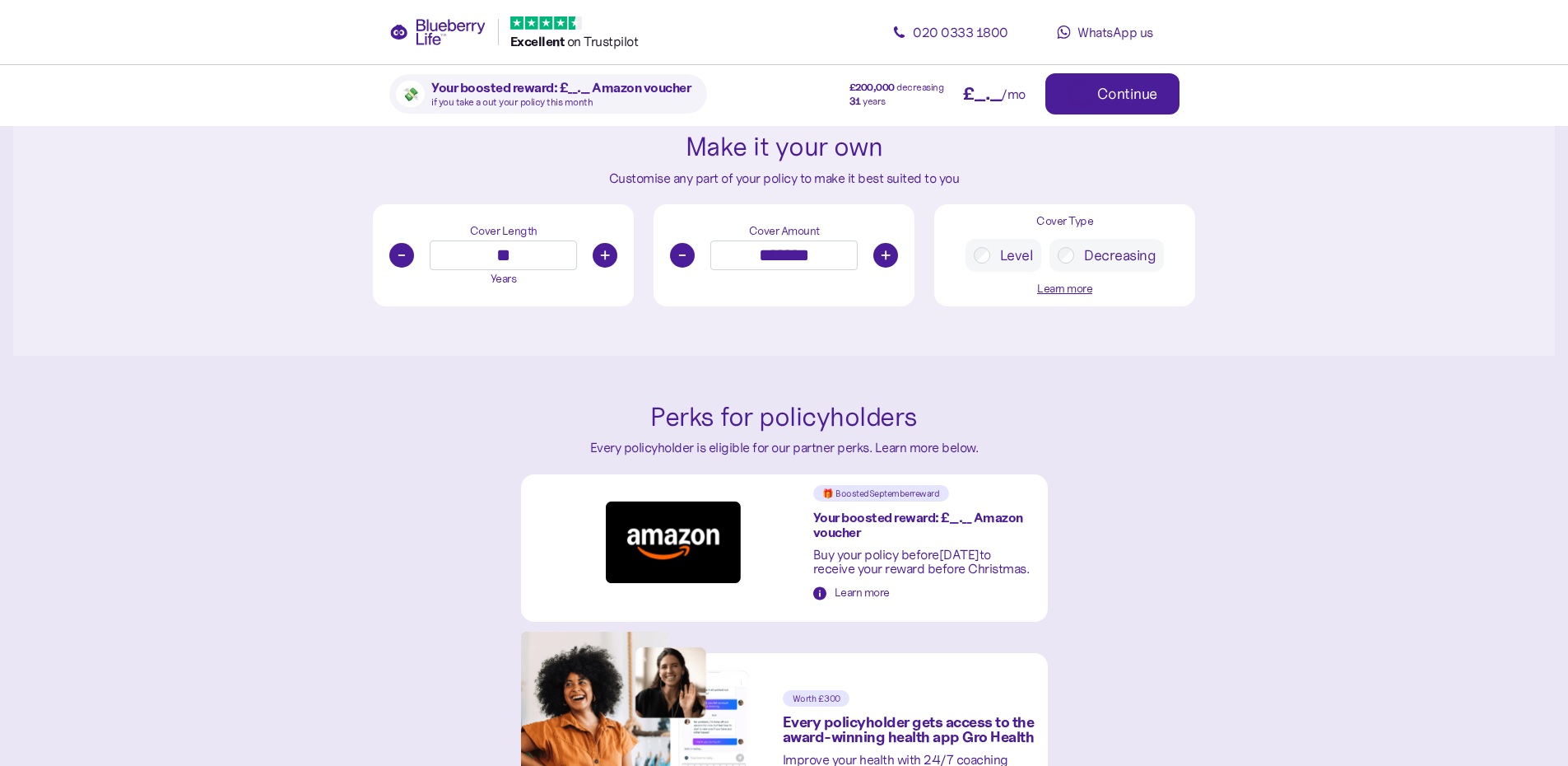
click at [403, 258] on button "-" at bounding box center [402, 256] width 25 height 25
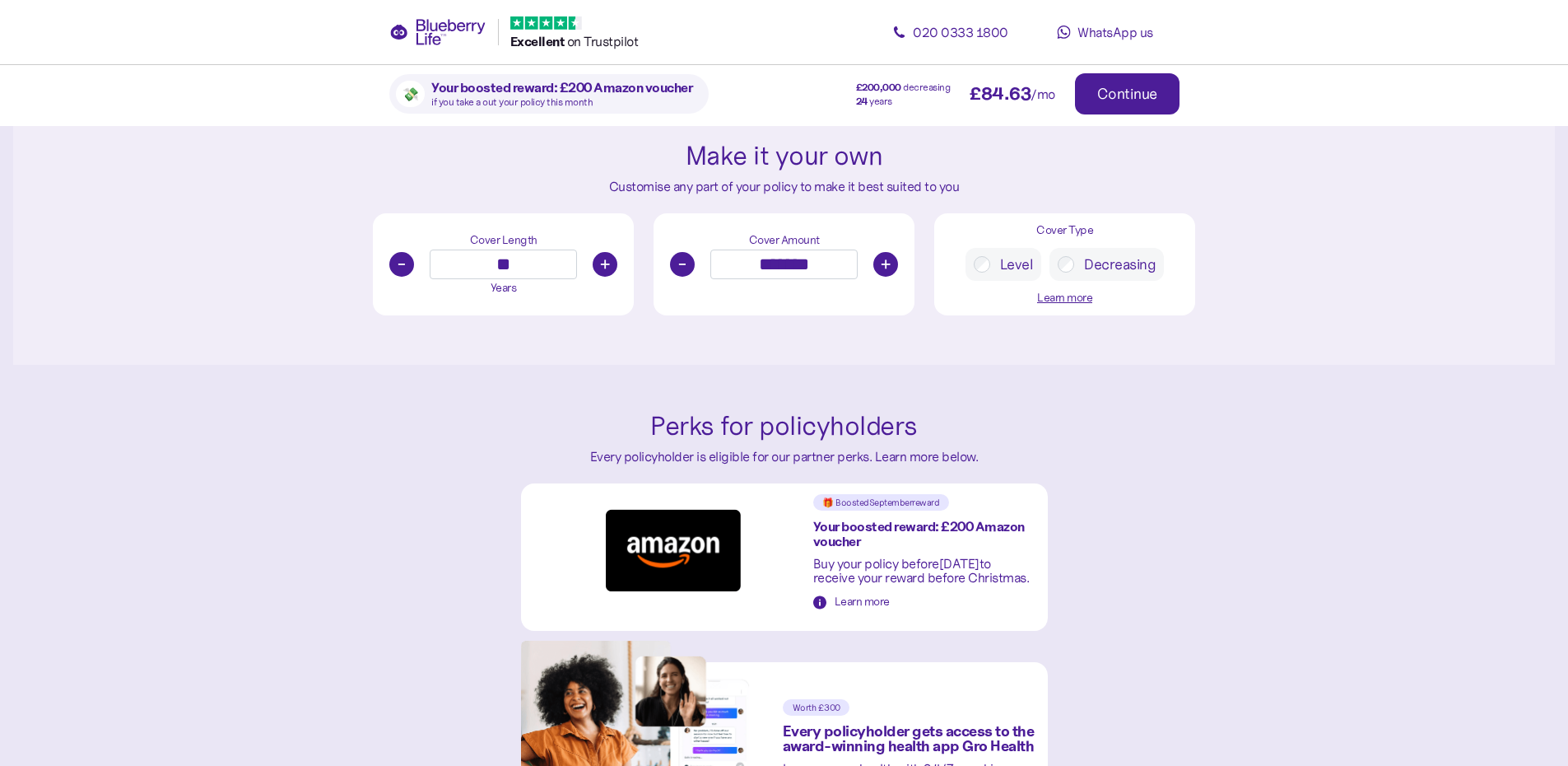
scroll to position [905, 0]
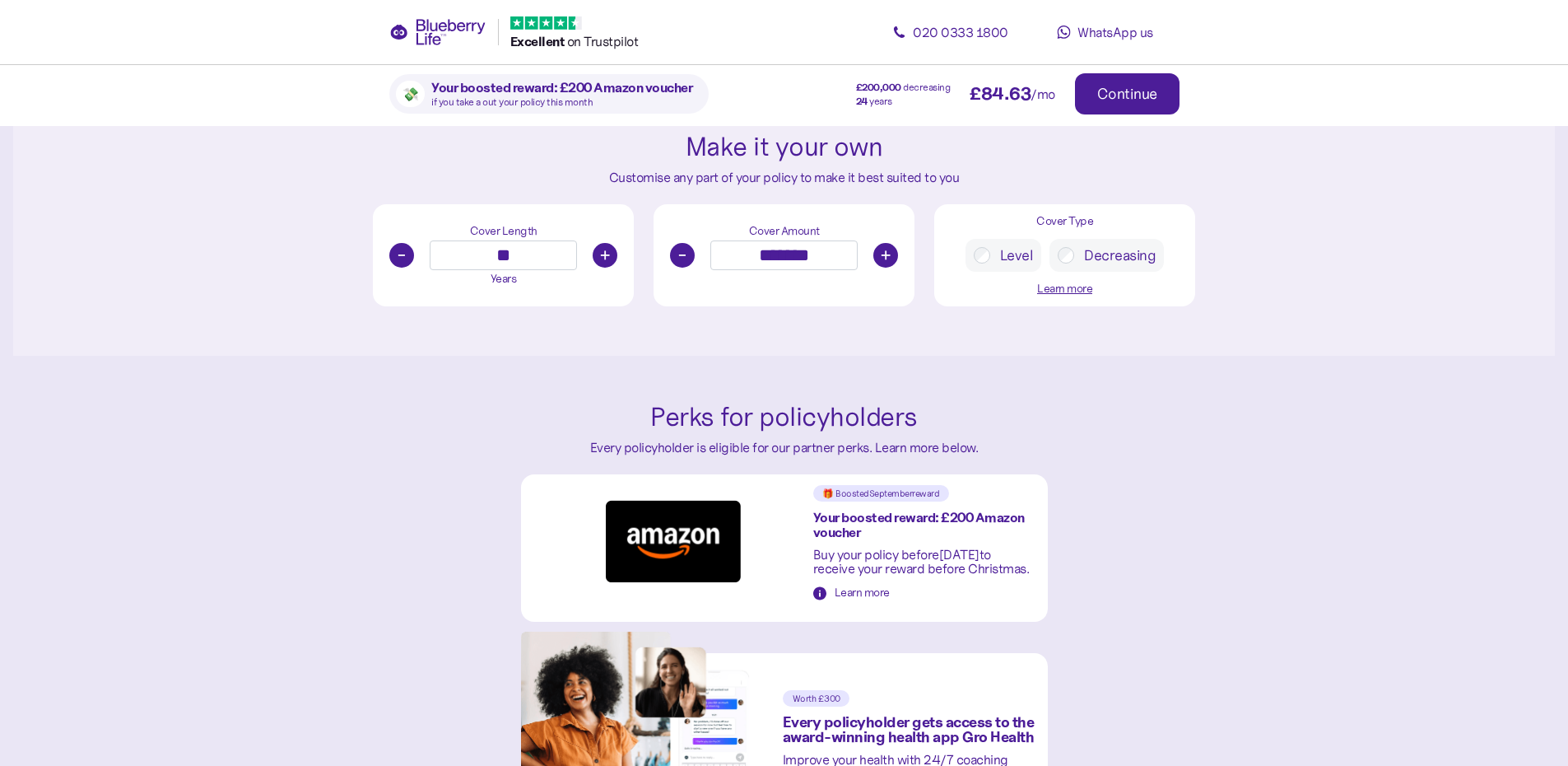
click at [403, 258] on button "-" at bounding box center [402, 256] width 25 height 25
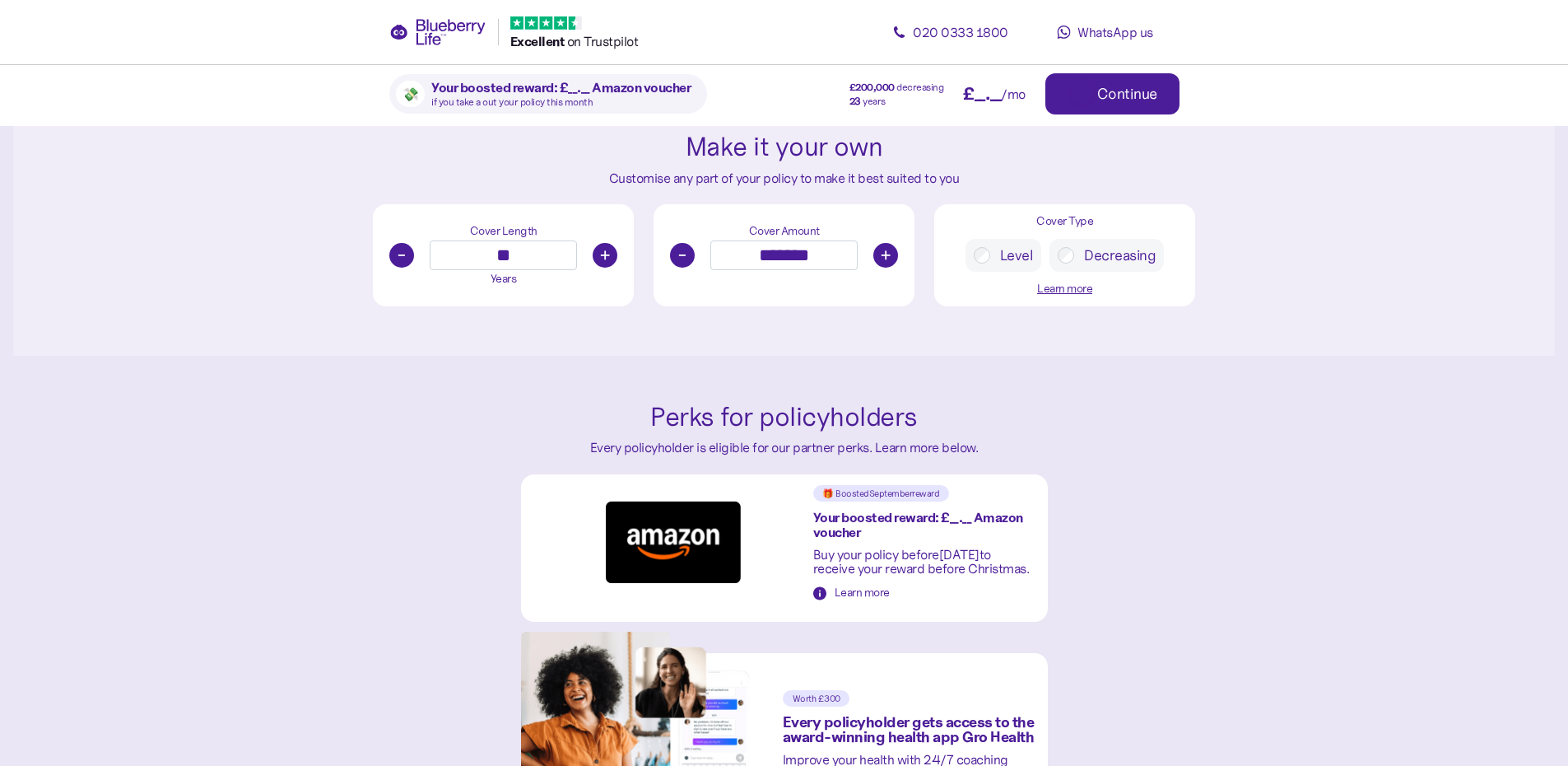
type input "**"
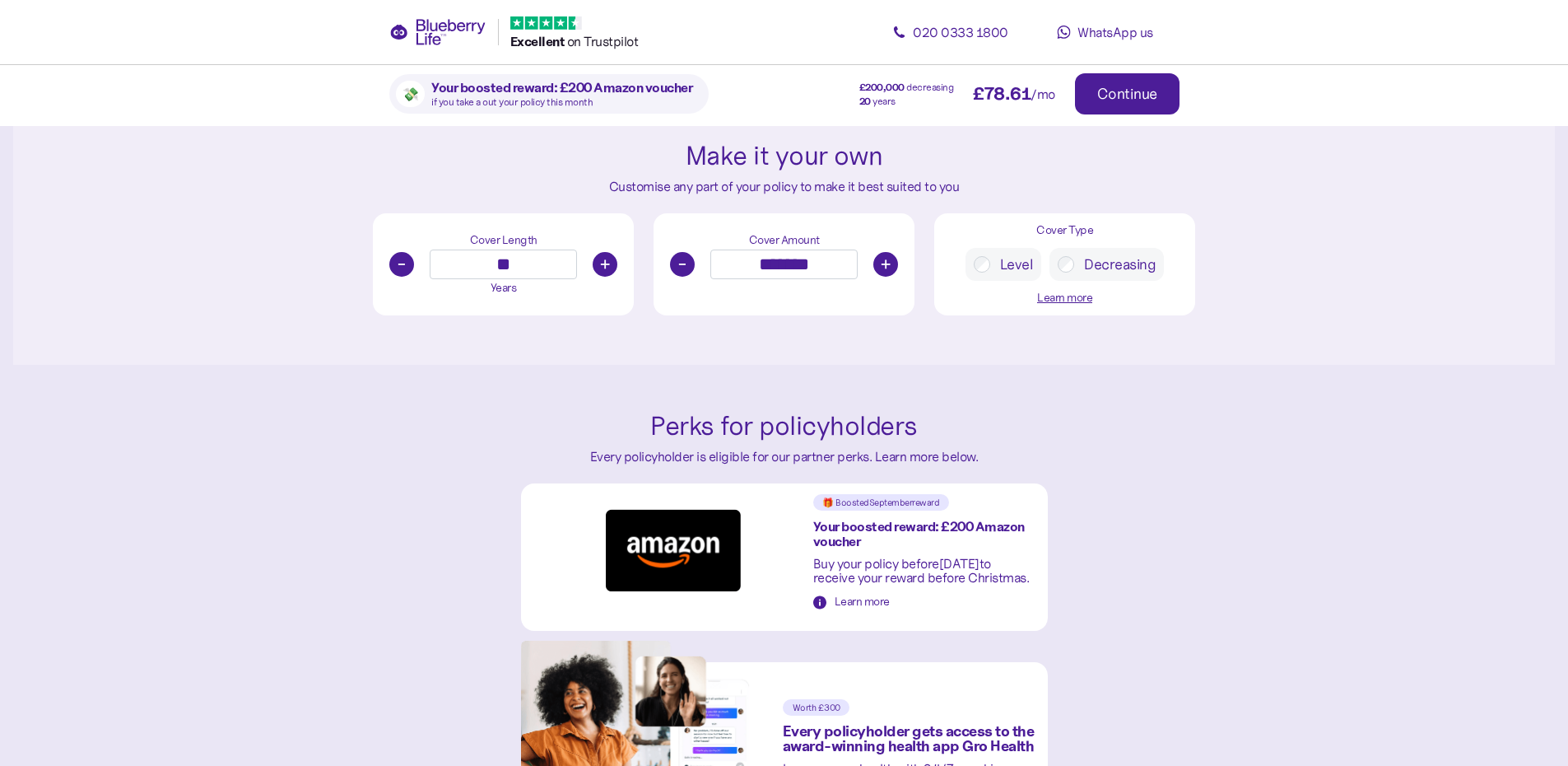
scroll to position [905, 0]
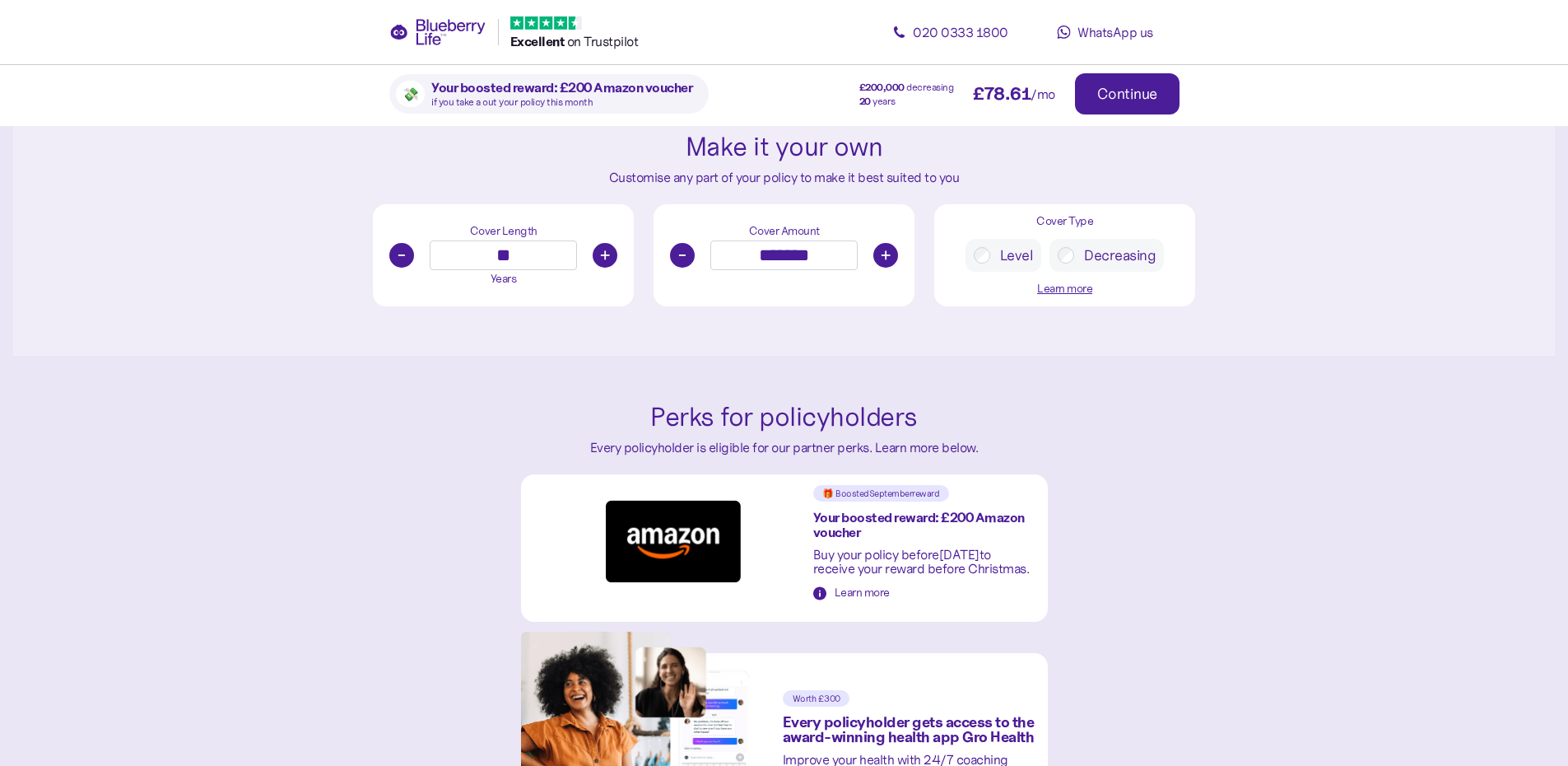
click at [693, 258] on button "-" at bounding box center [682, 256] width 25 height 25
click at [689, 258] on button "-" at bounding box center [682, 256] width 25 height 25
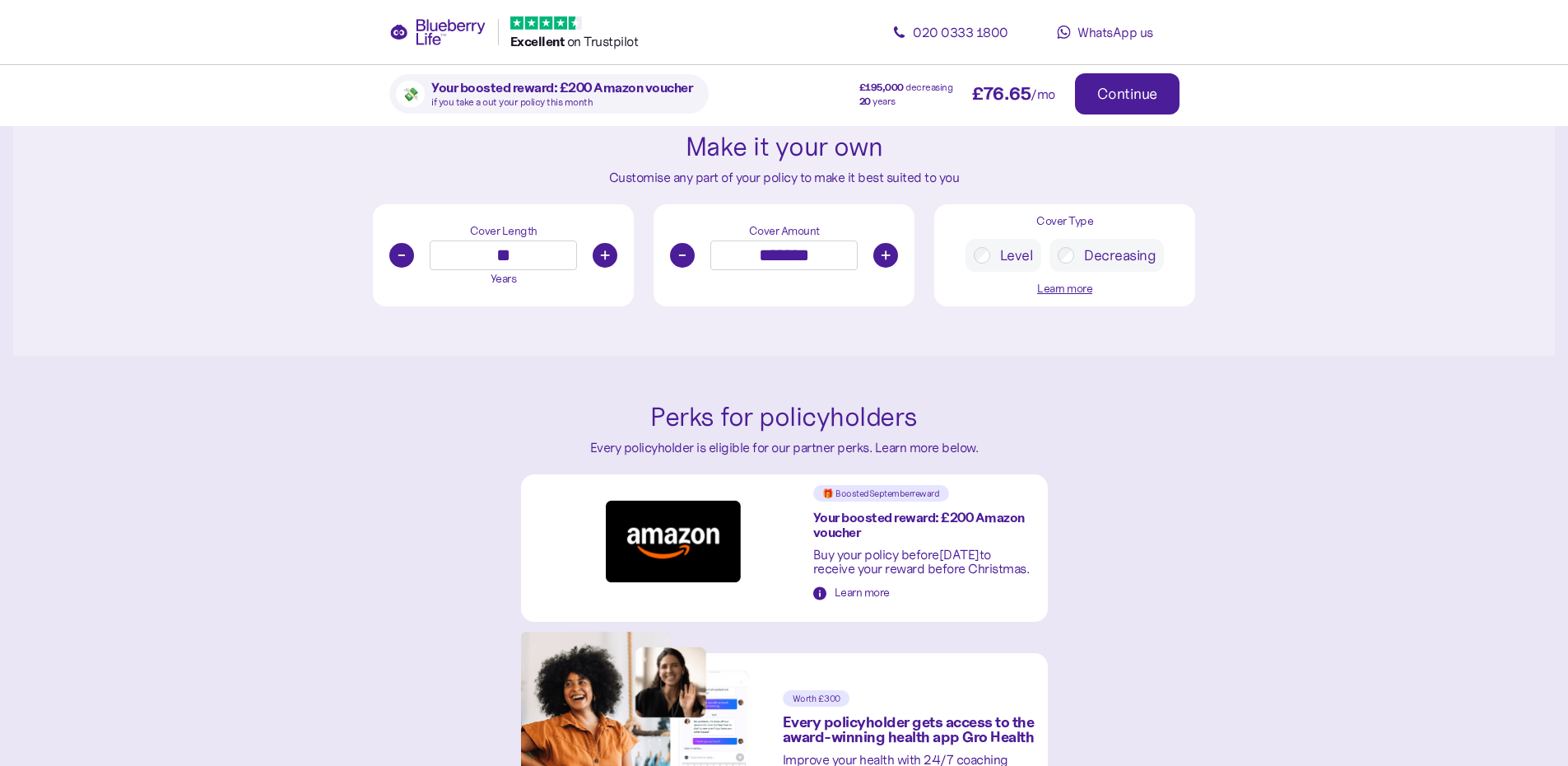
click at [689, 258] on button "-" at bounding box center [682, 256] width 25 height 25
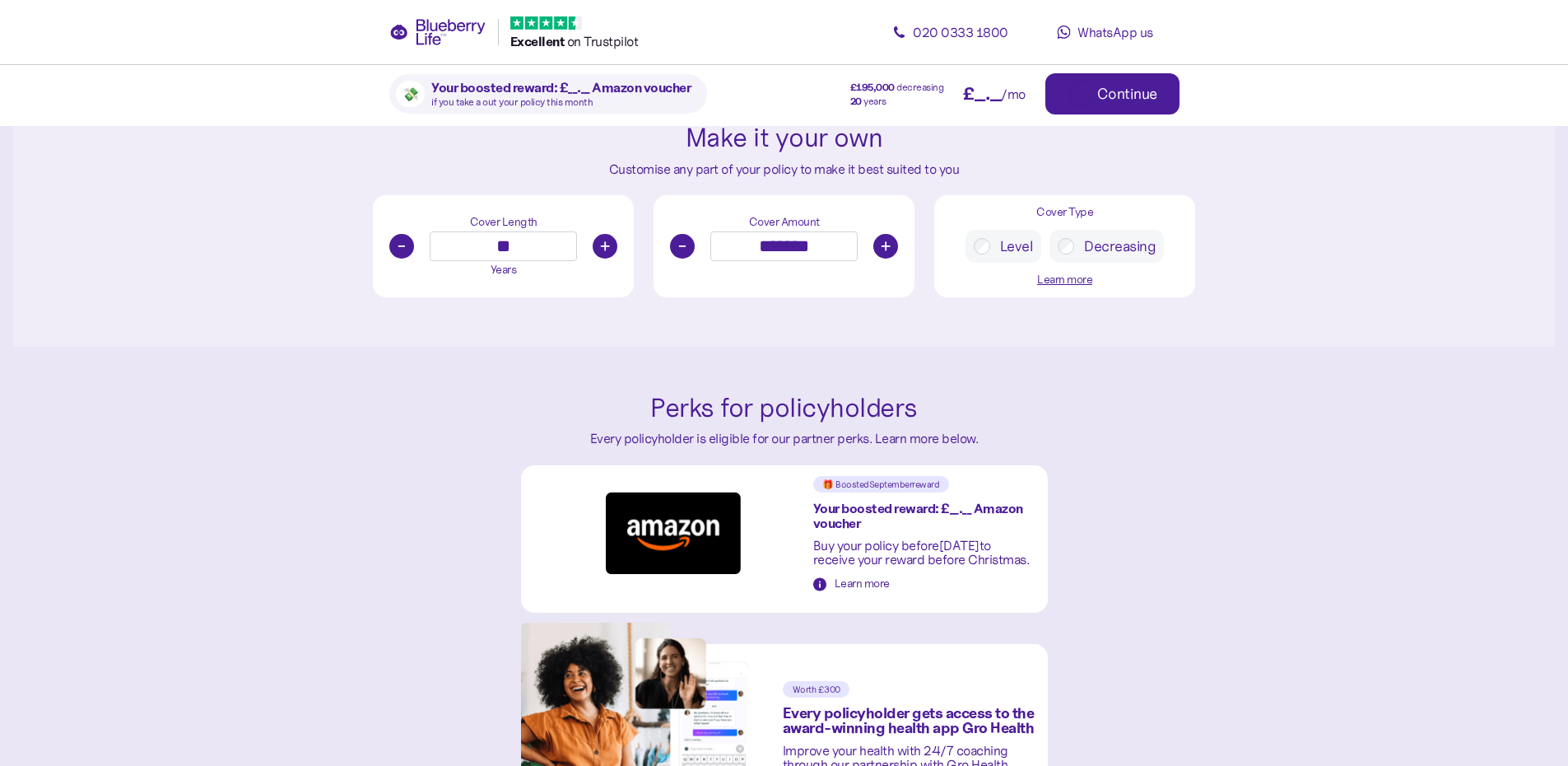
scroll to position [897, 0]
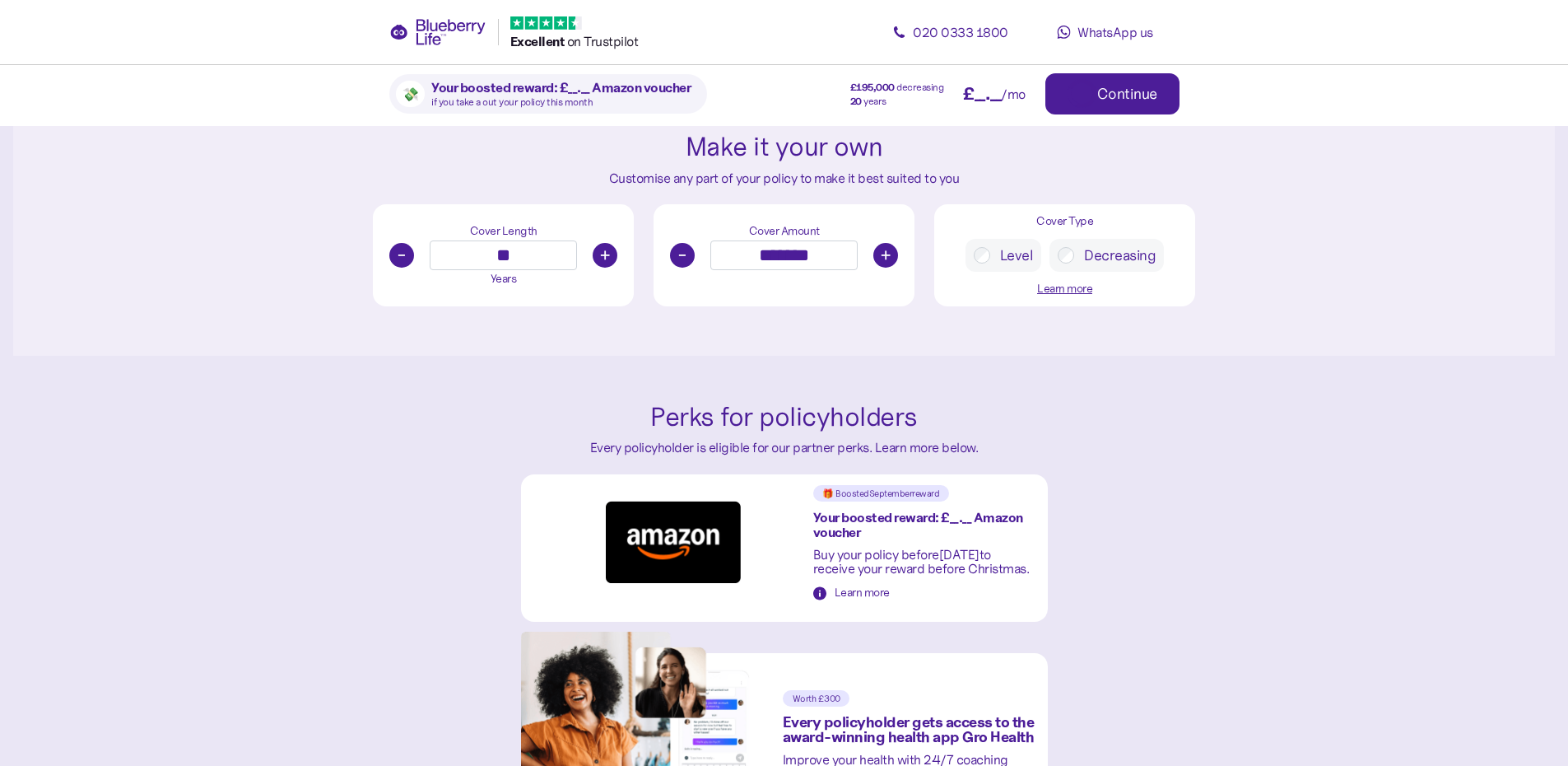
click at [689, 258] on button "-" at bounding box center [682, 256] width 25 height 25
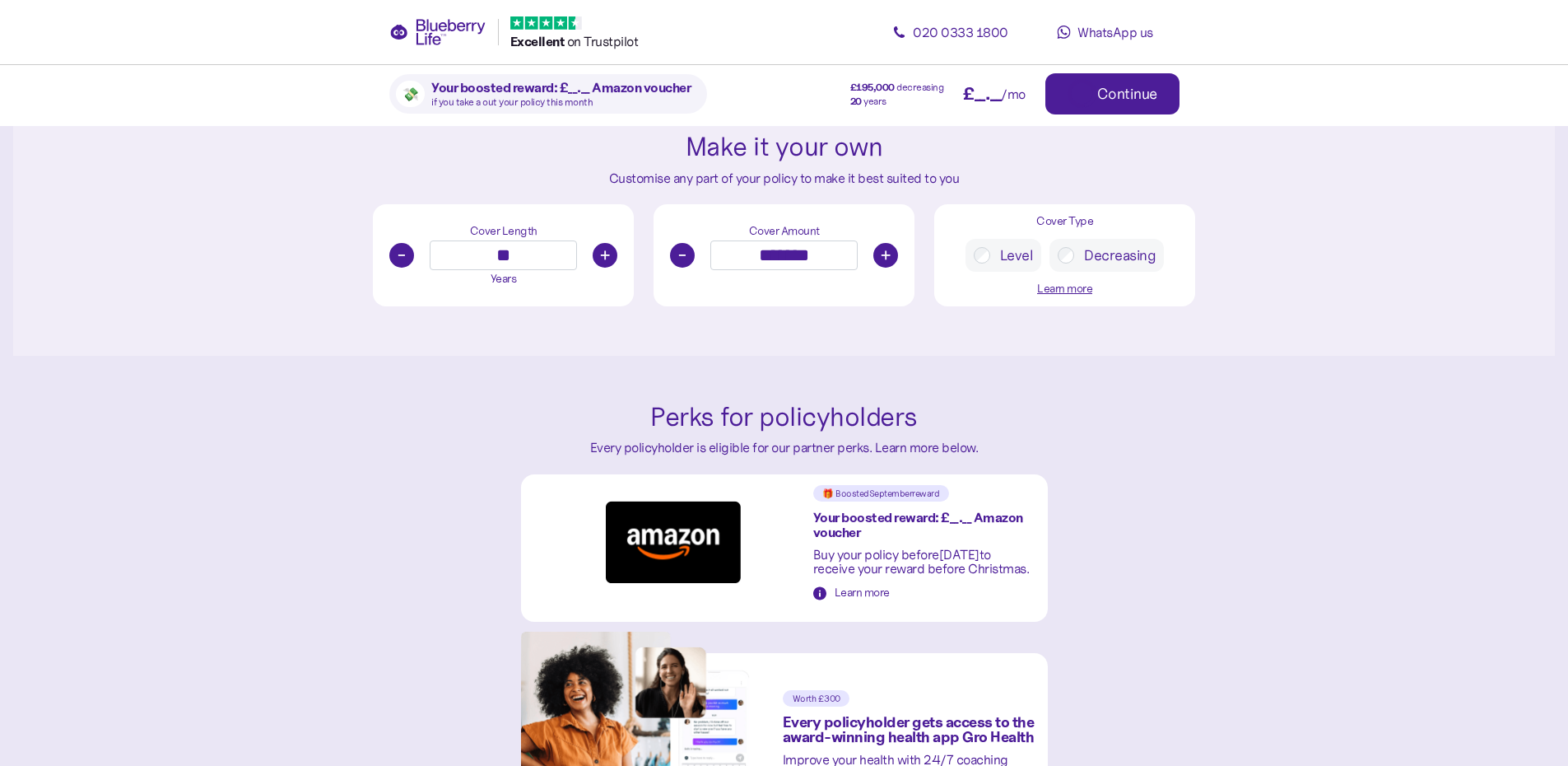
click at [689, 258] on button "-" at bounding box center [682, 256] width 25 height 25
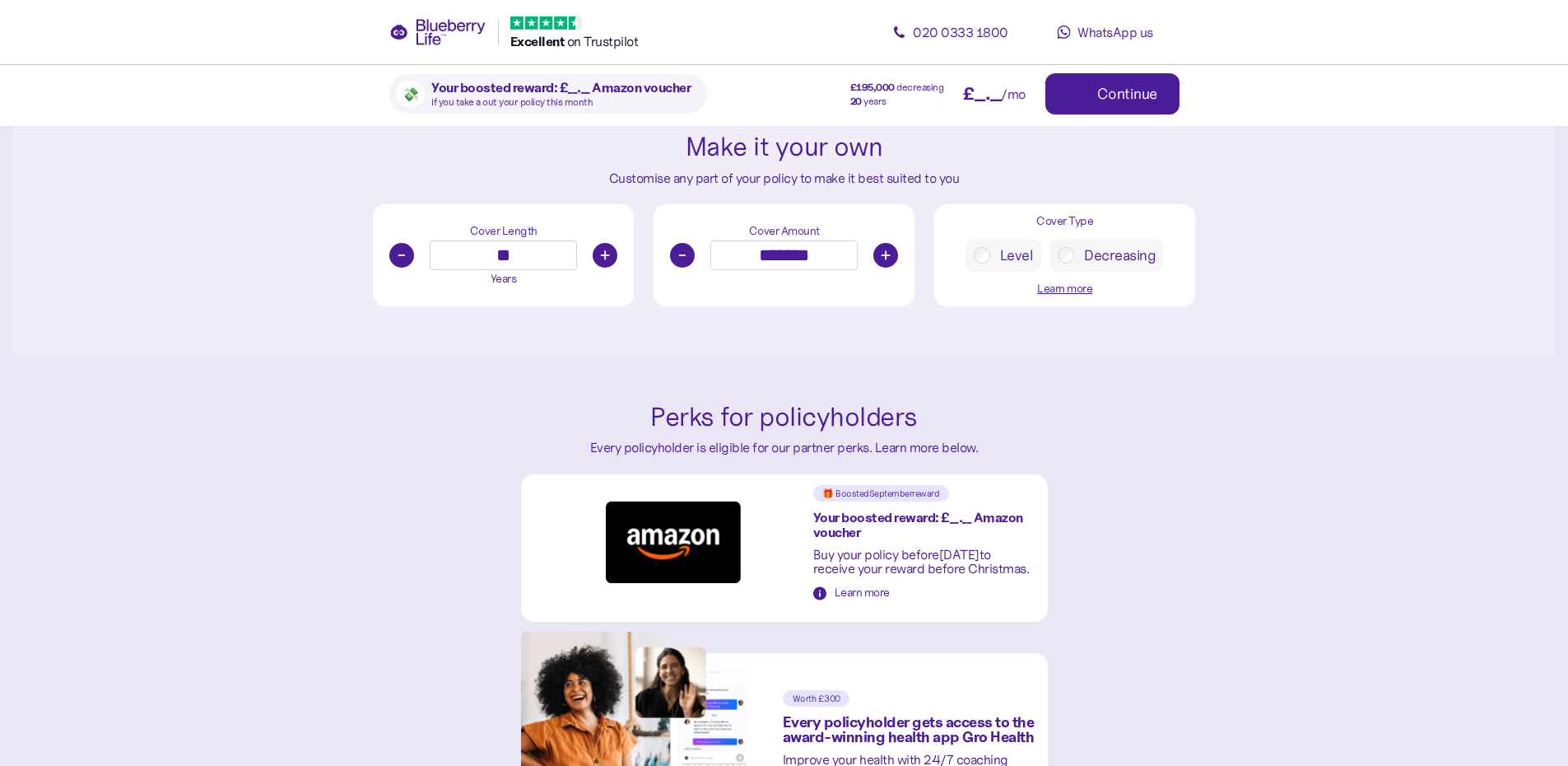
click at [689, 258] on button "-" at bounding box center [682, 256] width 25 height 25
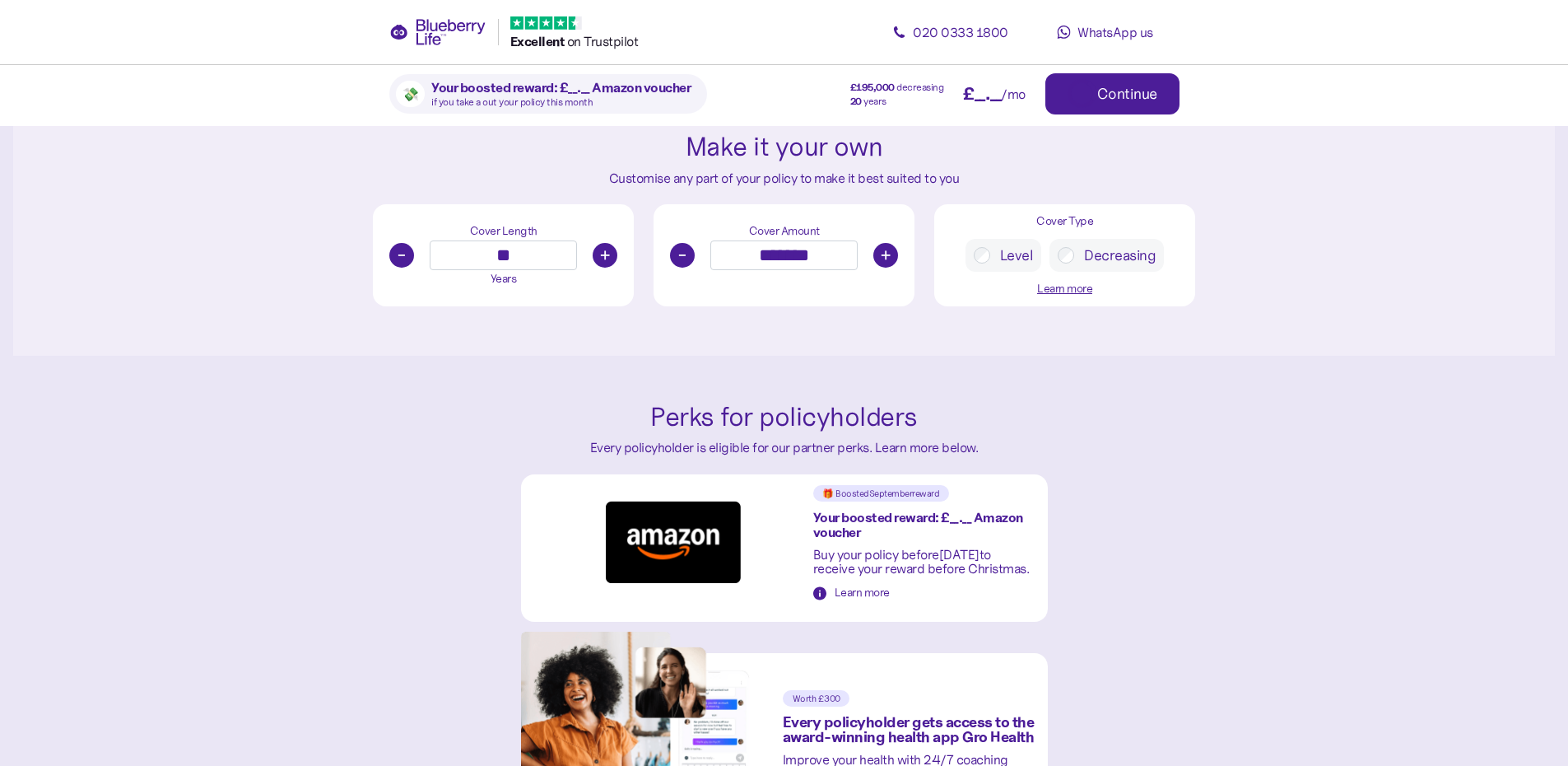
click at [689, 258] on button "-" at bounding box center [682, 256] width 25 height 25
type input "*******"
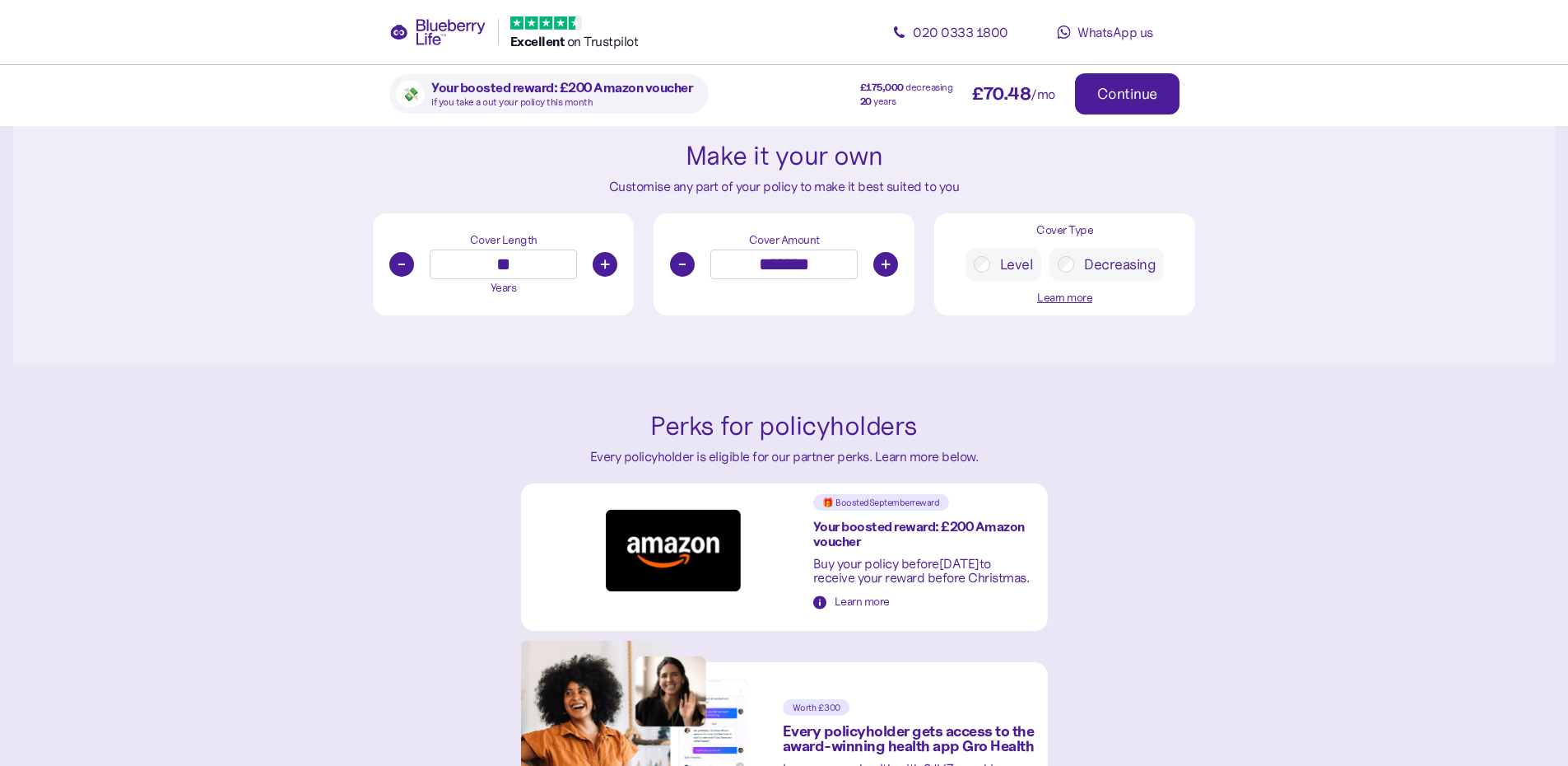
scroll to position [905, 0]
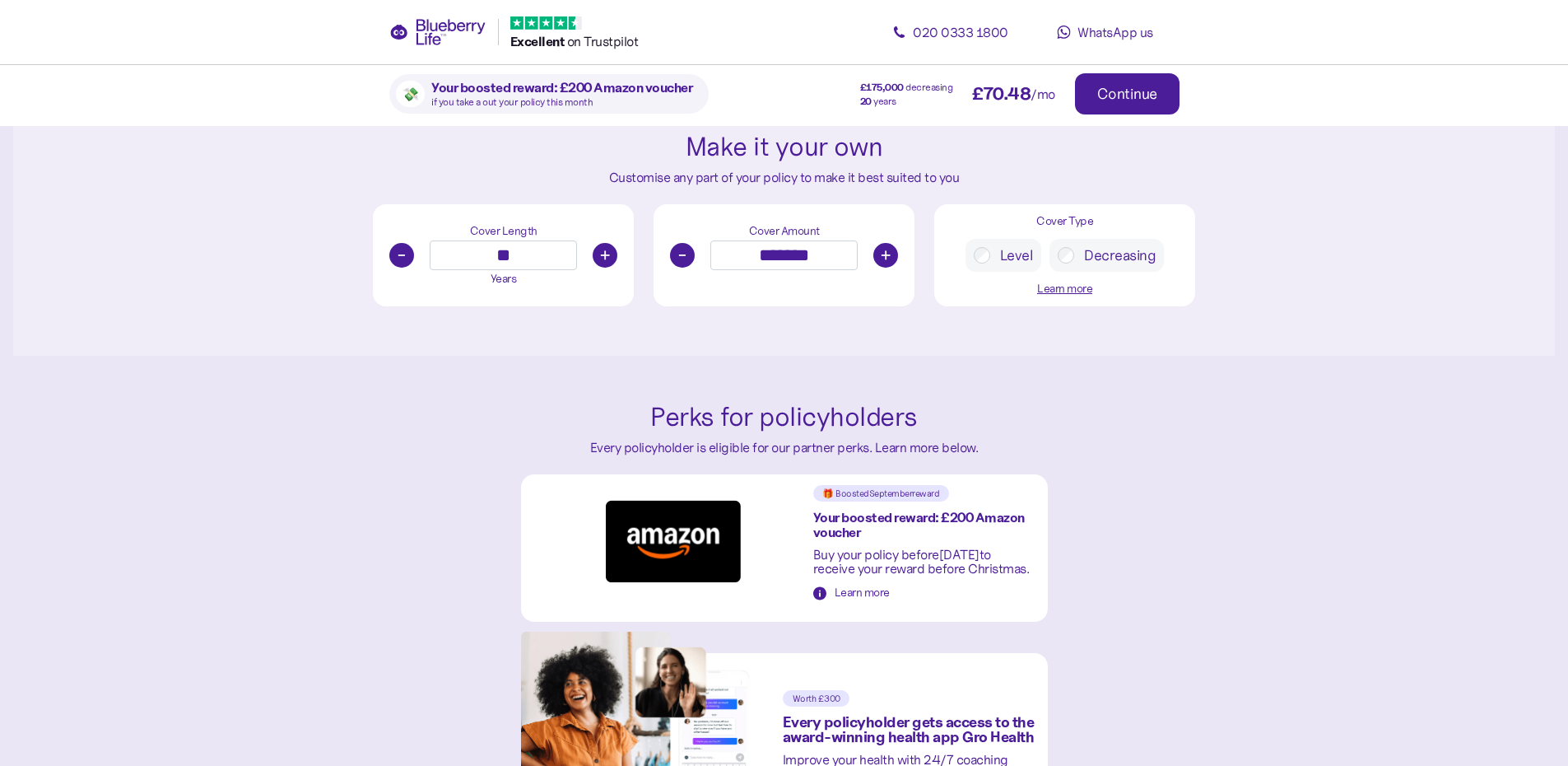
click at [1271, 380] on div "Karl , here's your quote We've crunched the numbers and voilà - we're able to o…" at bounding box center [784, 588] width 1542 height 2794
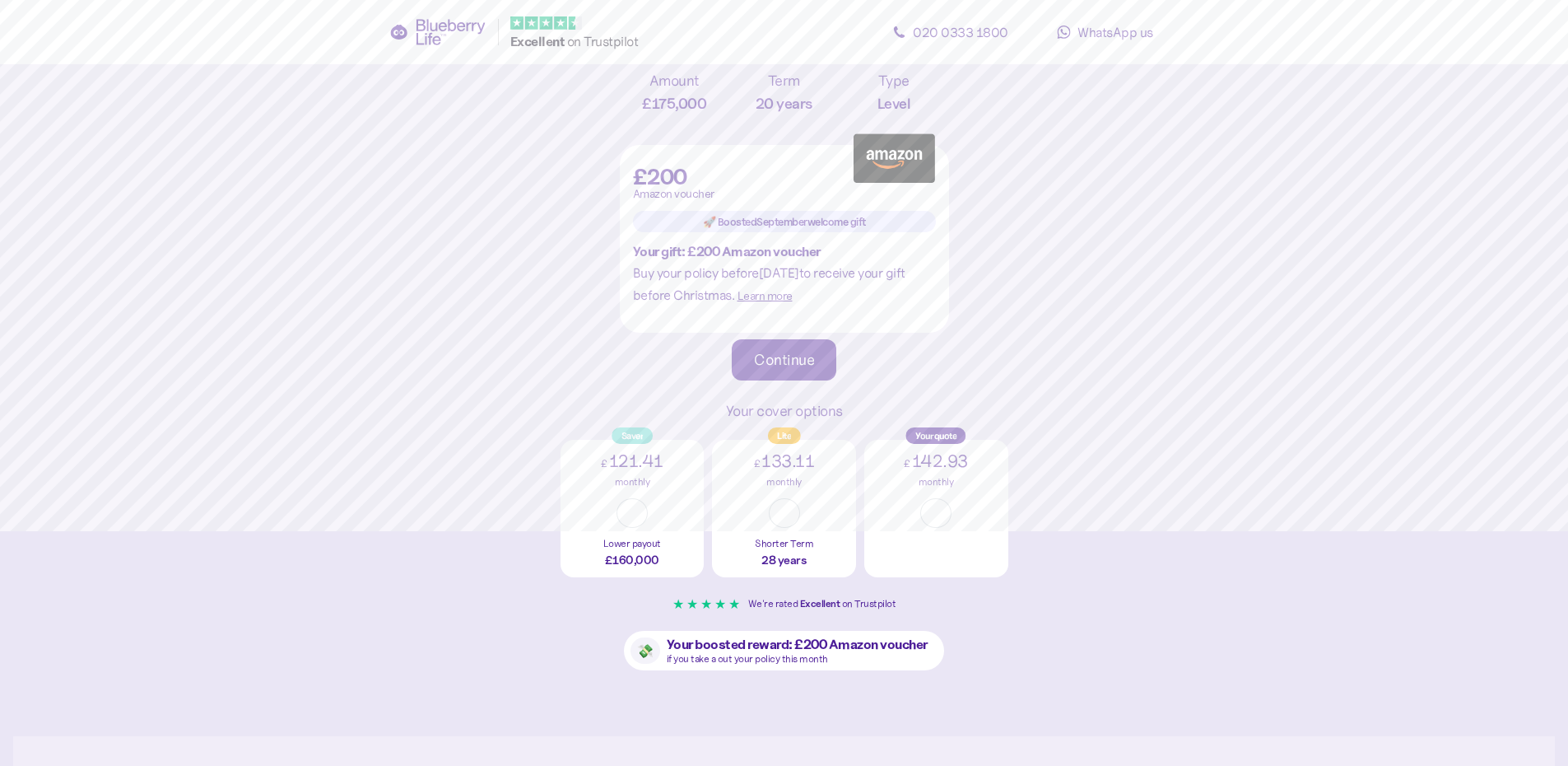
scroll to position [0, 0]
